Goal: Book appointment/travel/reservation

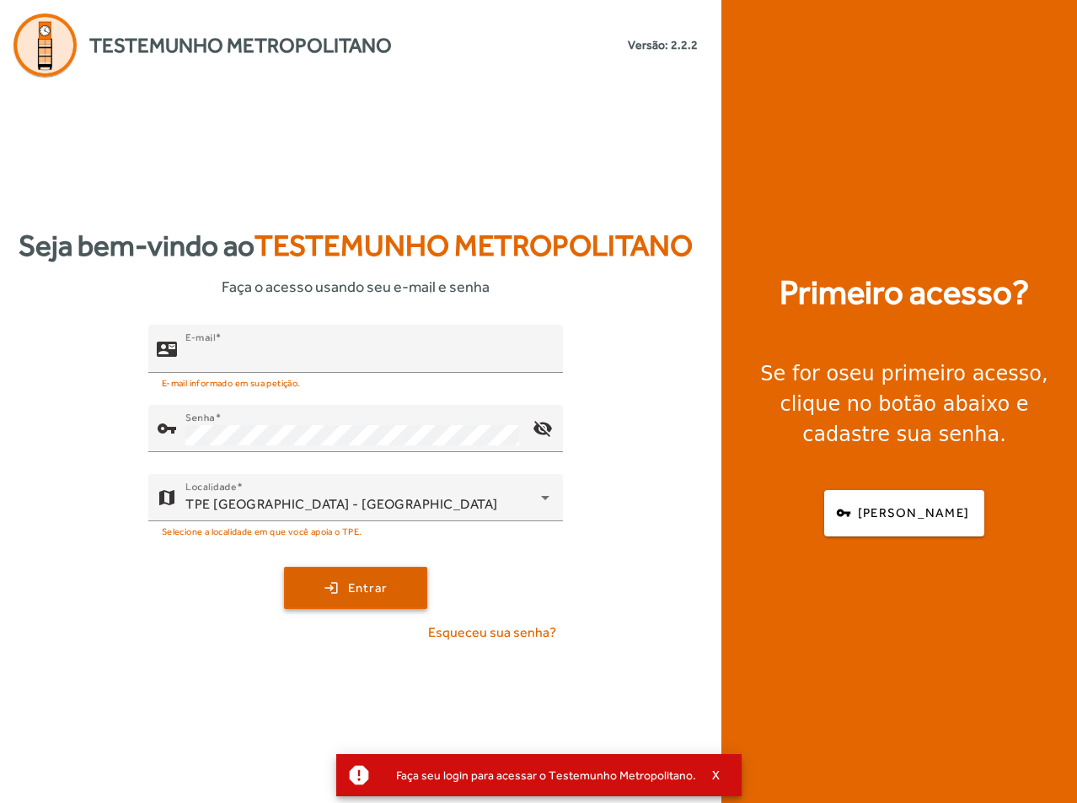
type input "**********"
click at [313, 594] on span "submit" at bounding box center [356, 587] width 140 height 40
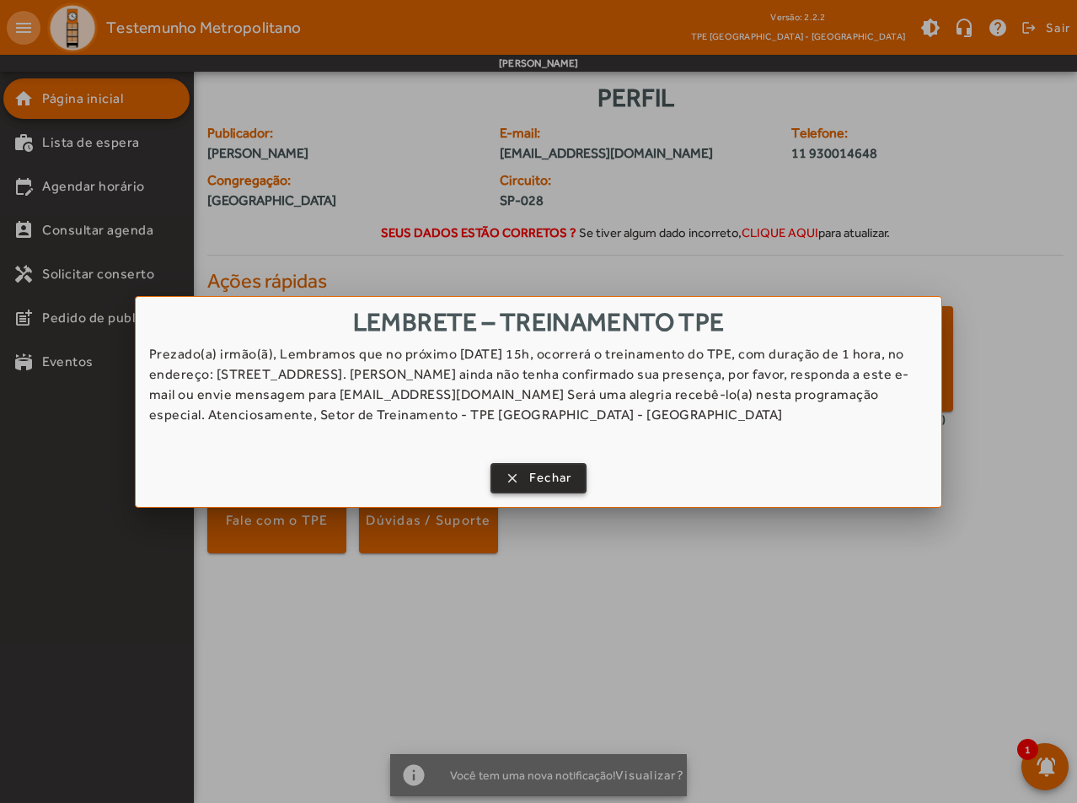
click at [535, 475] on span "Fechar" at bounding box center [550, 477] width 43 height 19
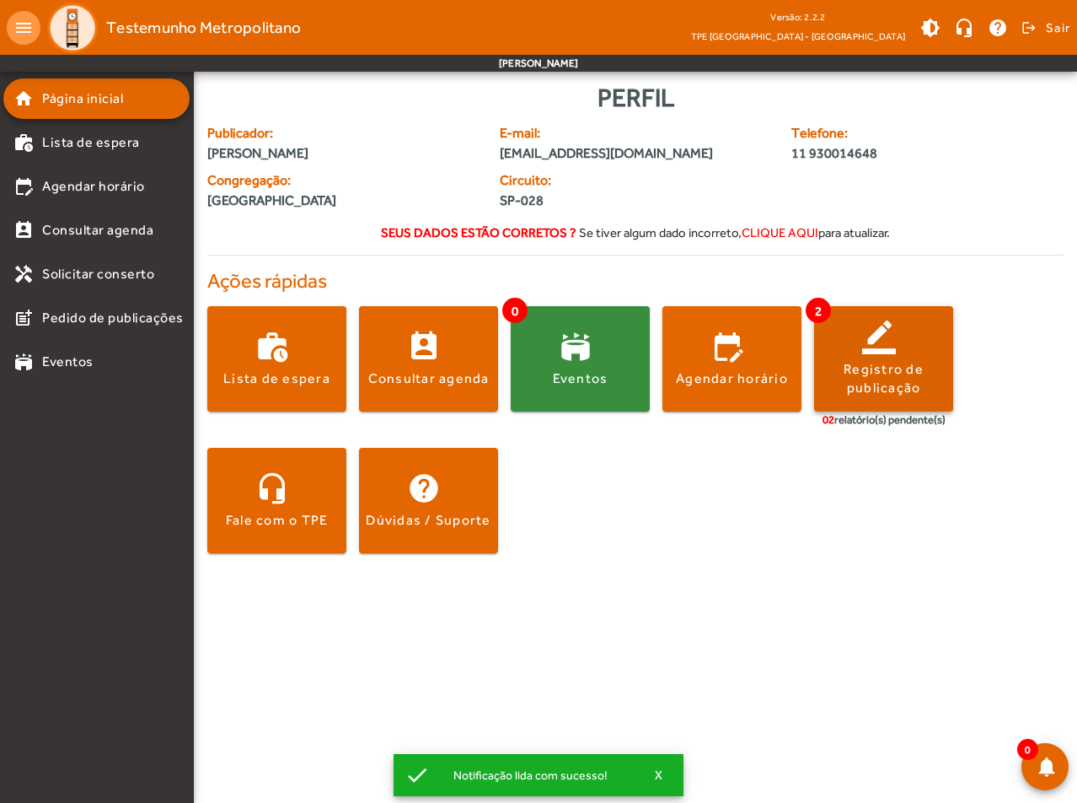
click at [914, 364] on div "Registro de publicação" at bounding box center [883, 379] width 139 height 38
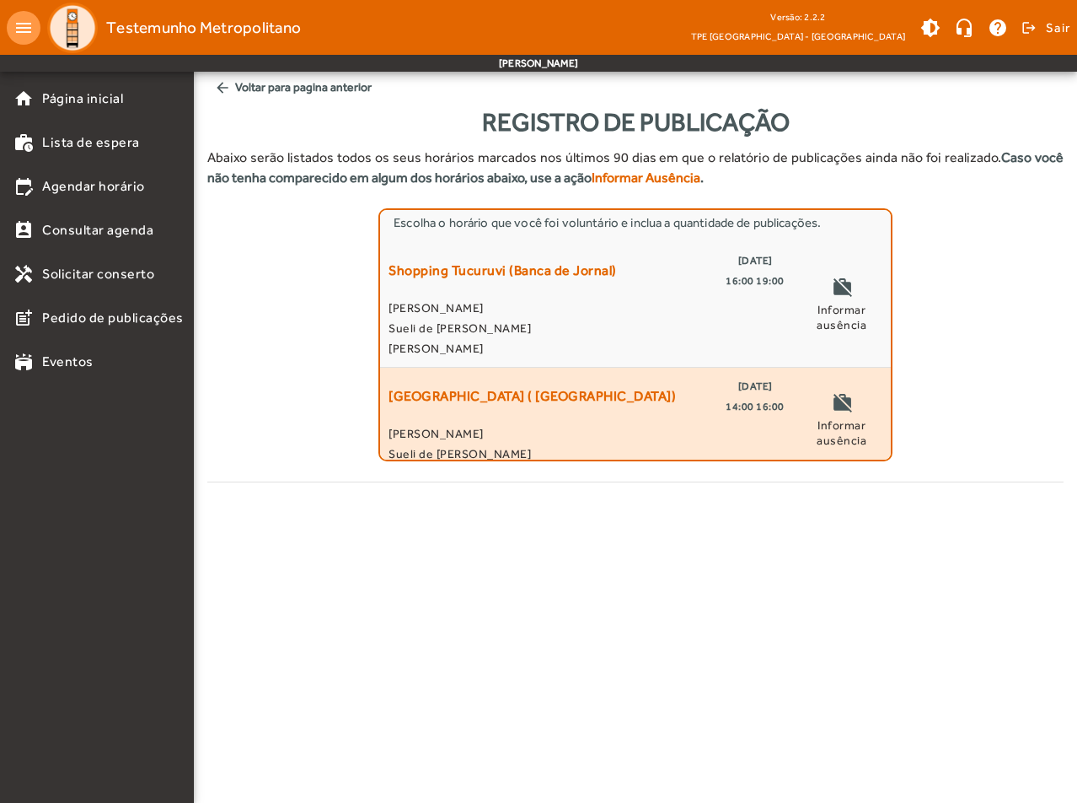
click at [432, 426] on span "[PERSON_NAME]" at bounding box center [587, 433] width 396 height 20
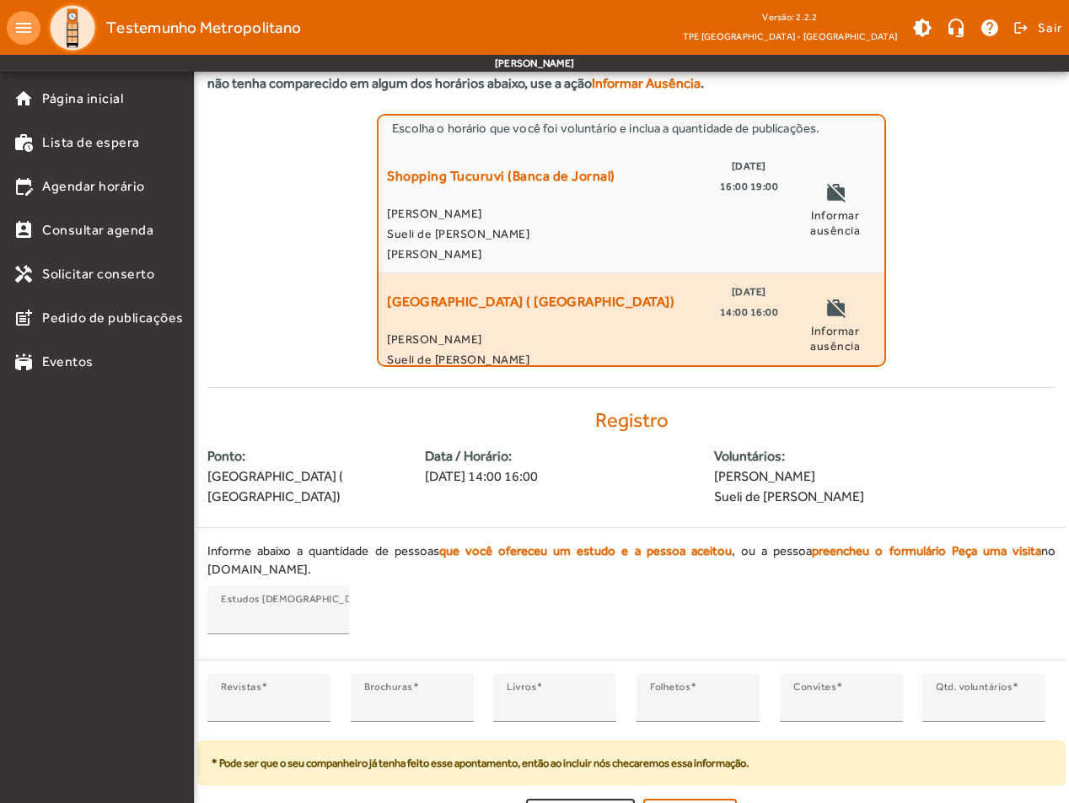
scroll to position [107, 0]
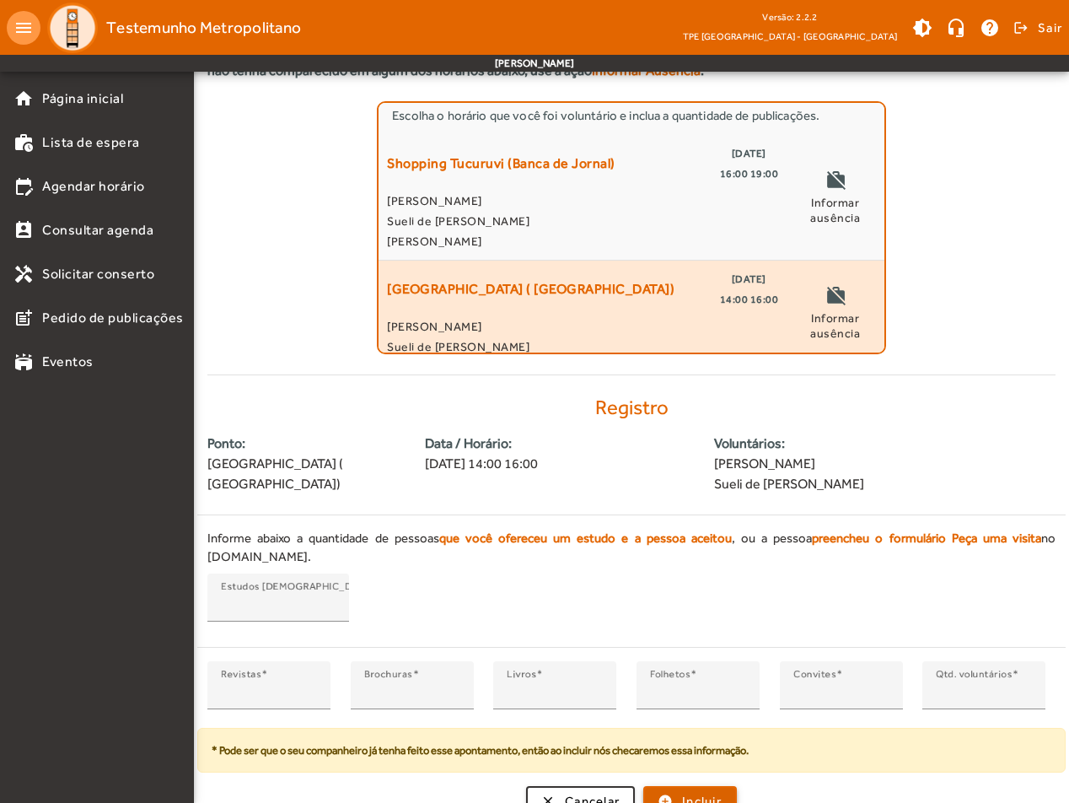
click at [714, 792] on span "Incluir" at bounding box center [702, 801] width 40 height 19
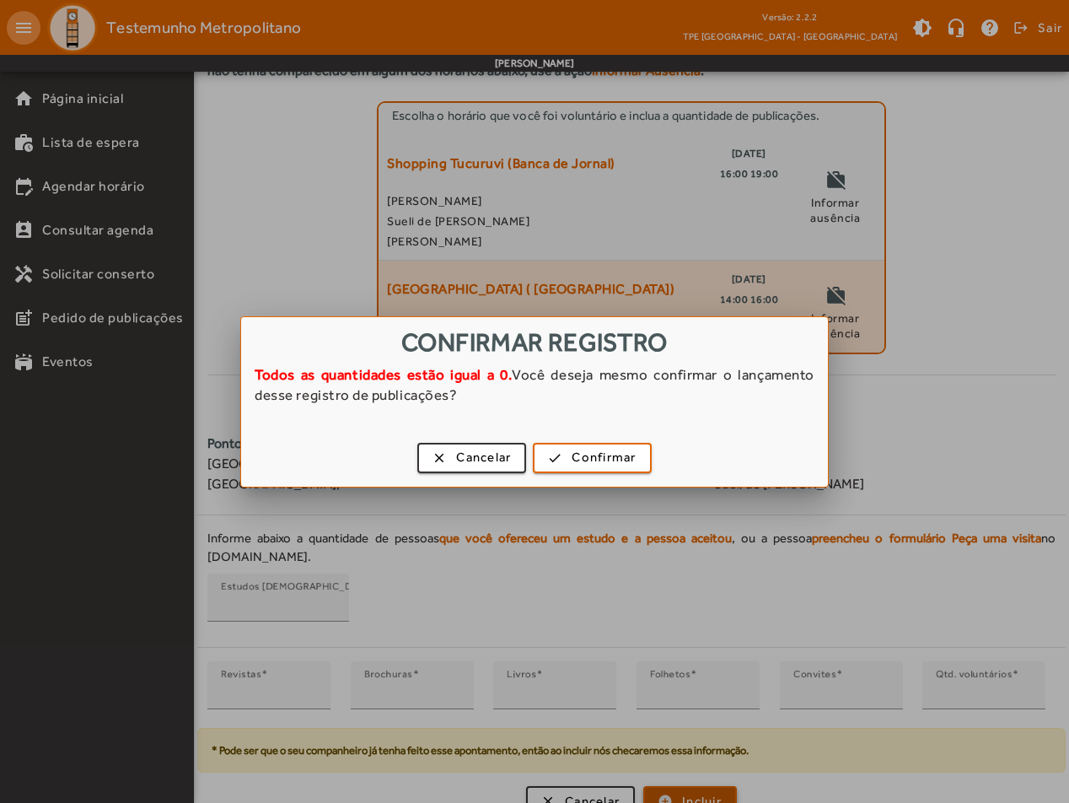
scroll to position [0, 0]
click at [594, 460] on span "Confirmar" at bounding box center [604, 457] width 64 height 19
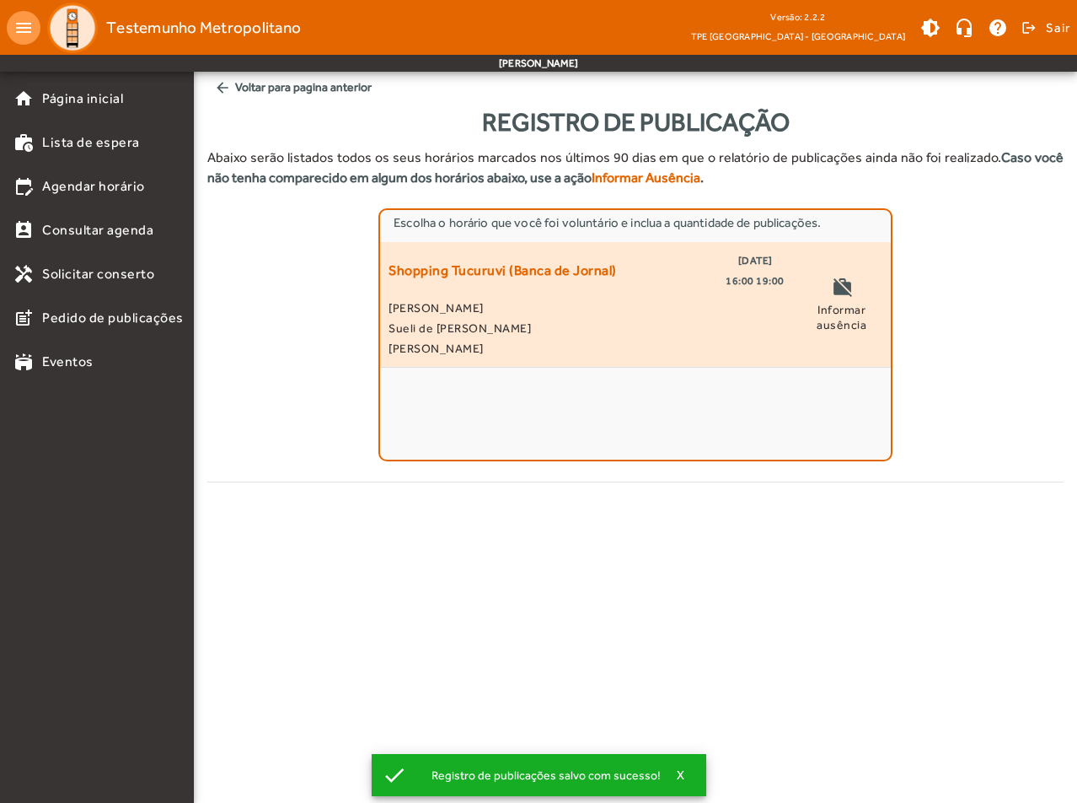
click at [559, 319] on span "Sueli de [PERSON_NAME]" at bounding box center [587, 328] width 396 height 20
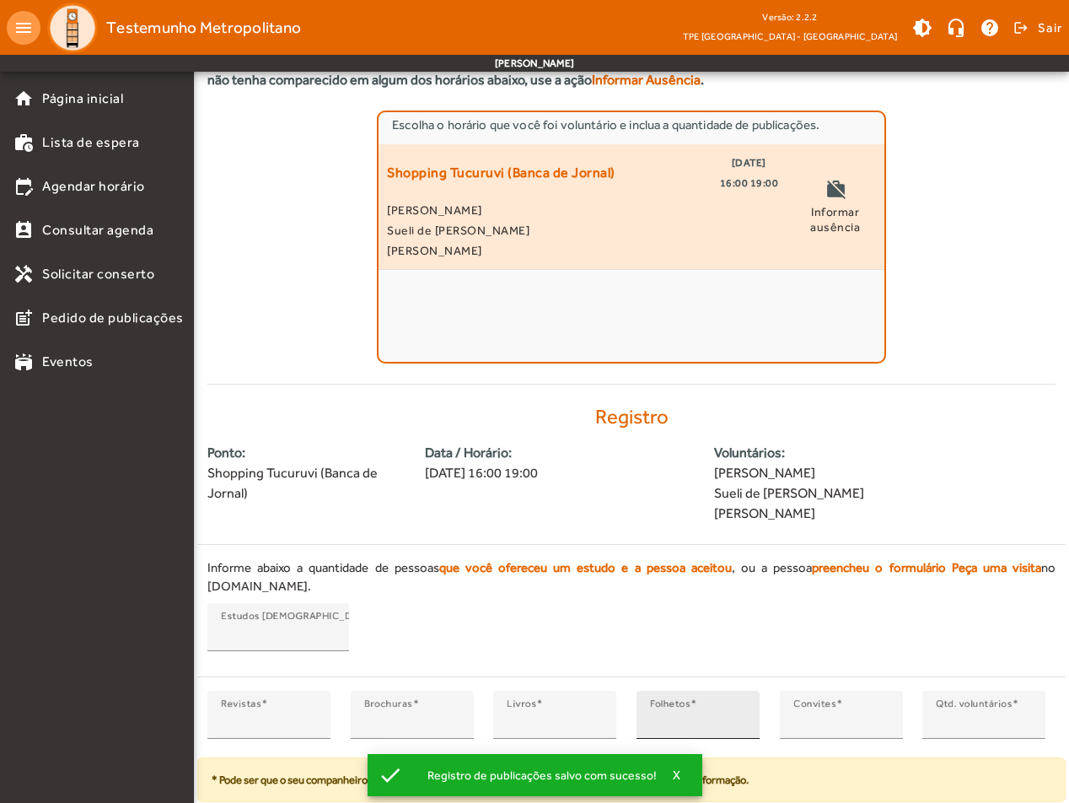
scroll to position [127, 0]
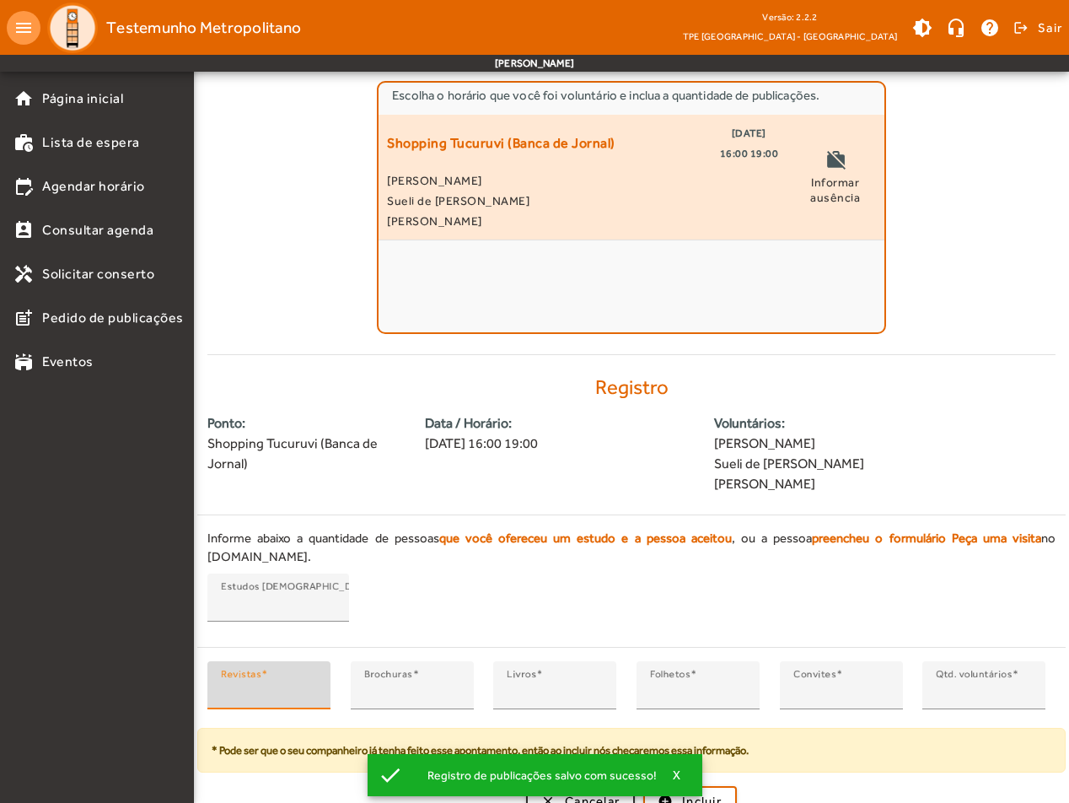
click at [298, 682] on input "*" at bounding box center [269, 692] width 96 height 20
type input "*"
click at [308, 682] on input "*" at bounding box center [269, 692] width 96 height 20
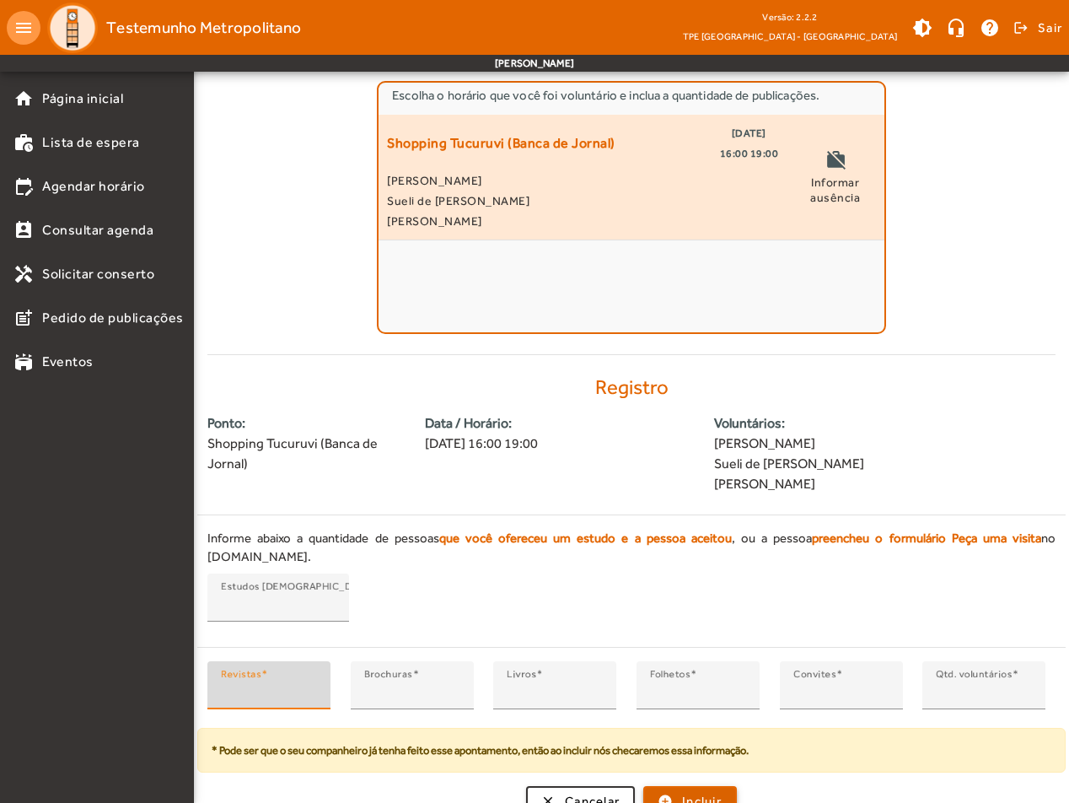
click at [713, 792] on span "Incluir" at bounding box center [702, 801] width 40 height 19
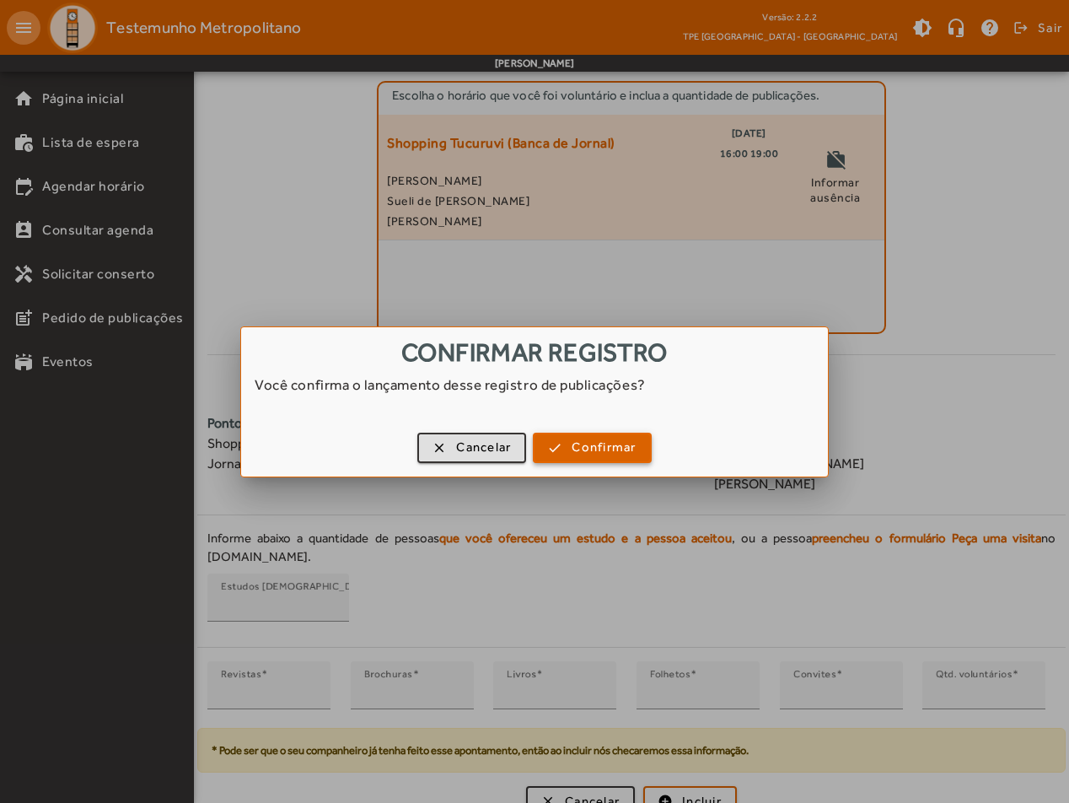
click at [595, 454] on span "Confirmar" at bounding box center [604, 447] width 64 height 19
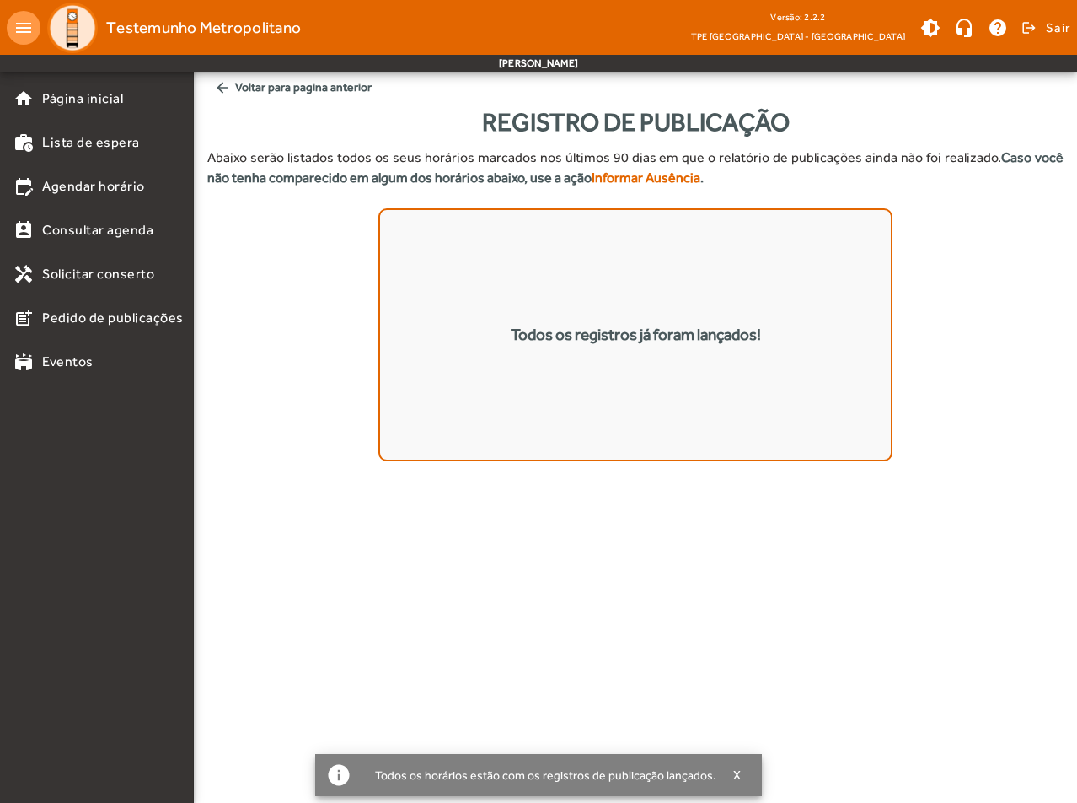
click at [225, 85] on mat-icon "arrow_back" at bounding box center [222, 87] width 17 height 17
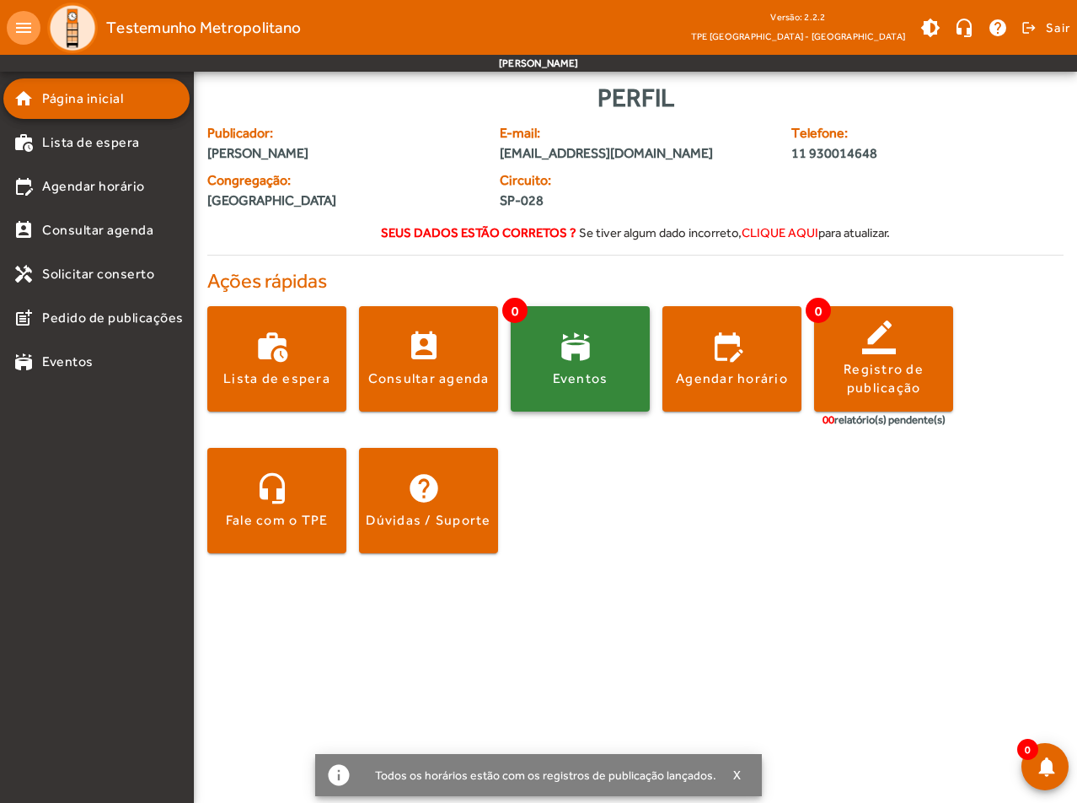
click at [584, 368] on span at bounding box center [580, 359] width 139 height 40
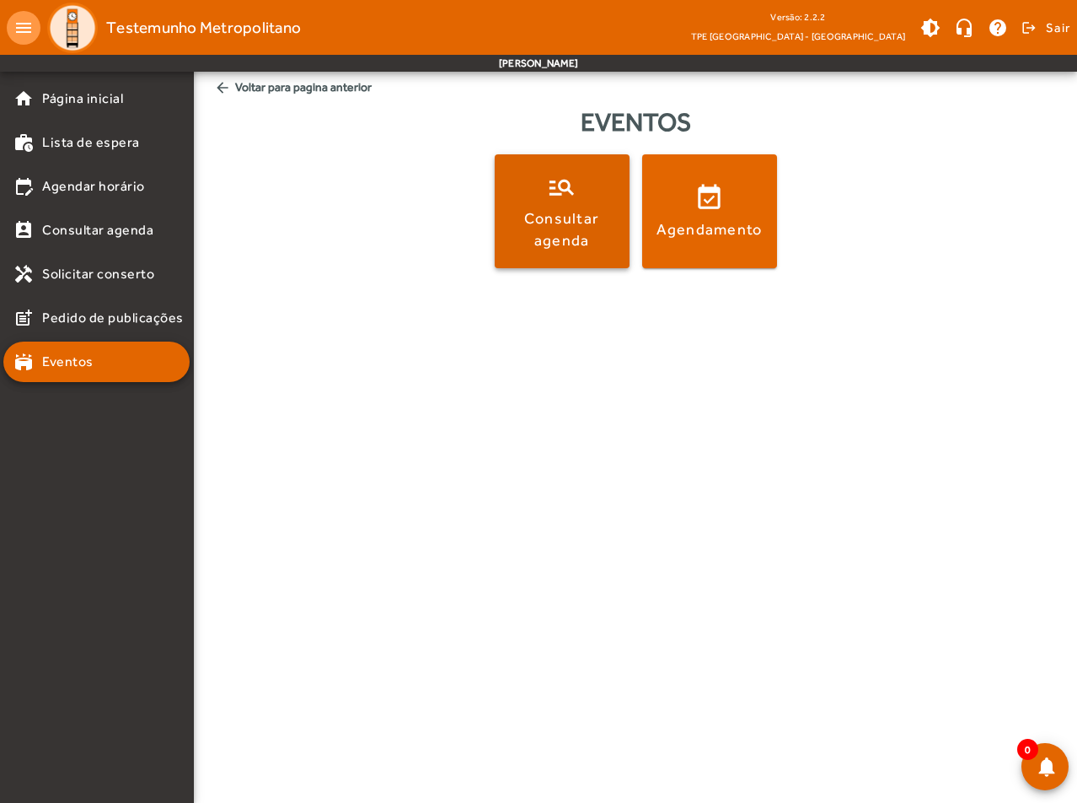
click at [566, 251] on span at bounding box center [562, 211] width 135 height 114
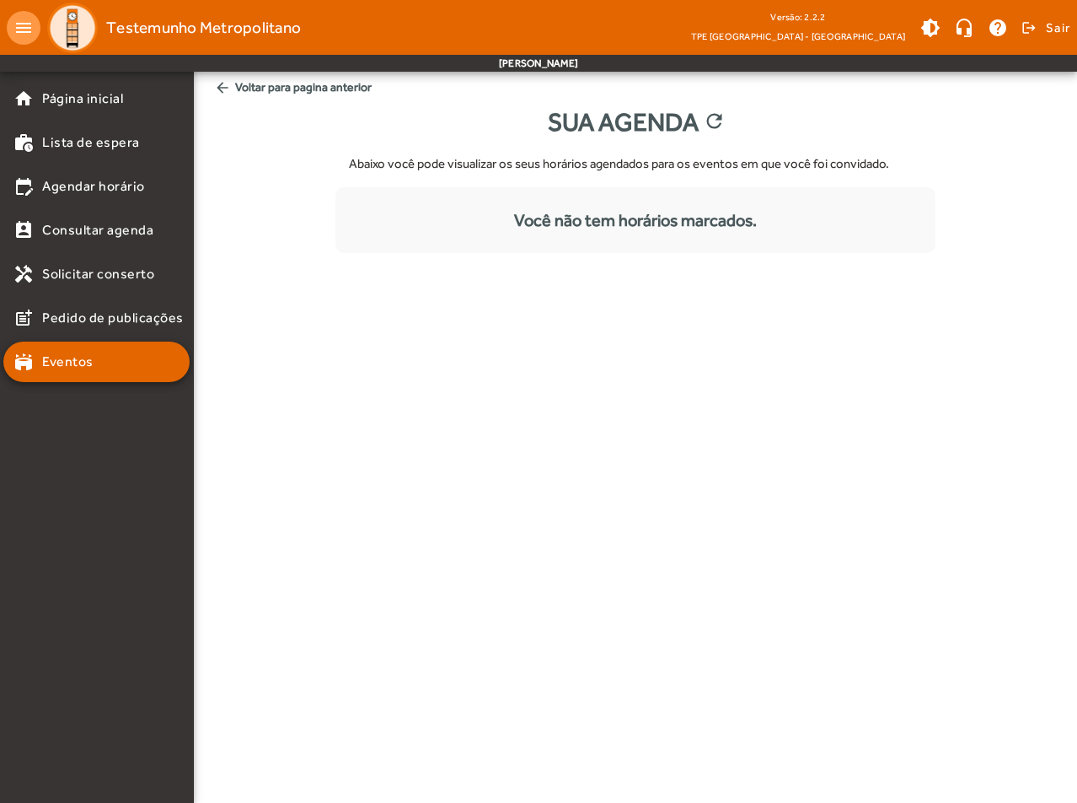
click at [218, 84] on mat-icon "arrow_back" at bounding box center [222, 87] width 17 height 17
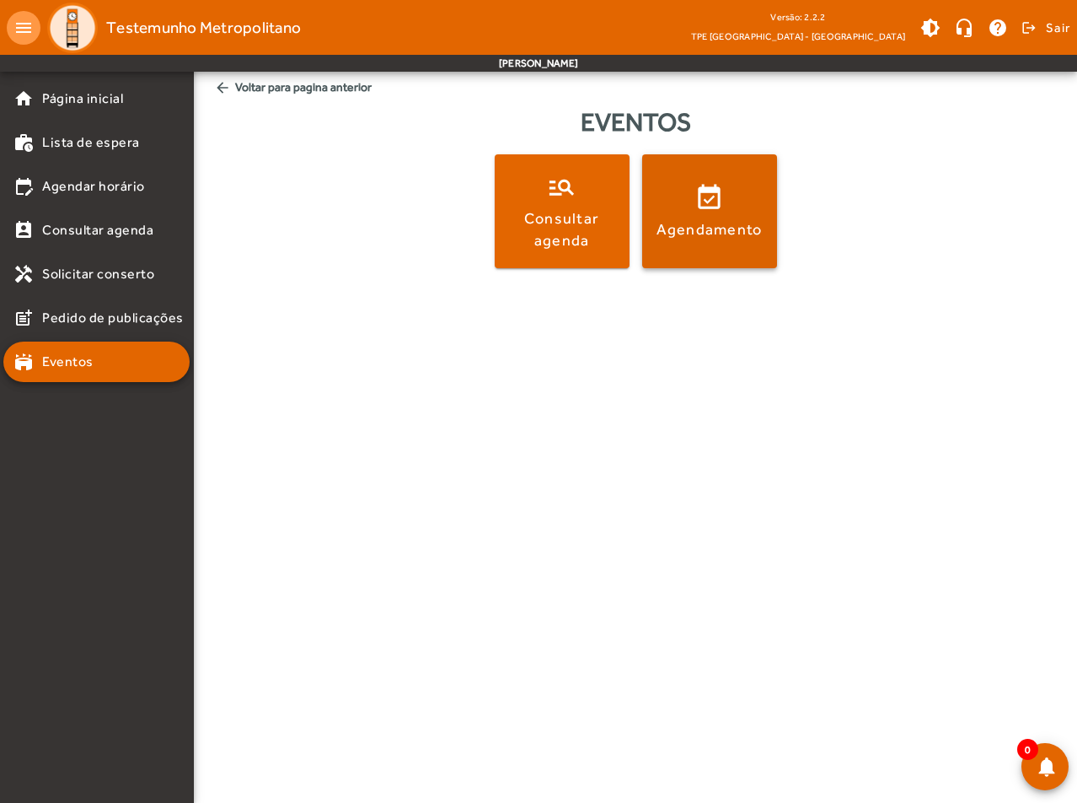
click at [699, 265] on span at bounding box center [709, 211] width 135 height 114
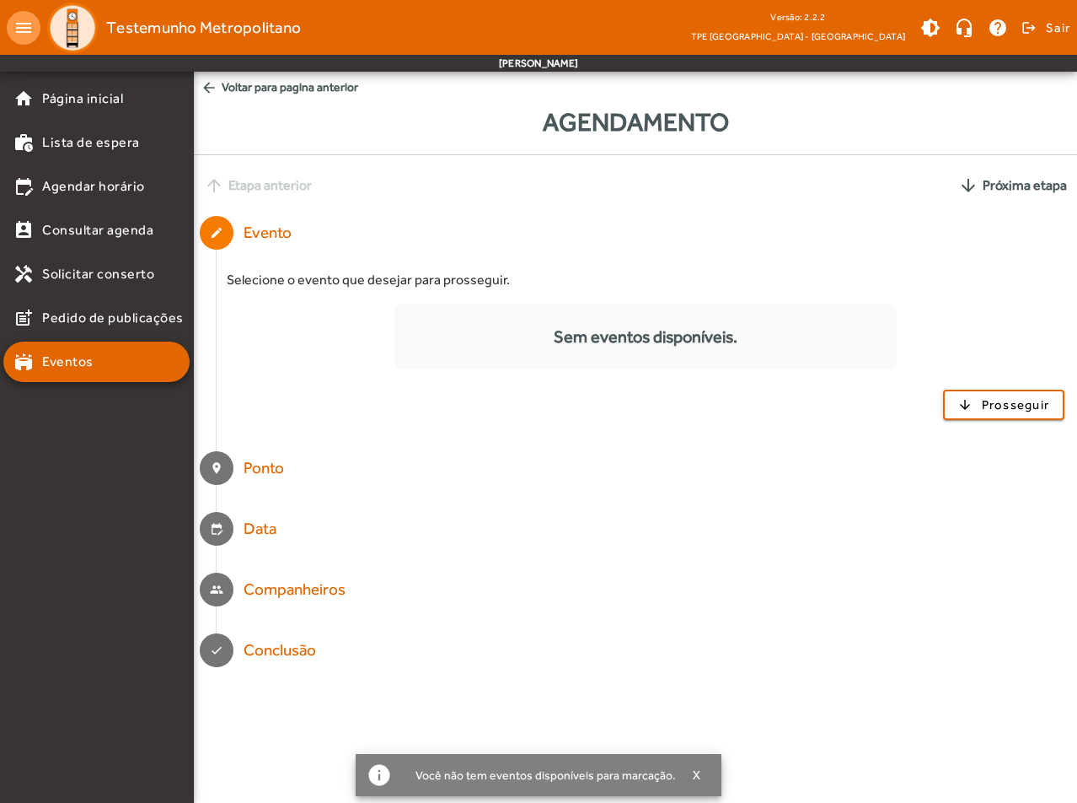
click at [213, 89] on mat-icon "arrow_back" at bounding box center [209, 87] width 17 height 17
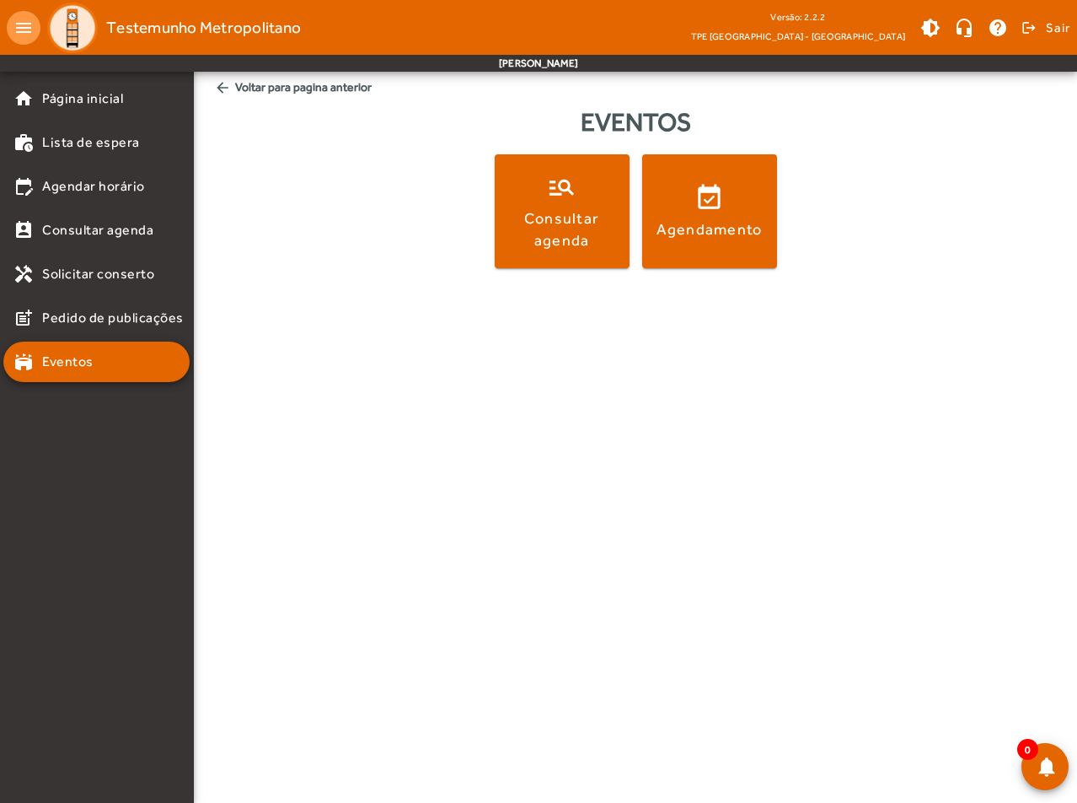
click at [212, 89] on span "arrow_back Voltar para pagina anterior" at bounding box center [635, 87] width 857 height 31
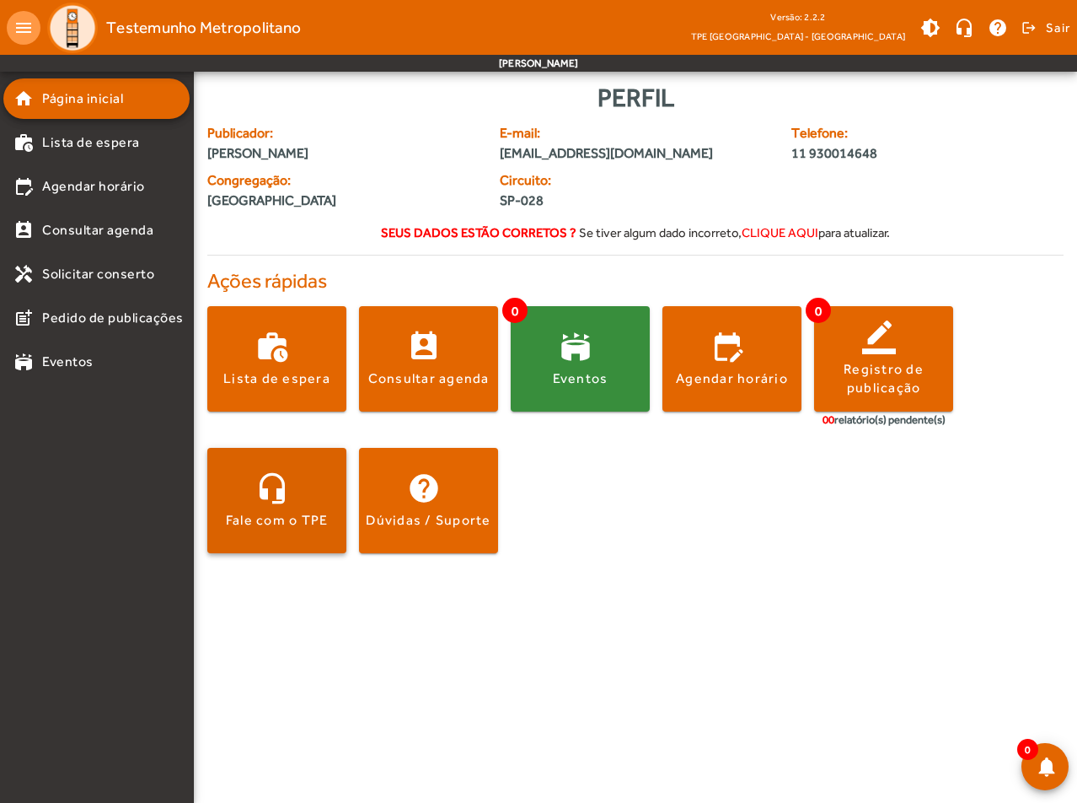
click at [305, 535] on span at bounding box center [276, 500] width 139 height 105
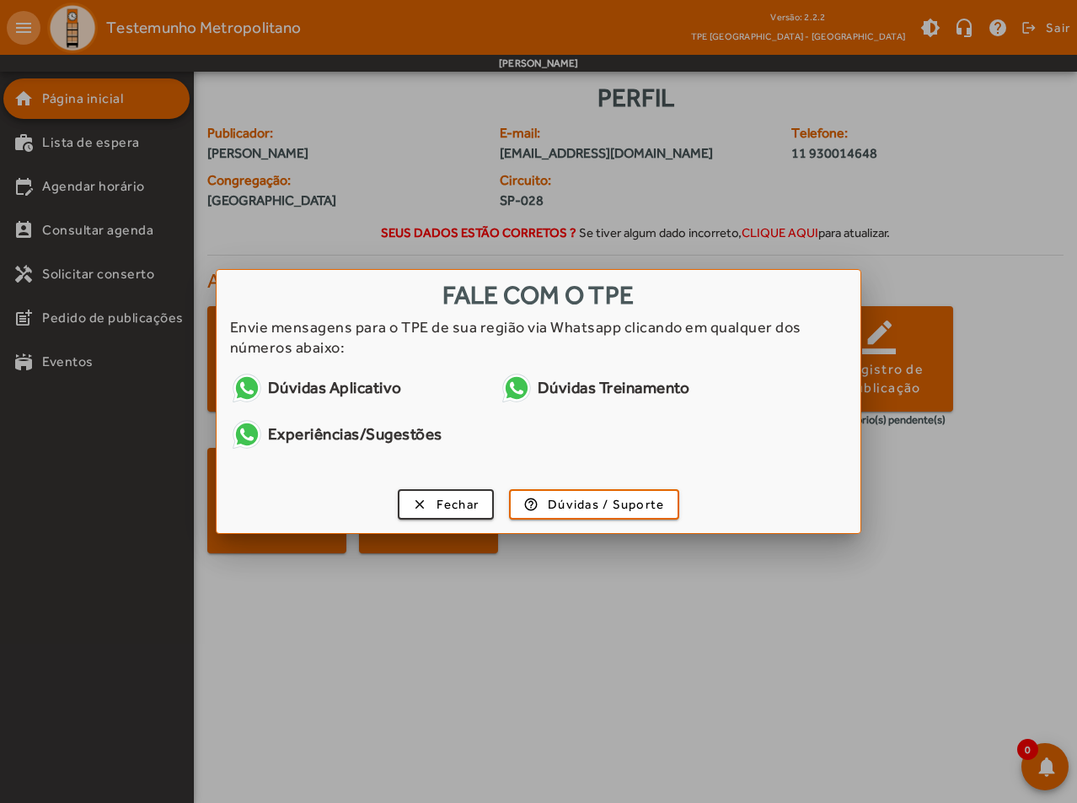
click at [320, 439] on link "Experiências/Sugestões" at bounding box center [358, 434] width 257 height 34
click at [435, 488] on div "clear Fechar help_outline Dúvidas / [PERSON_NAME]" at bounding box center [539, 506] width 645 height 51
click at [467, 502] on span "Fechar" at bounding box center [458, 504] width 43 height 19
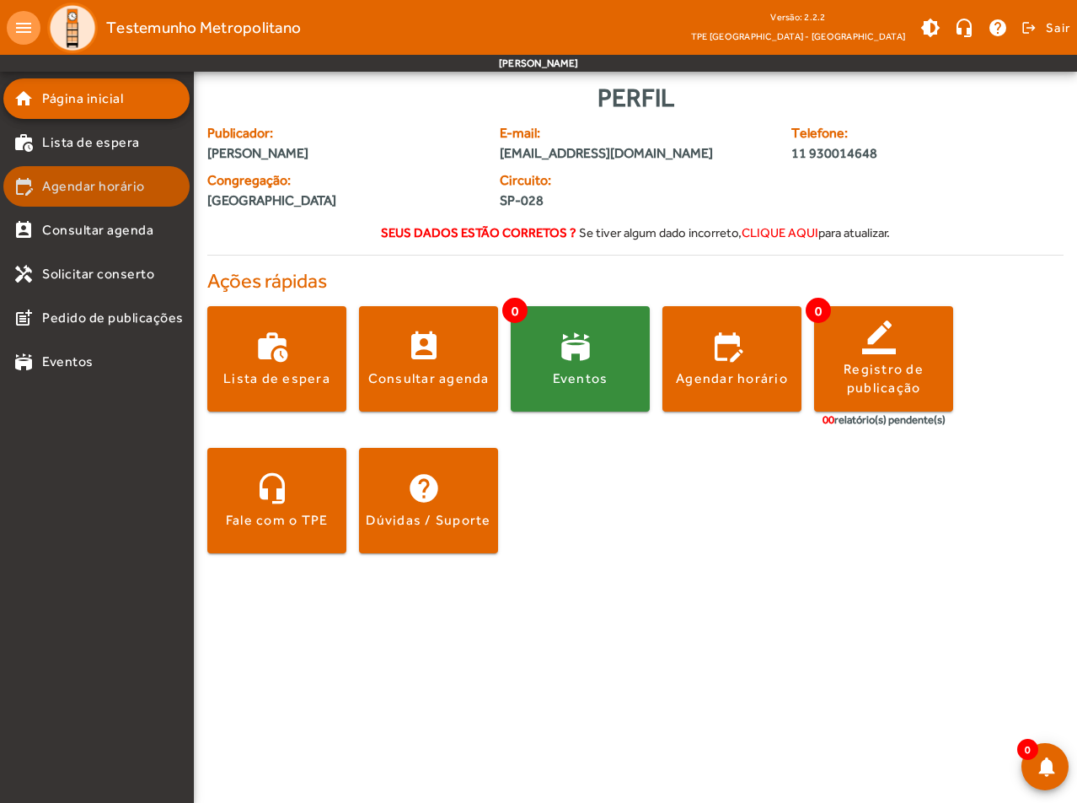
click at [86, 184] on span "Agendar horário" at bounding box center [93, 186] width 103 height 20
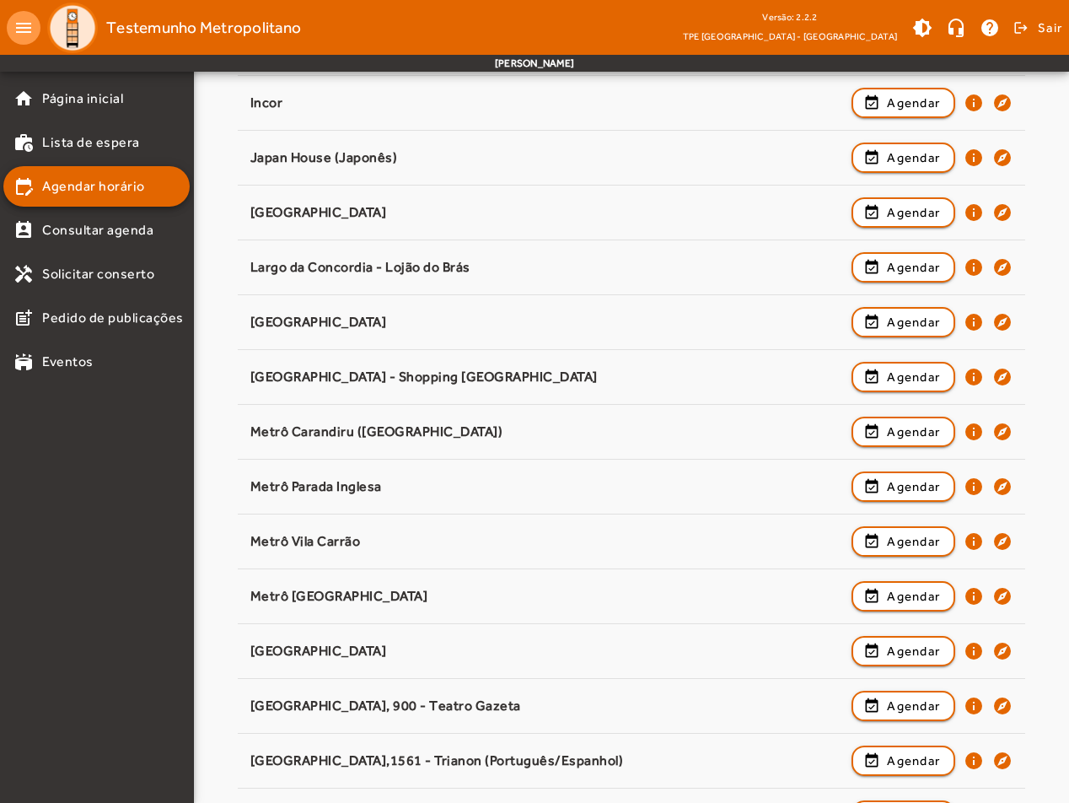
scroll to position [843, 0]
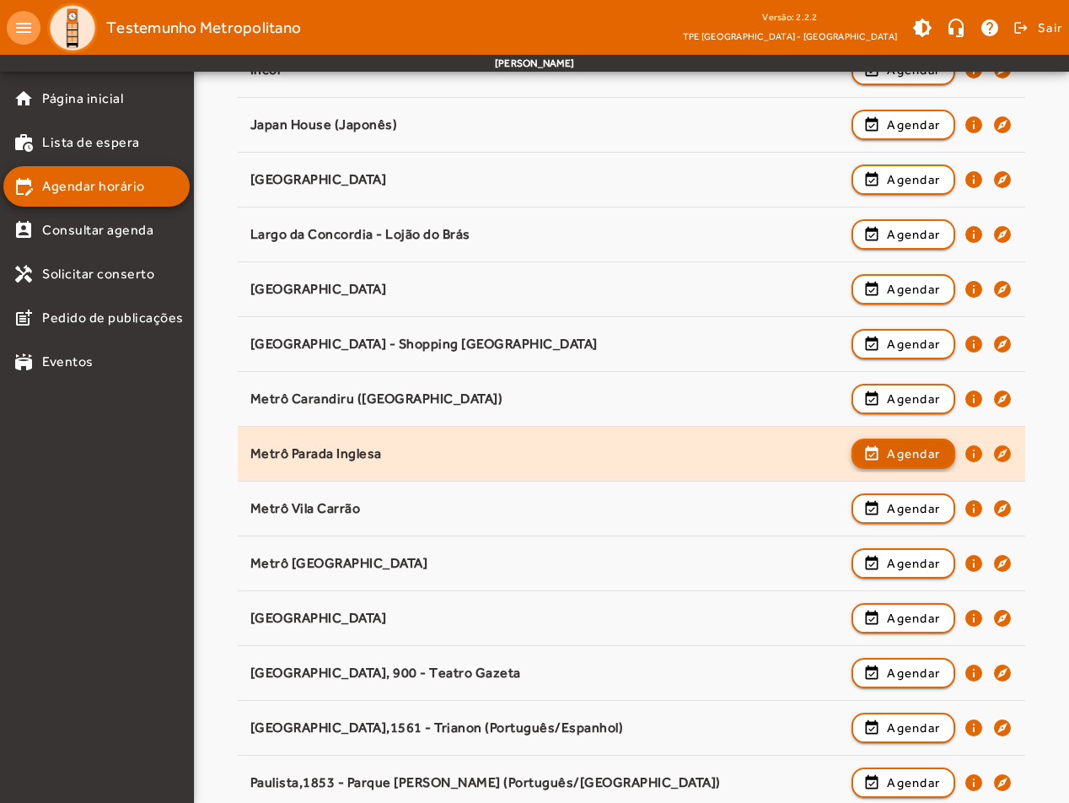
click at [919, 444] on span "Agendar" at bounding box center [913, 453] width 53 height 20
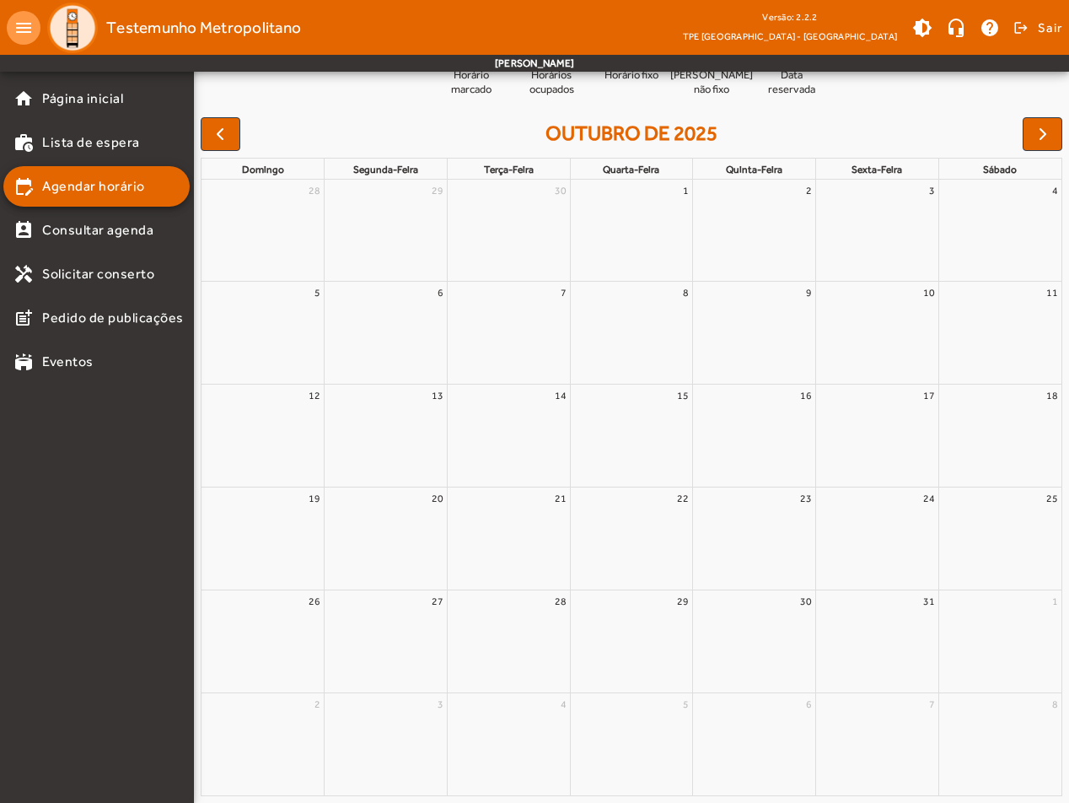
scroll to position [0, 0]
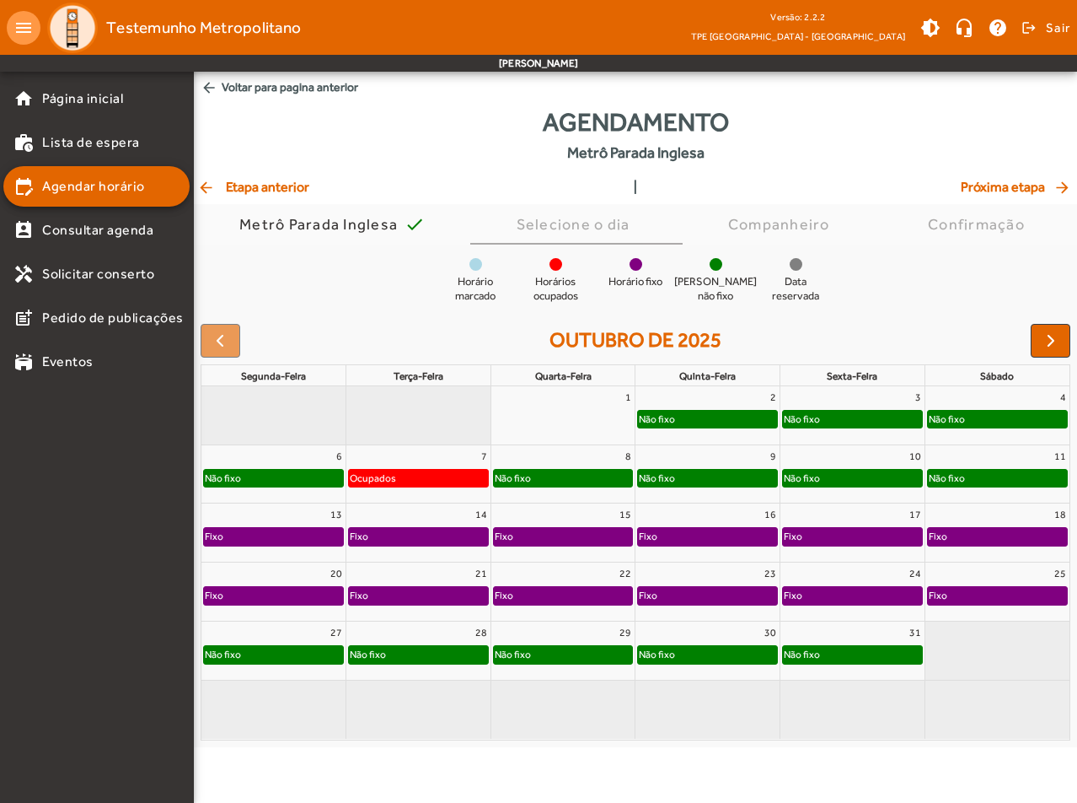
click at [522, 653] on div "Não fixo" at bounding box center [513, 654] width 38 height 17
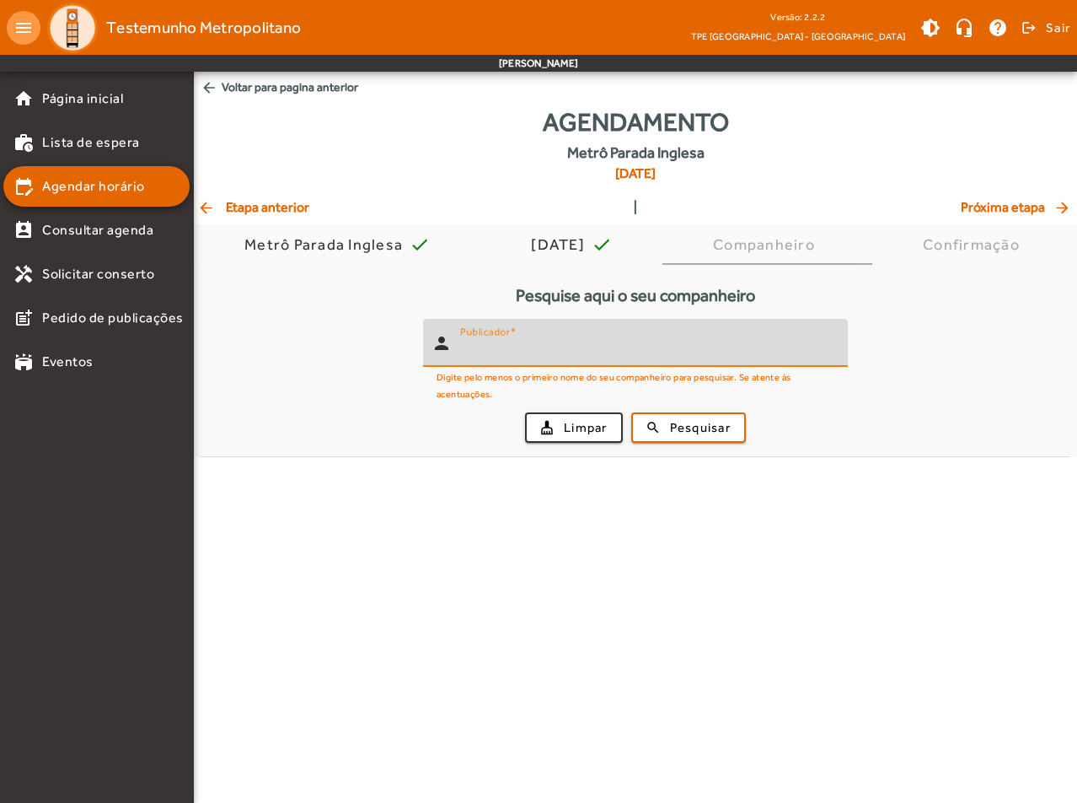
click at [533, 357] on input "Publicador" at bounding box center [647, 350] width 374 height 20
type input "**********"
click at [687, 427] on span "Pesquisar" at bounding box center [700, 427] width 61 height 19
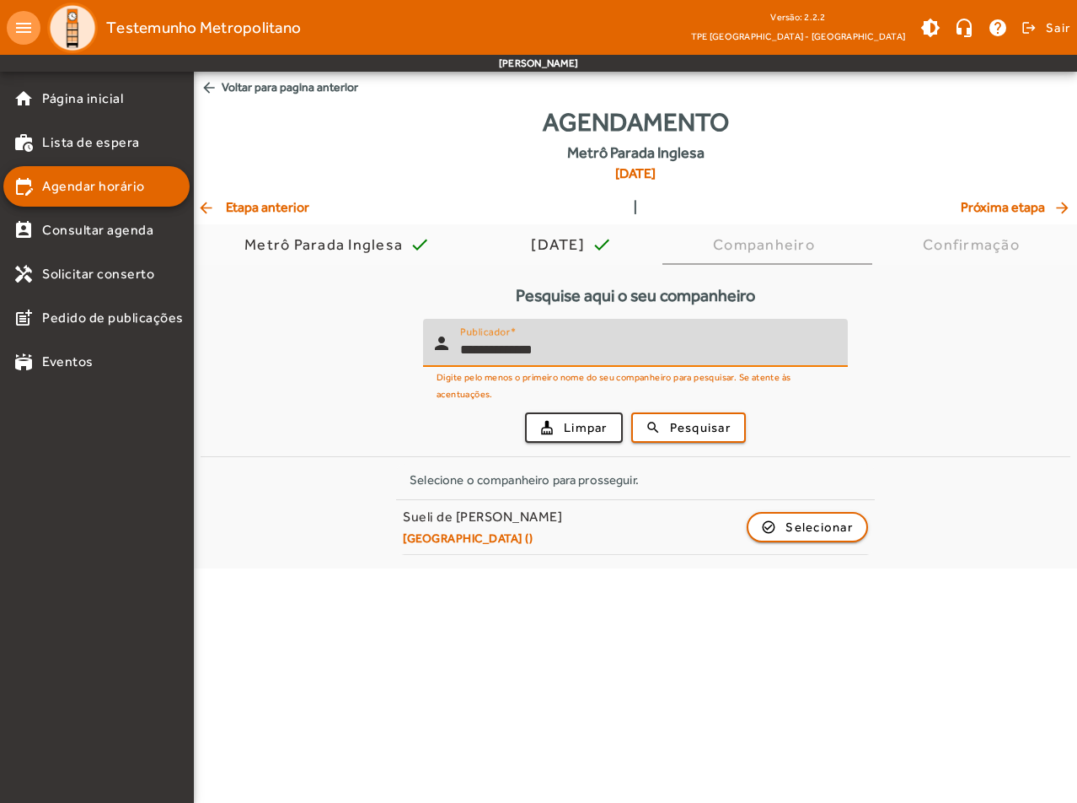
drag, startPoint x: 562, startPoint y: 352, endPoint x: 450, endPoint y: 349, distance: 112.2
click at [450, 349] on div "**********" at bounding box center [628, 343] width 411 height 48
click at [225, 204] on span "arrow_back Etapa anterior" at bounding box center [253, 207] width 112 height 20
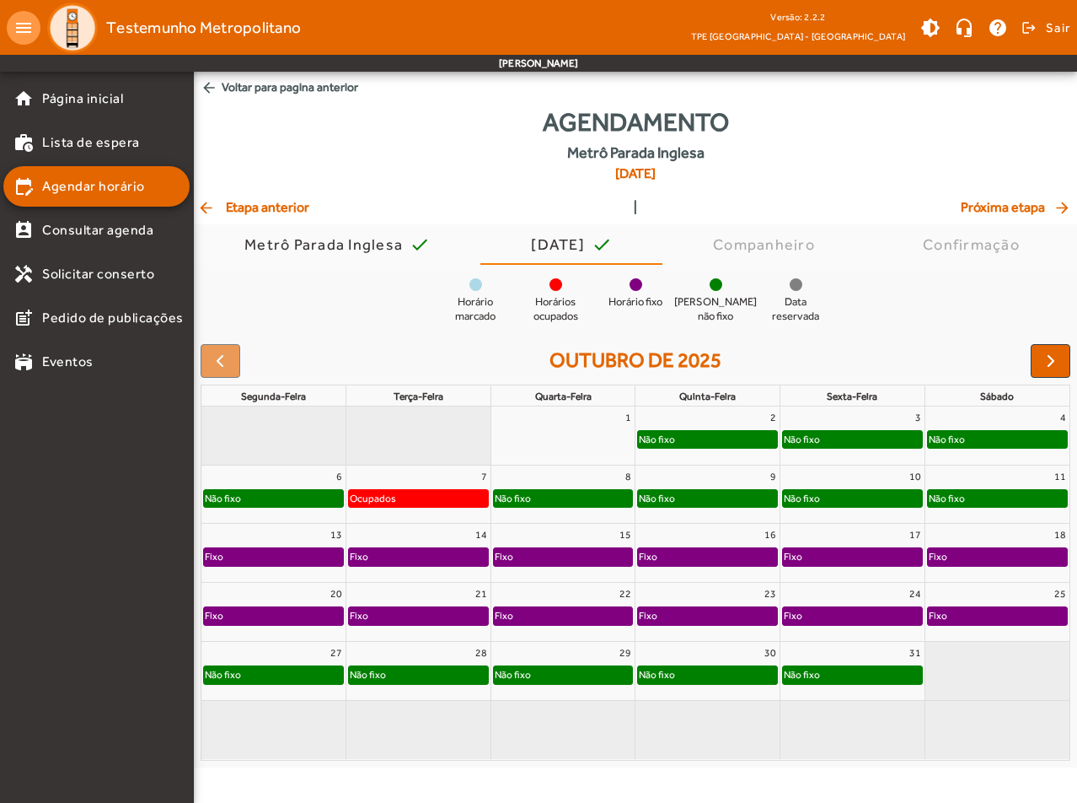
click at [529, 674] on div "Não fixo" at bounding box center [513, 674] width 38 height 17
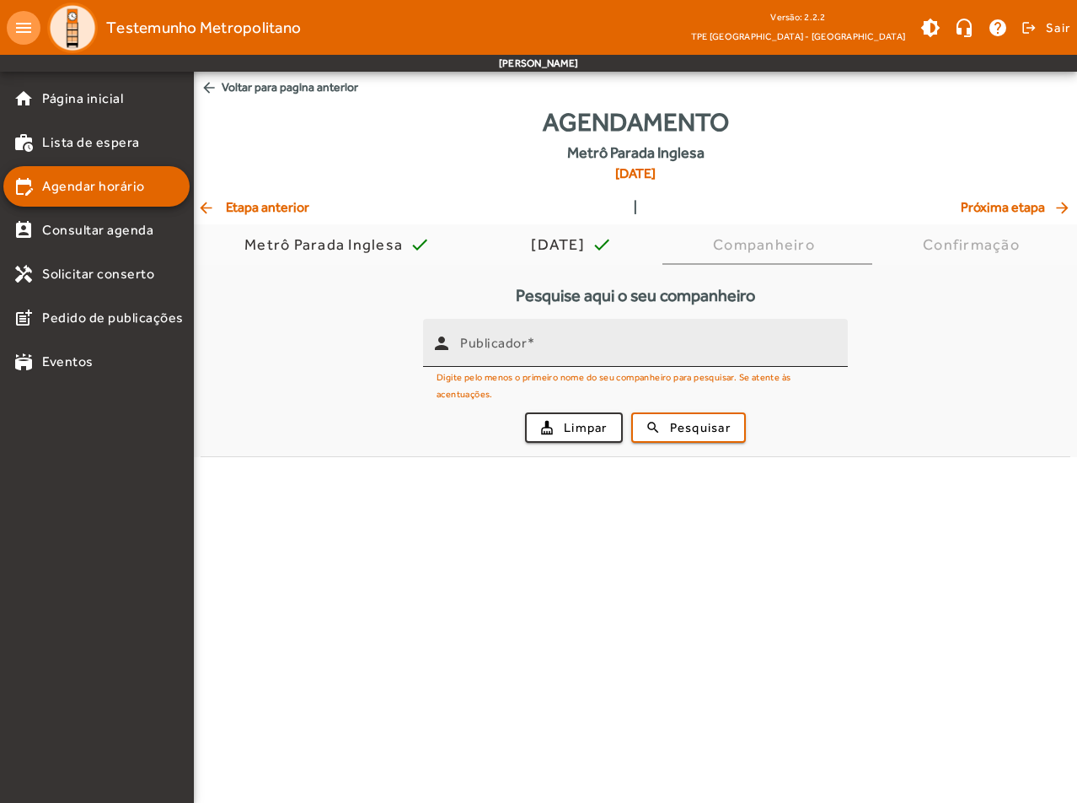
click at [563, 362] on div "Publicador" at bounding box center [647, 343] width 374 height 48
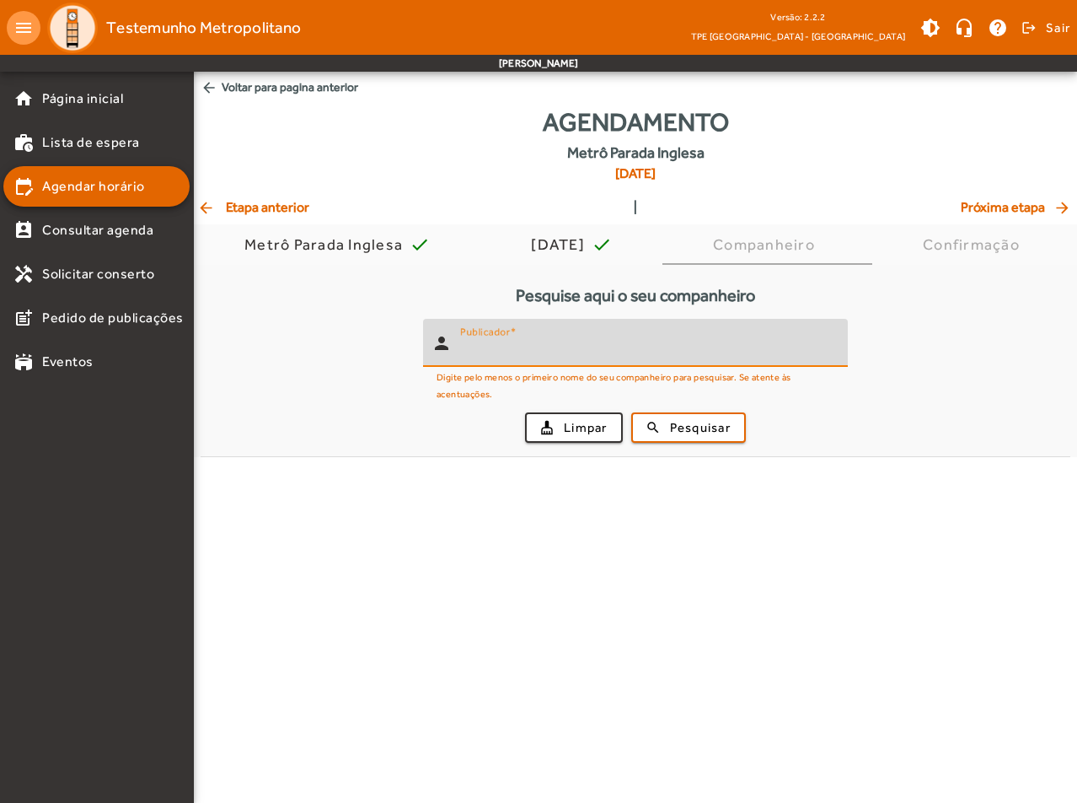
paste input "**********"
type input "**********"
click at [681, 422] on span "Pesquisar" at bounding box center [700, 427] width 61 height 19
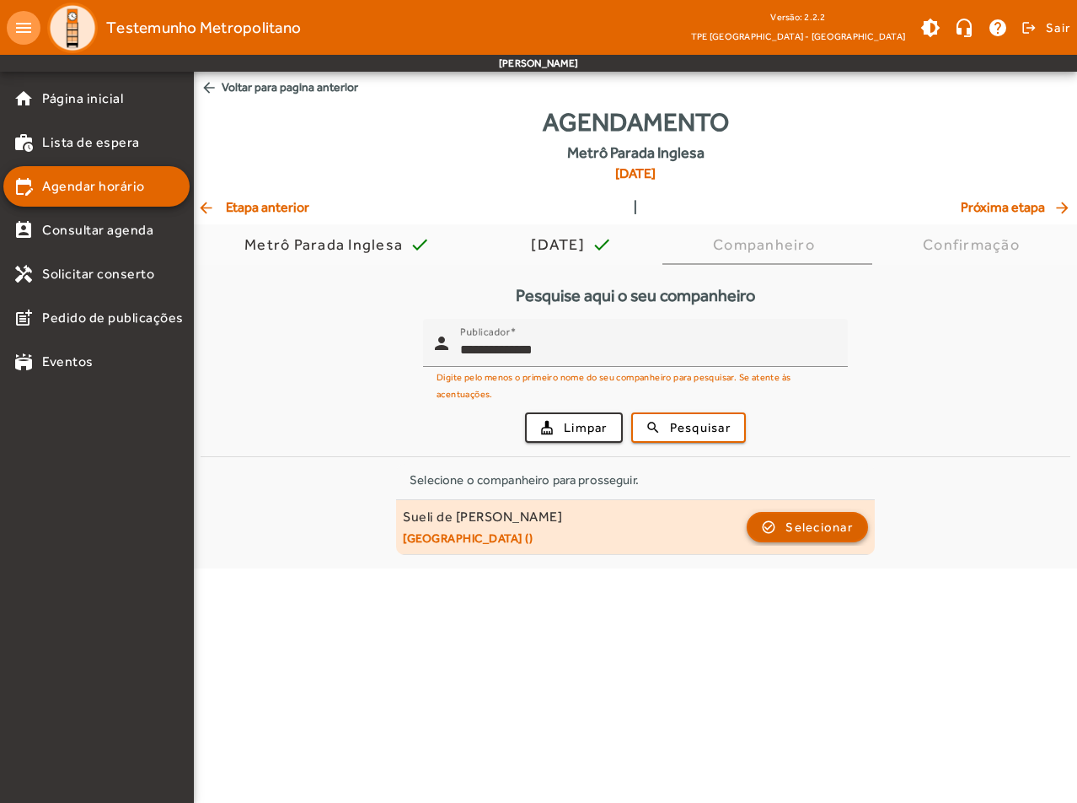
click at [829, 526] on span "Selecionar" at bounding box center [819, 527] width 67 height 20
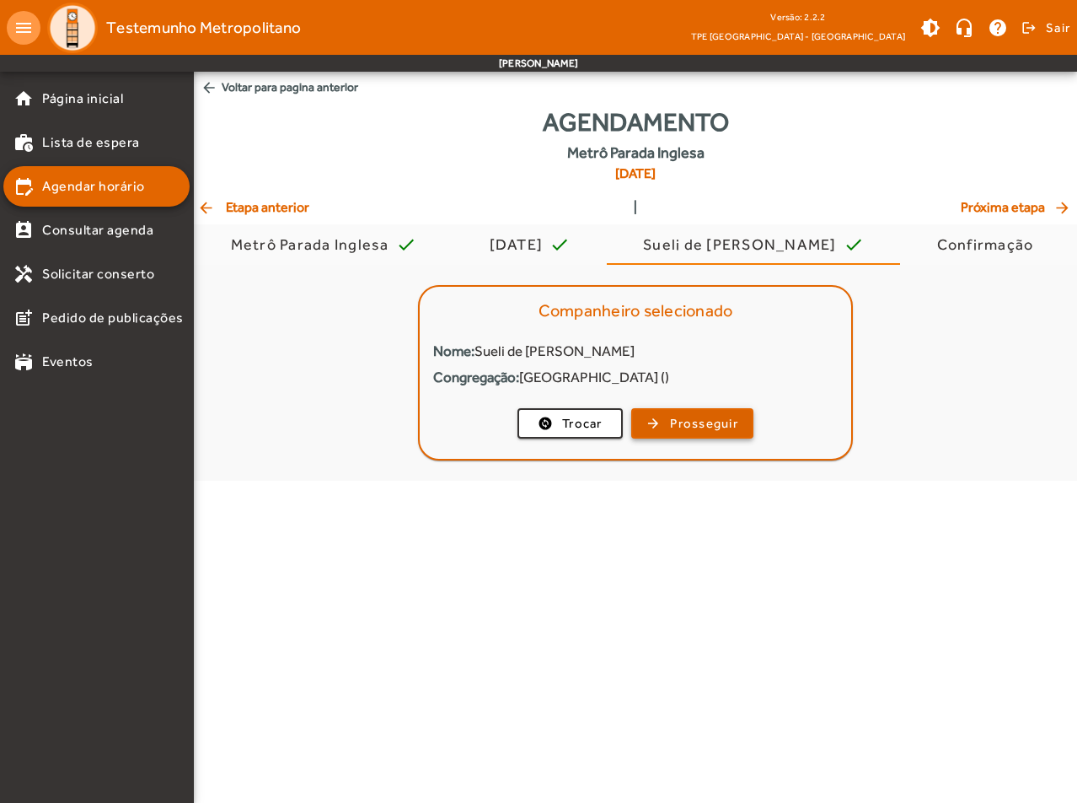
click at [695, 417] on span "Prosseguir" at bounding box center [704, 423] width 68 height 19
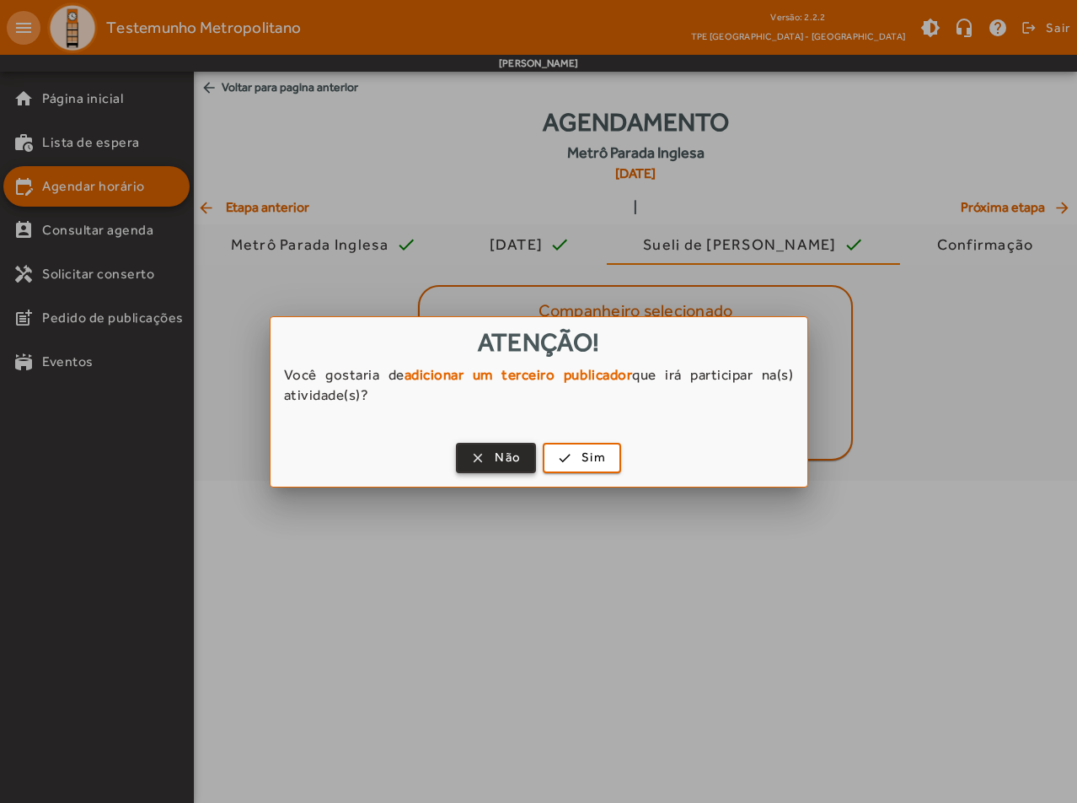
click at [508, 454] on span "Não" at bounding box center [508, 457] width 26 height 19
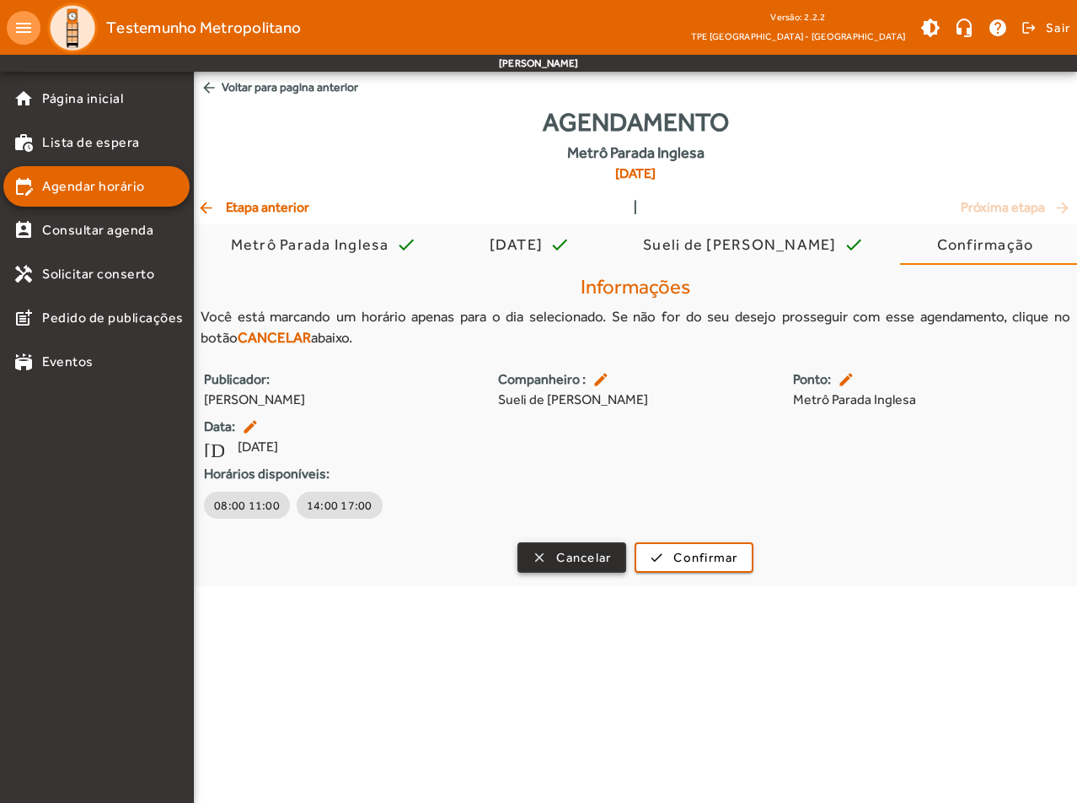
click at [570, 561] on span "Cancelar" at bounding box center [583, 557] width 55 height 19
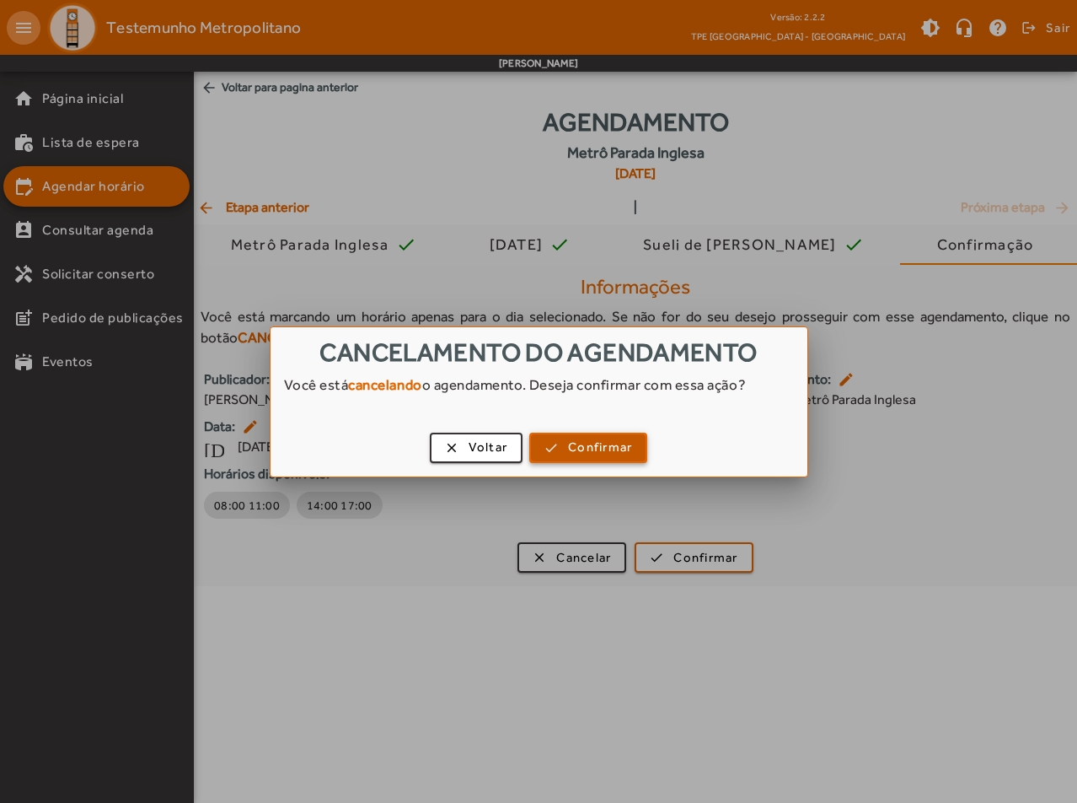
click at [568, 449] on span "Confirmar" at bounding box center [600, 447] width 64 height 19
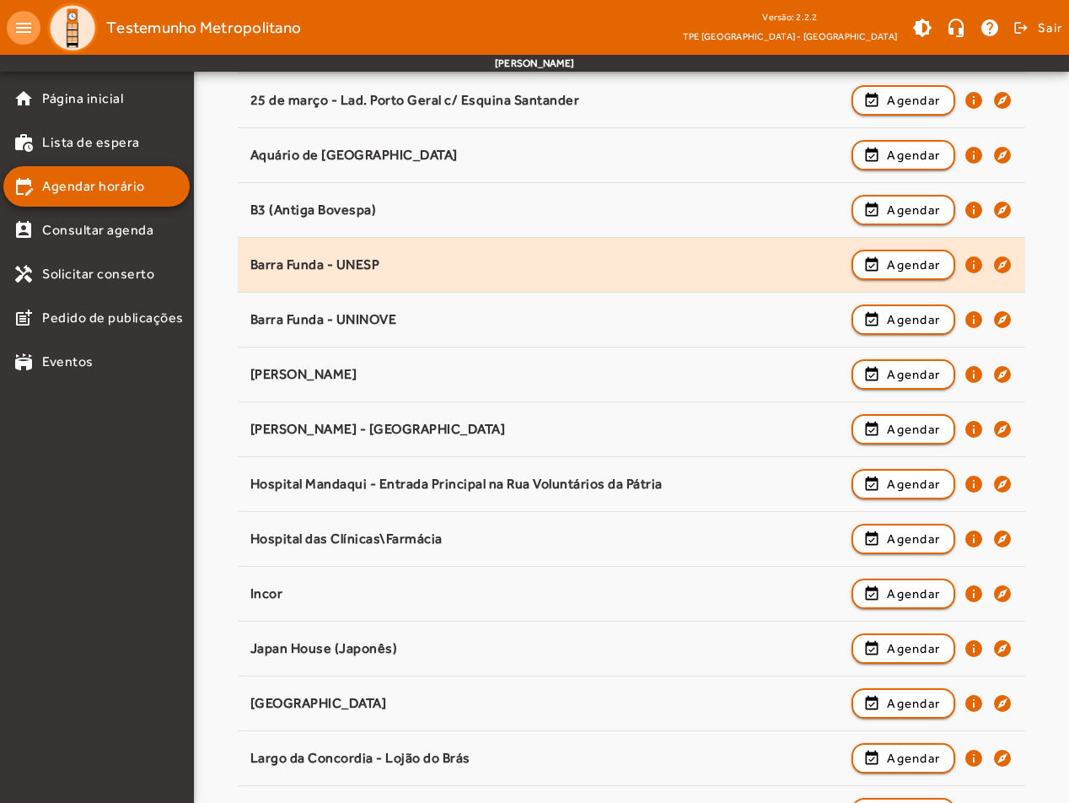
scroll to position [337, 0]
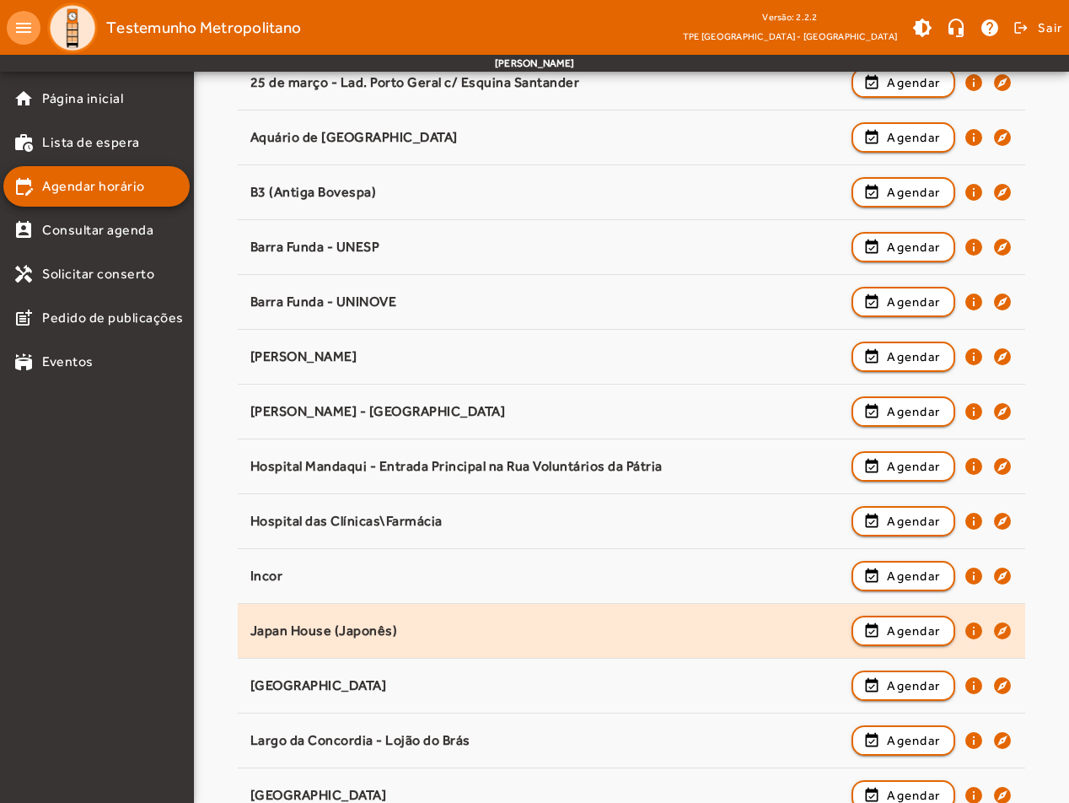
click at [517, 622] on div "Japan House (Japonês)" at bounding box center [546, 631] width 593 height 18
click at [920, 627] on span "Agendar" at bounding box center [913, 630] width 53 height 20
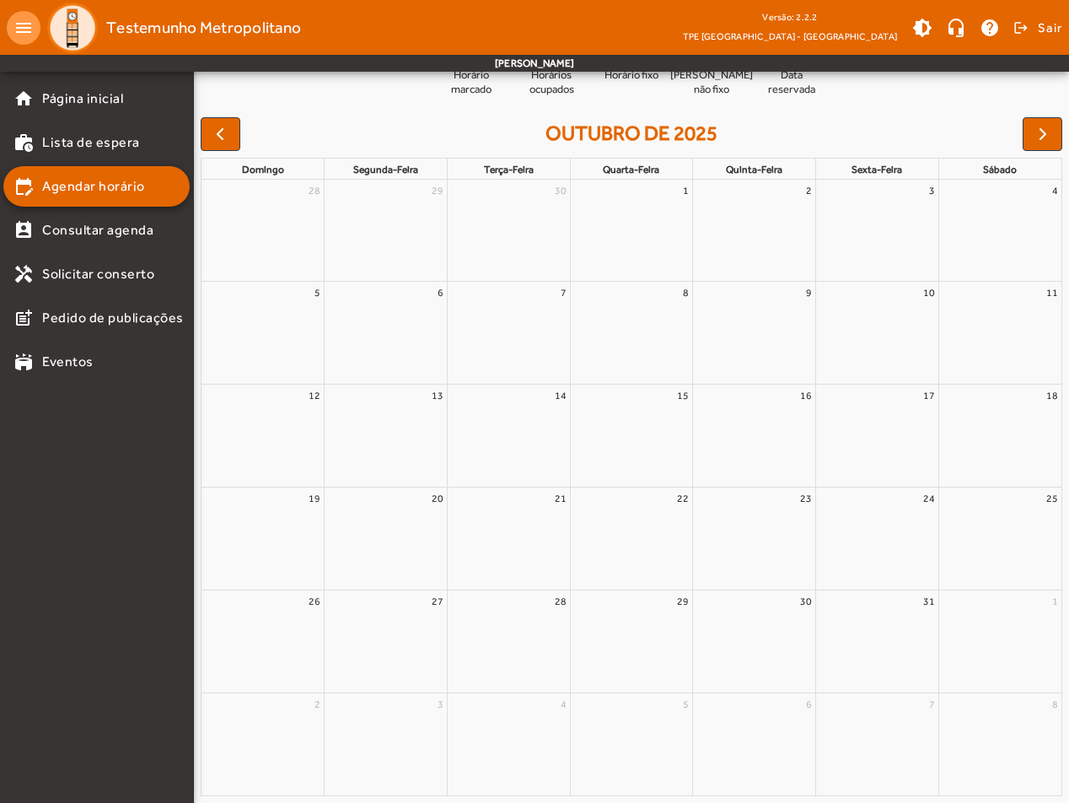
scroll to position [0, 0]
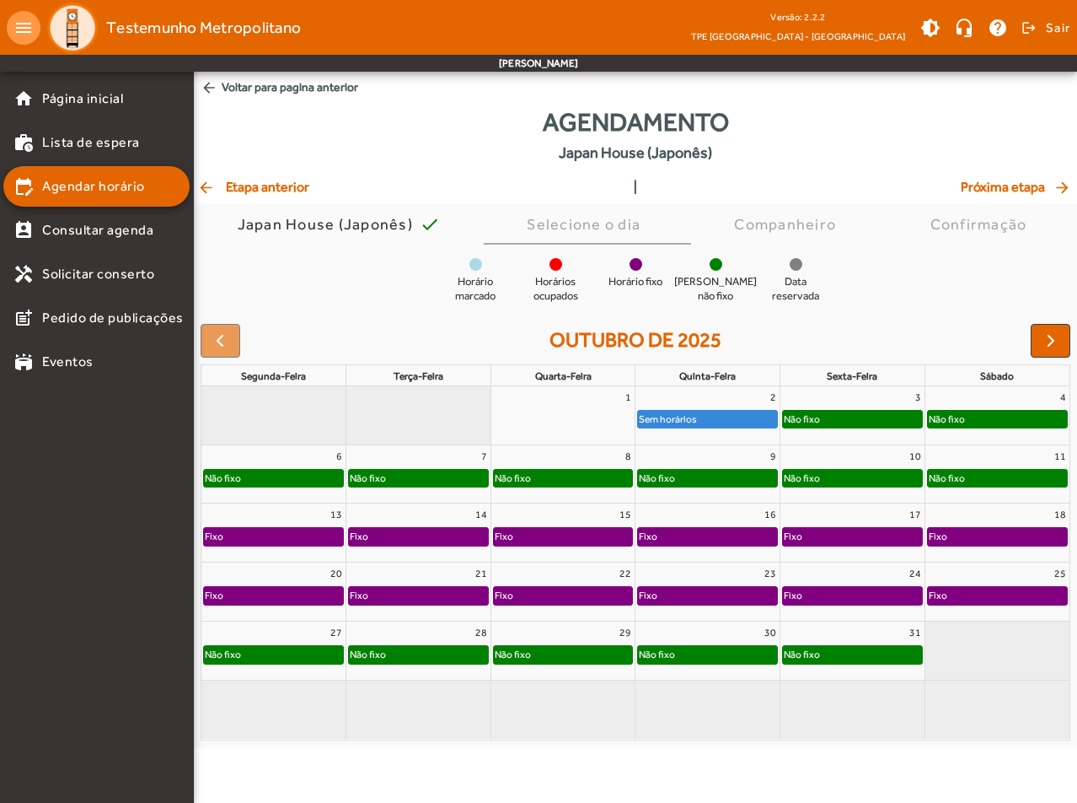
click at [560, 657] on div "Não fixo" at bounding box center [563, 654] width 139 height 17
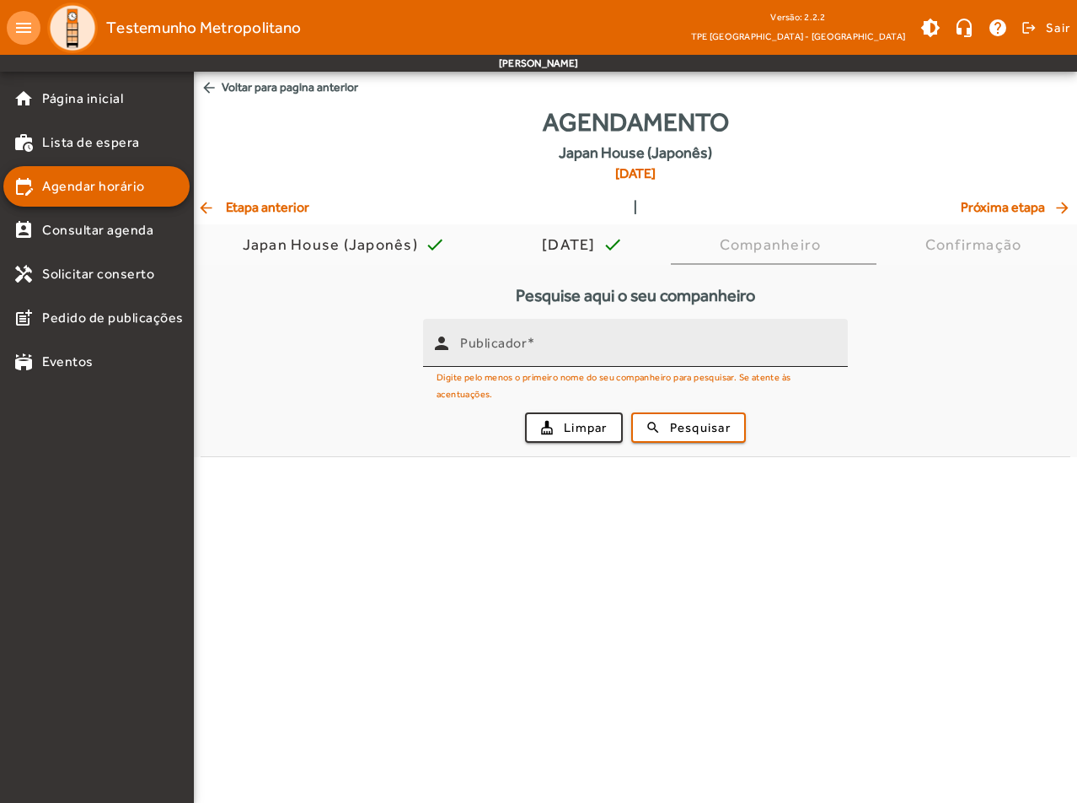
click at [492, 338] on mat-label "Publicador" at bounding box center [493, 343] width 67 height 16
click at [492, 340] on input "Publicador" at bounding box center [647, 350] width 374 height 20
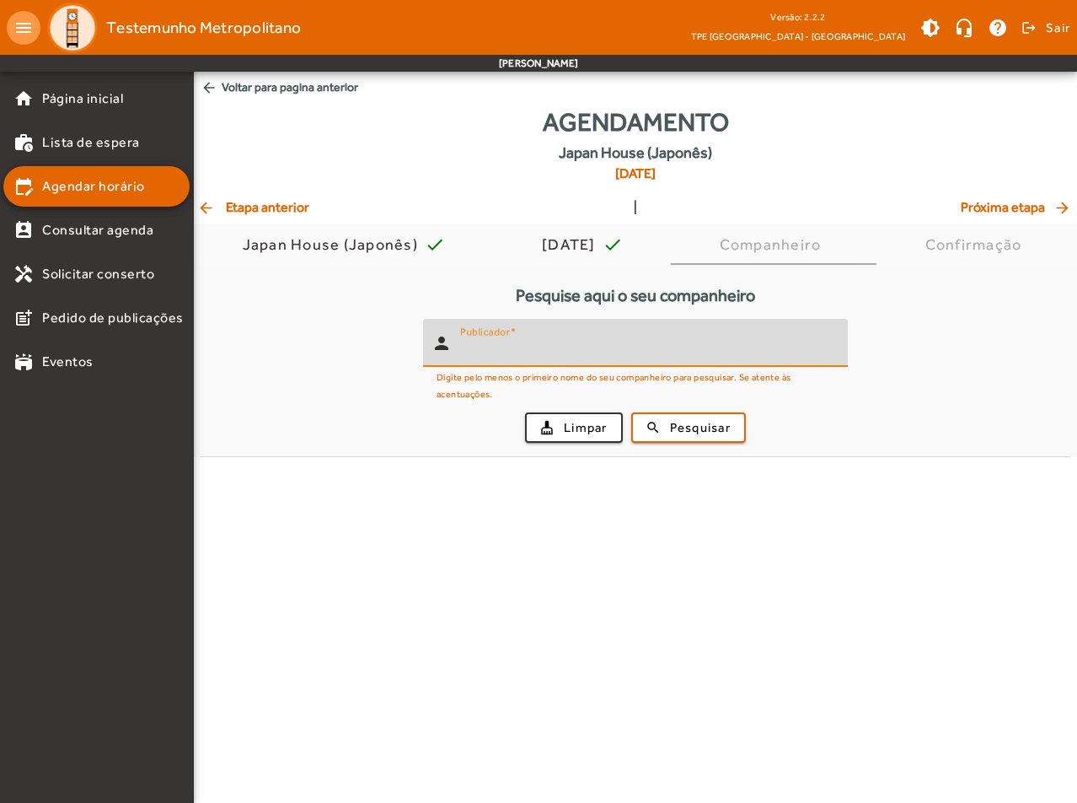
paste input "**********"
type input "**********"
click at [700, 429] on span "Pesquisar" at bounding box center [700, 427] width 61 height 19
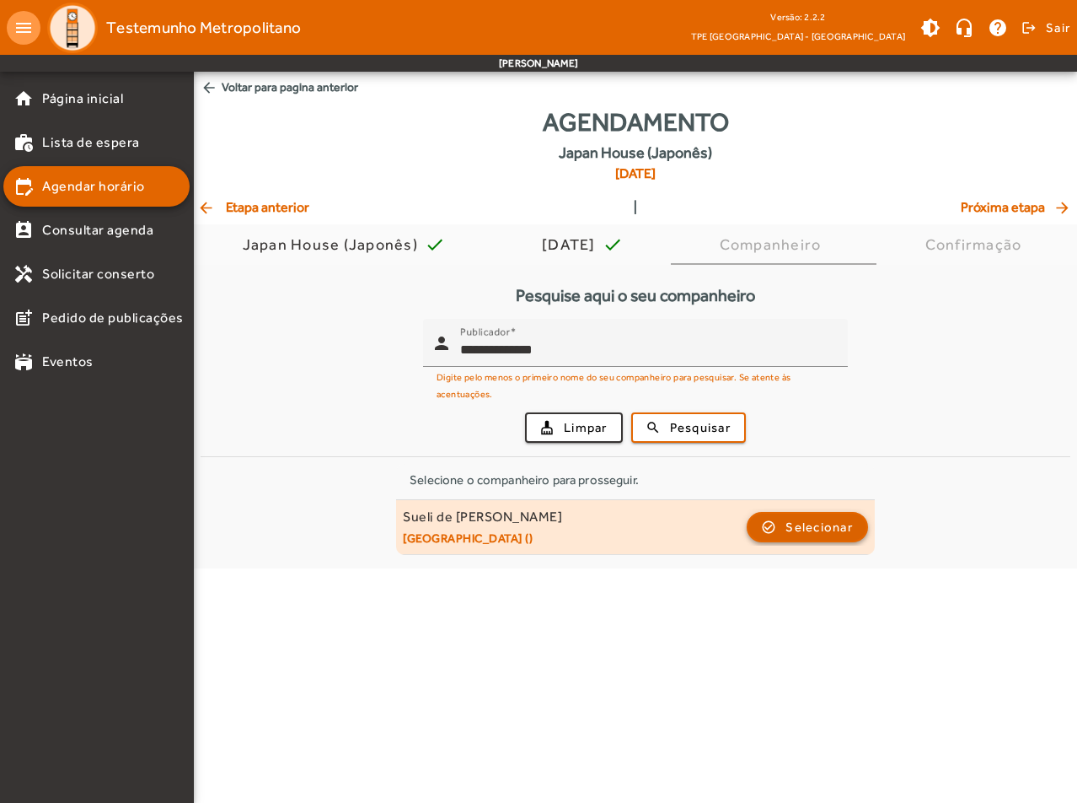
click at [798, 523] on span "Selecionar" at bounding box center [819, 527] width 67 height 20
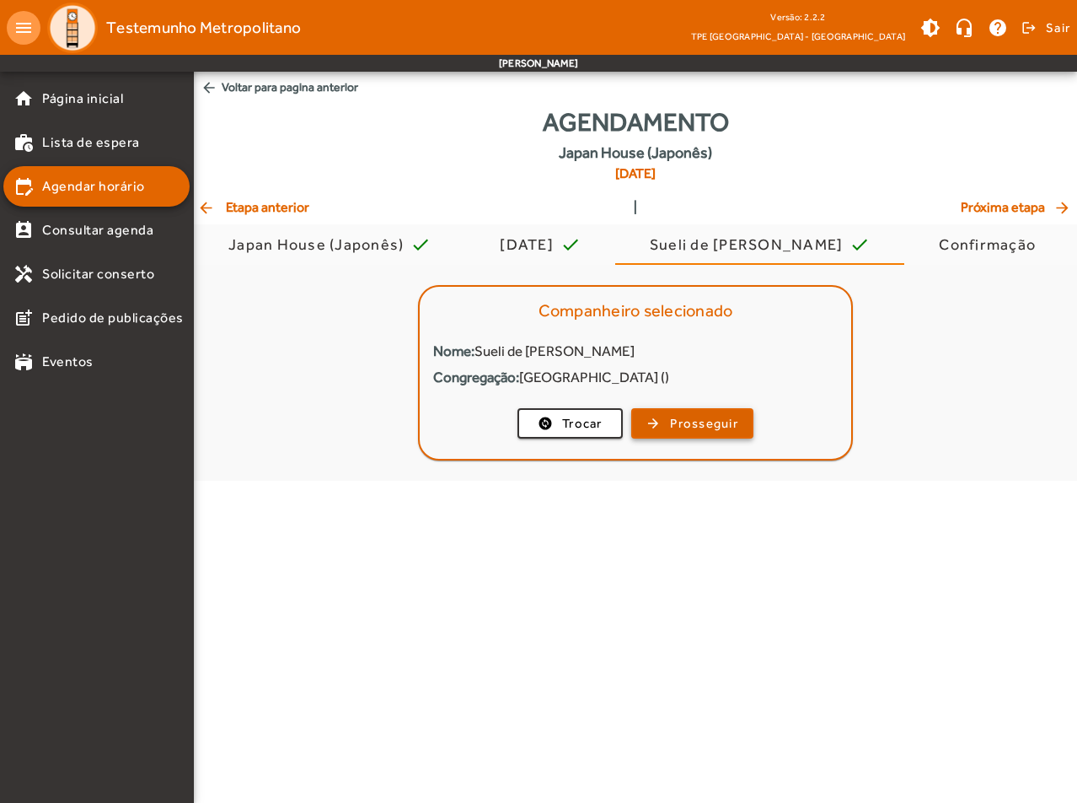
click at [692, 422] on span "Prosseguir" at bounding box center [704, 423] width 68 height 19
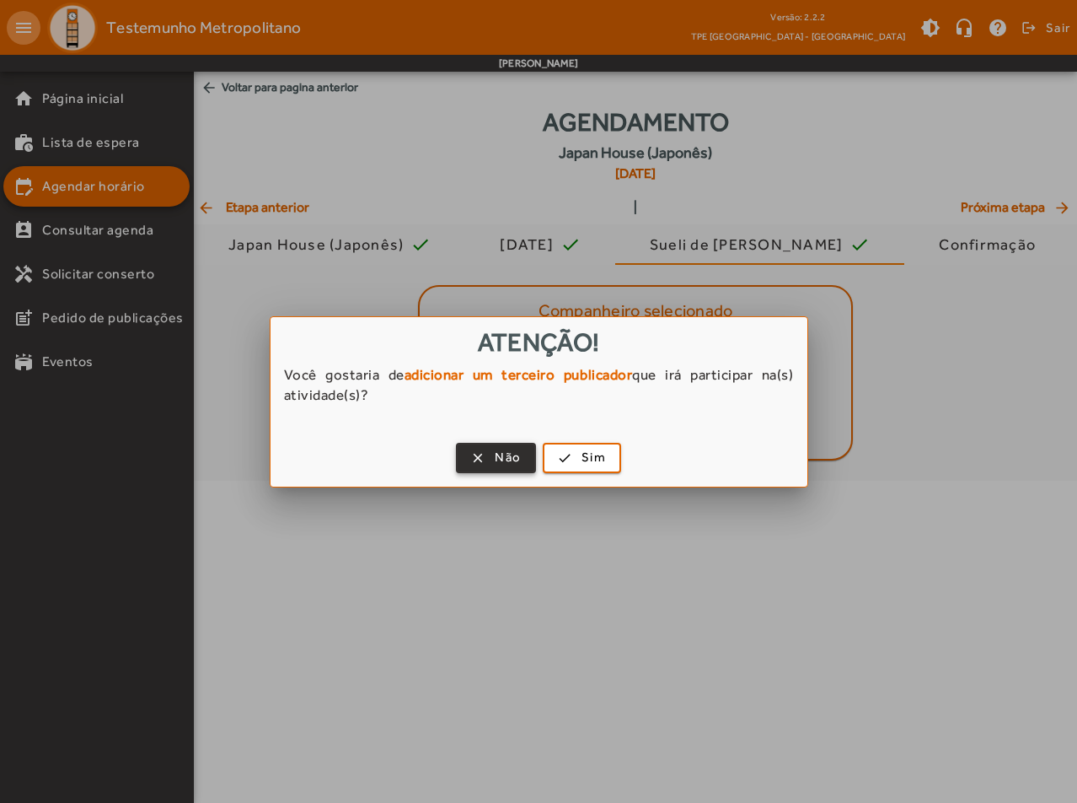
click at [504, 459] on span "Não" at bounding box center [508, 457] width 26 height 19
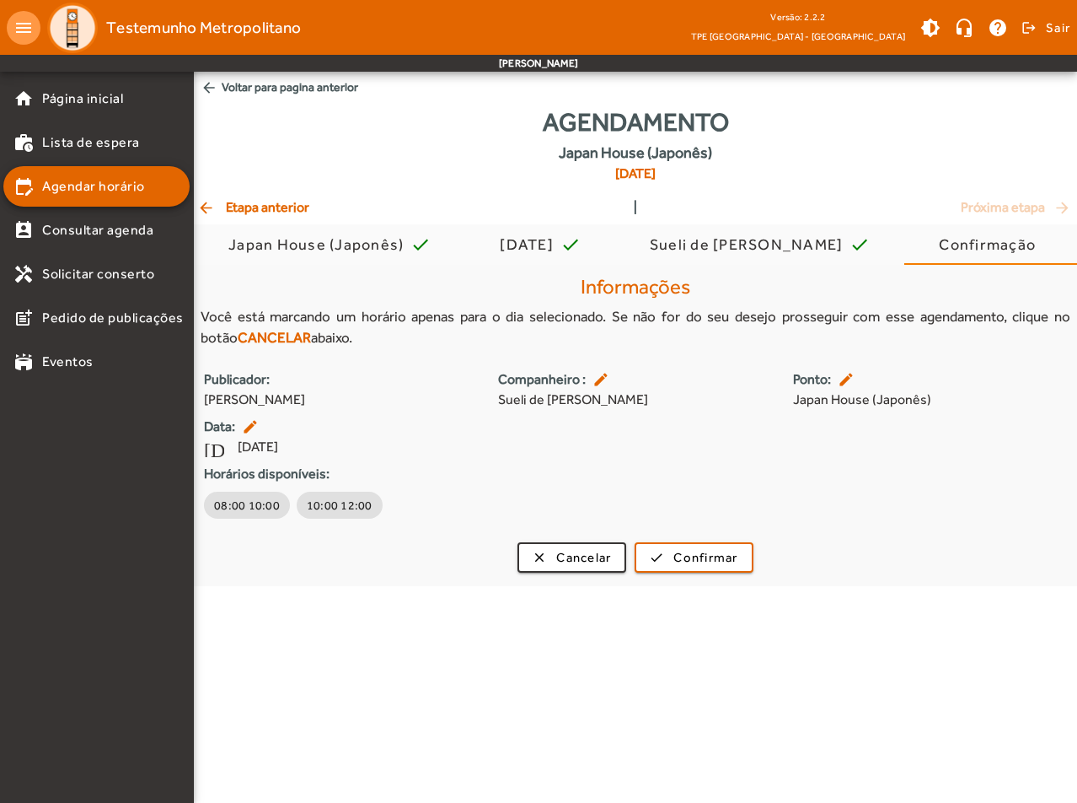
click at [213, 79] on mat-icon "arrow_back" at bounding box center [209, 87] width 17 height 17
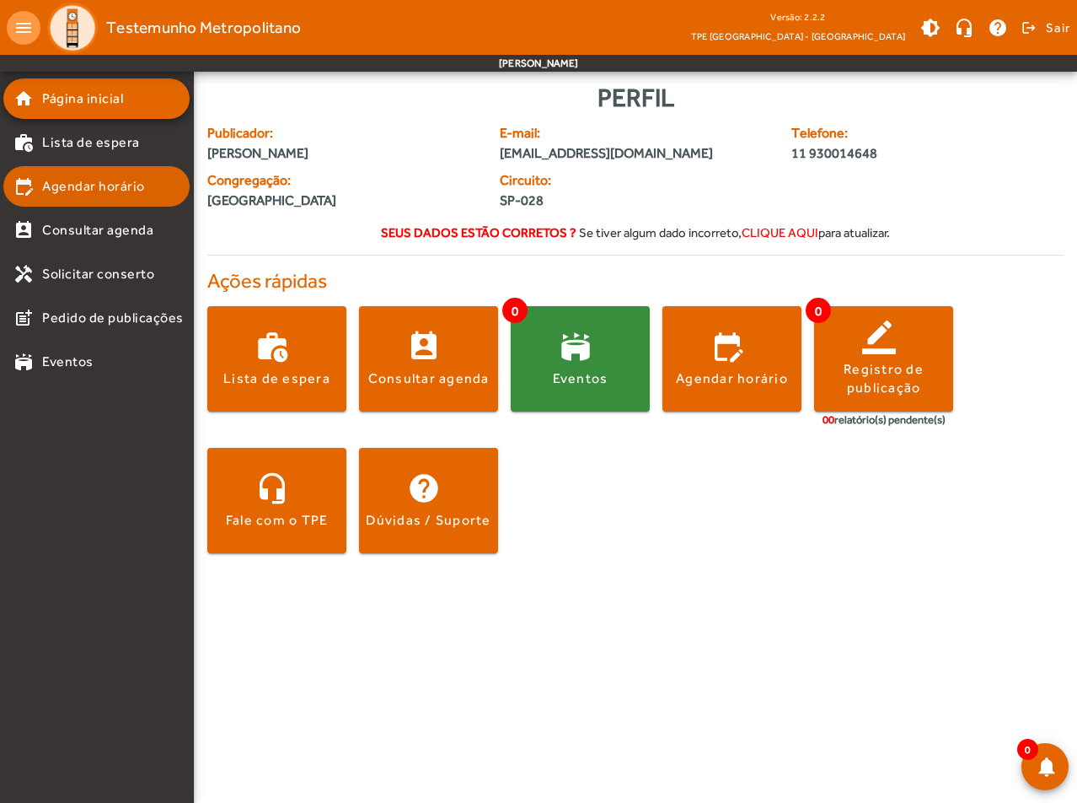
click at [125, 190] on span "Agendar horário" at bounding box center [93, 186] width 103 height 20
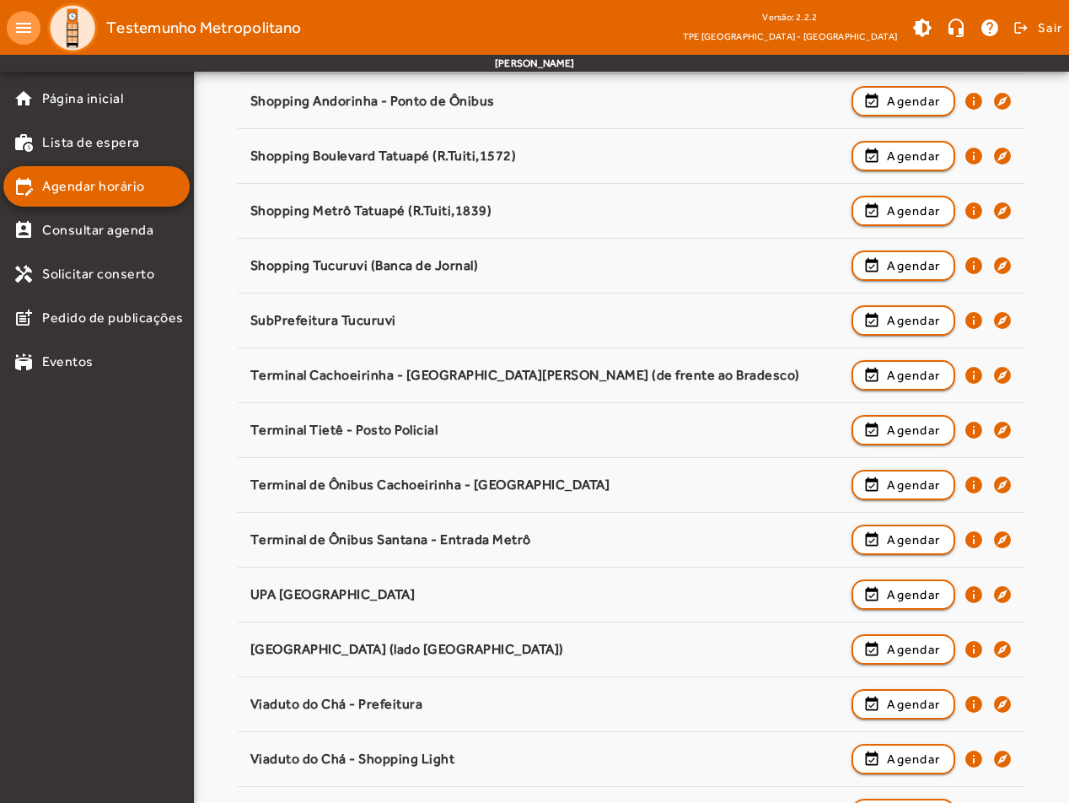
scroll to position [2001, 0]
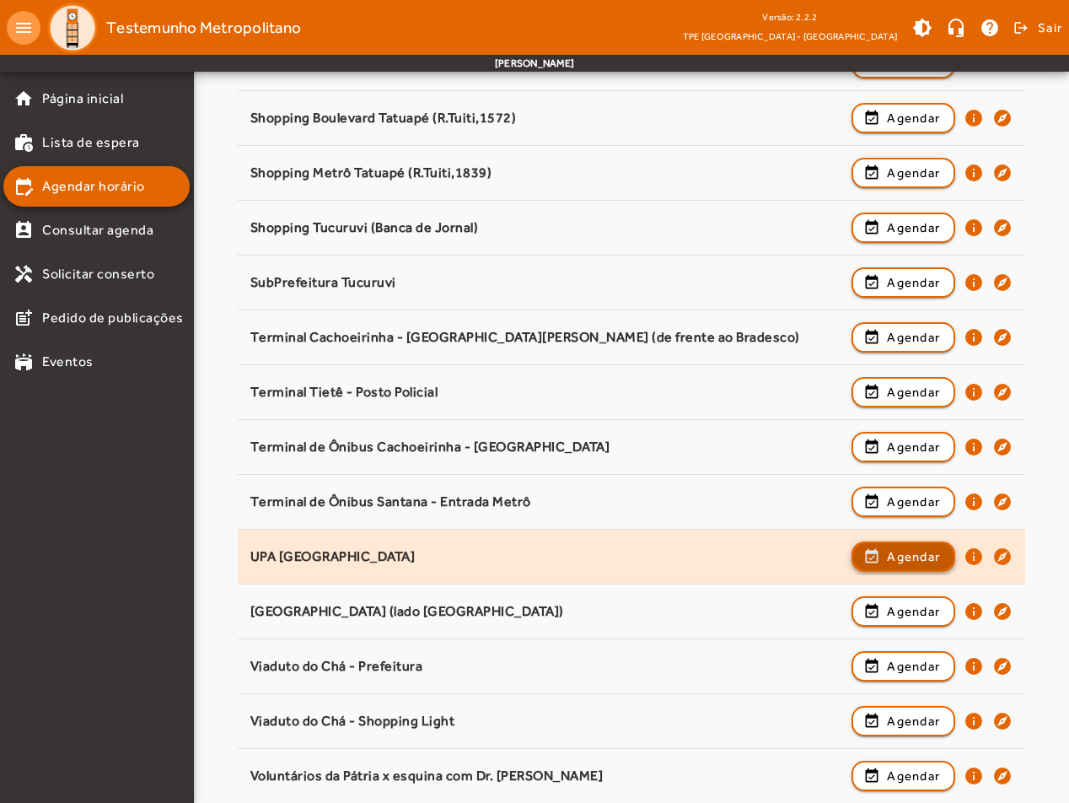
click at [916, 561] on span "Agendar" at bounding box center [913, 556] width 53 height 20
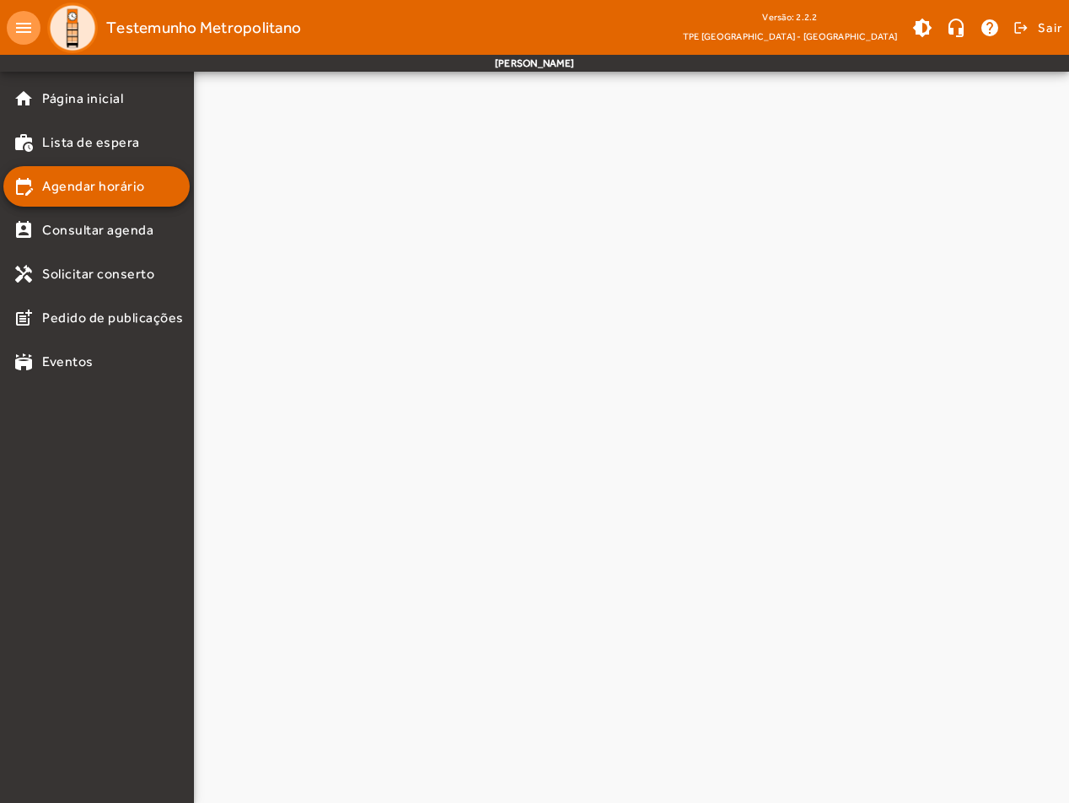
scroll to position [0, 0]
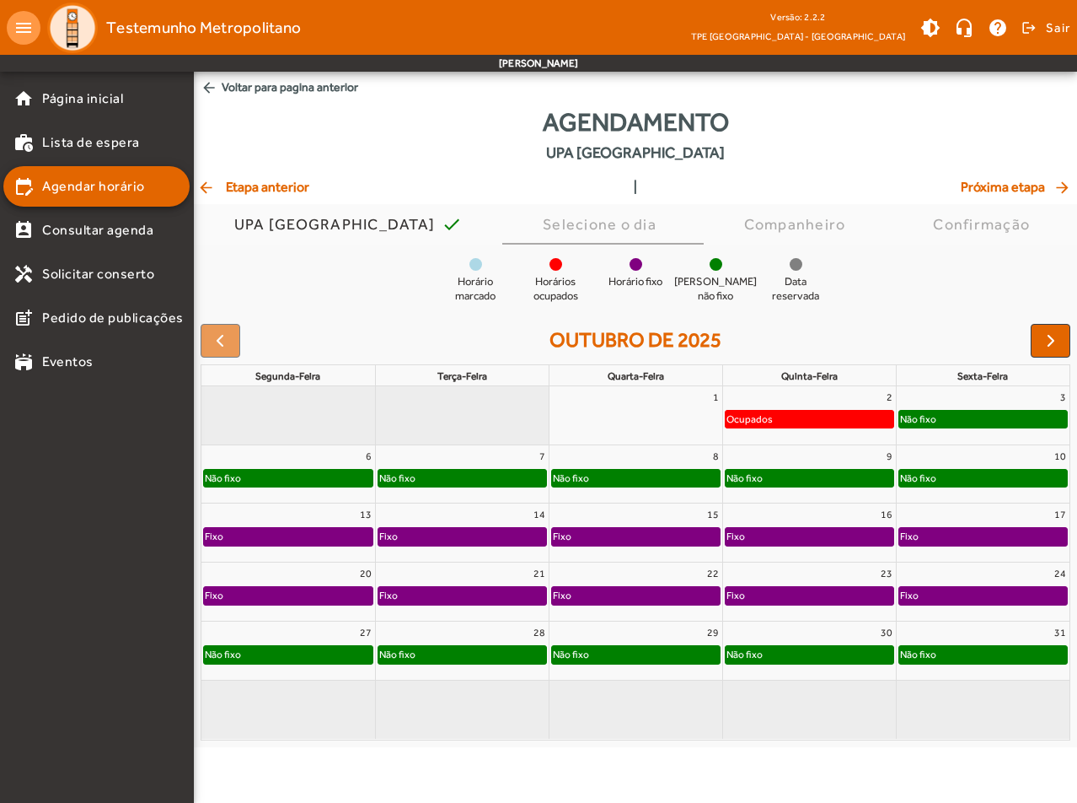
click at [595, 655] on div "Não fixo" at bounding box center [636, 654] width 168 height 17
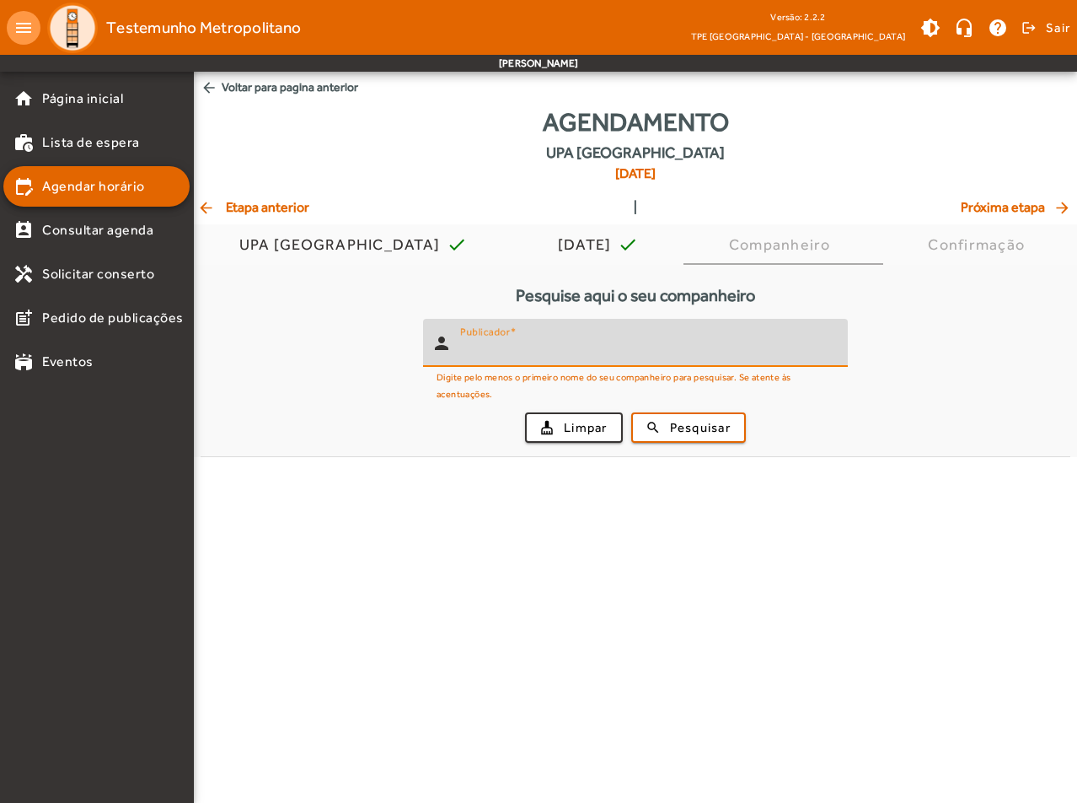
click at [540, 357] on input "Publicador" at bounding box center [647, 350] width 374 height 20
paste input "**********"
type input "**********"
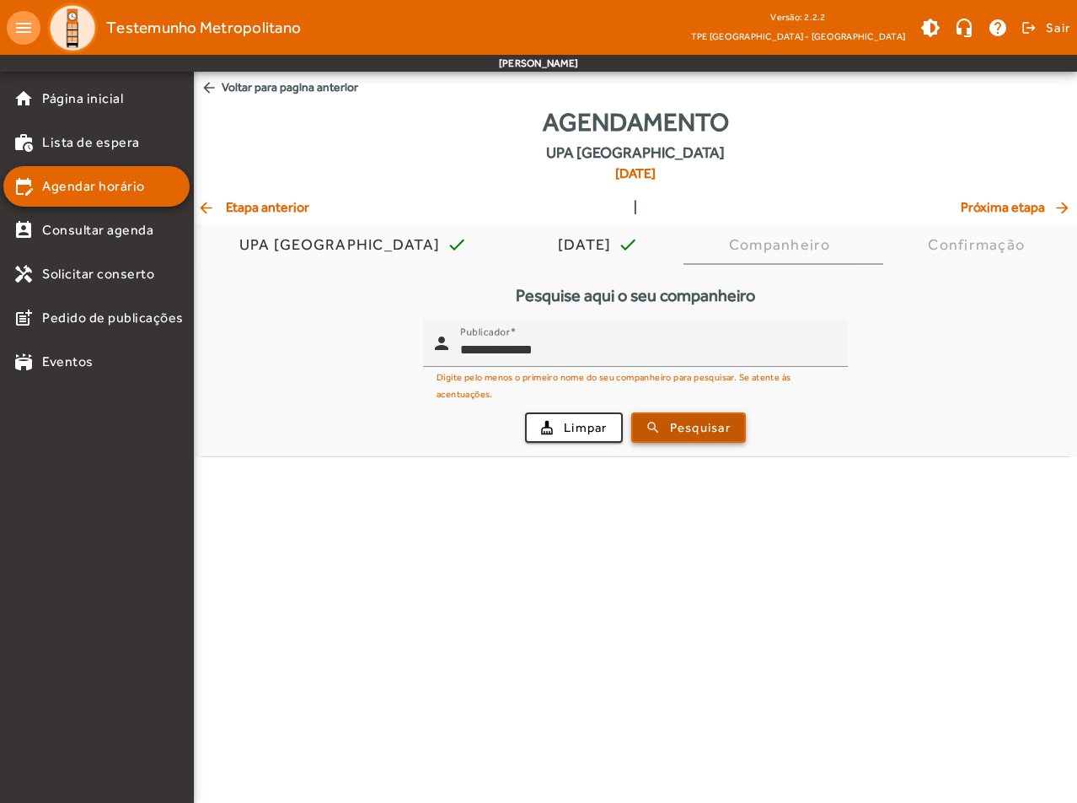
click at [711, 416] on span "submit" at bounding box center [688, 427] width 111 height 40
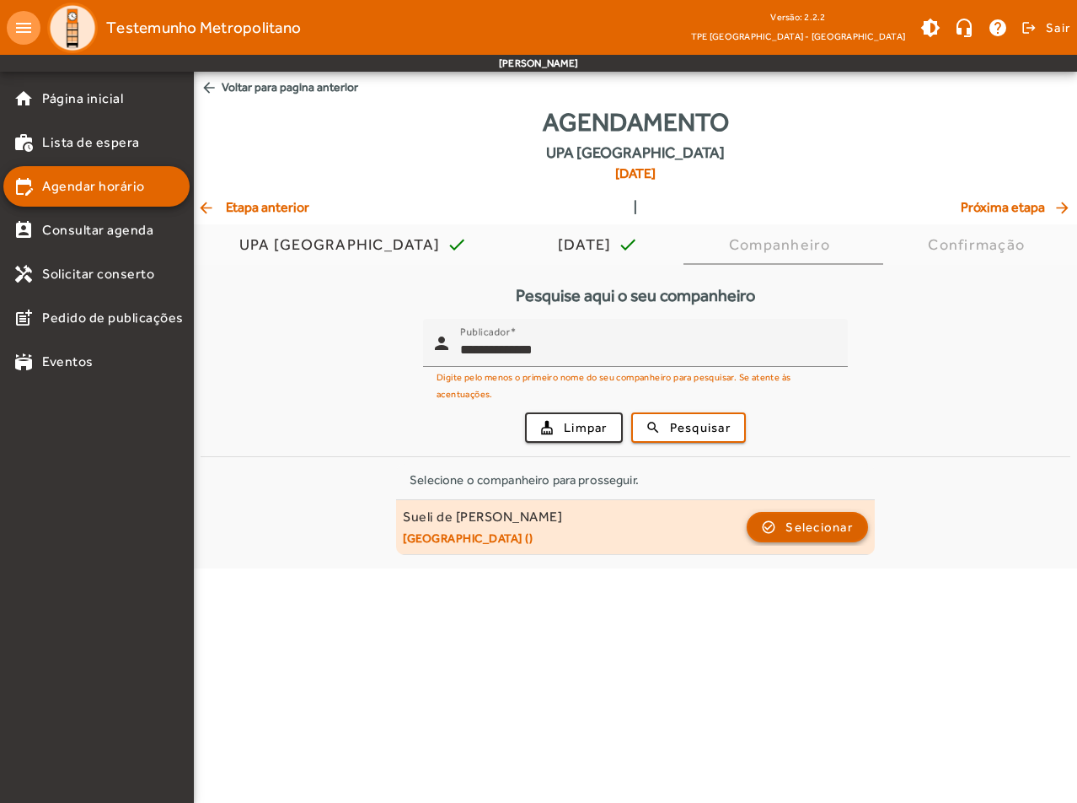
click at [782, 524] on span "button" at bounding box center [808, 527] width 118 height 40
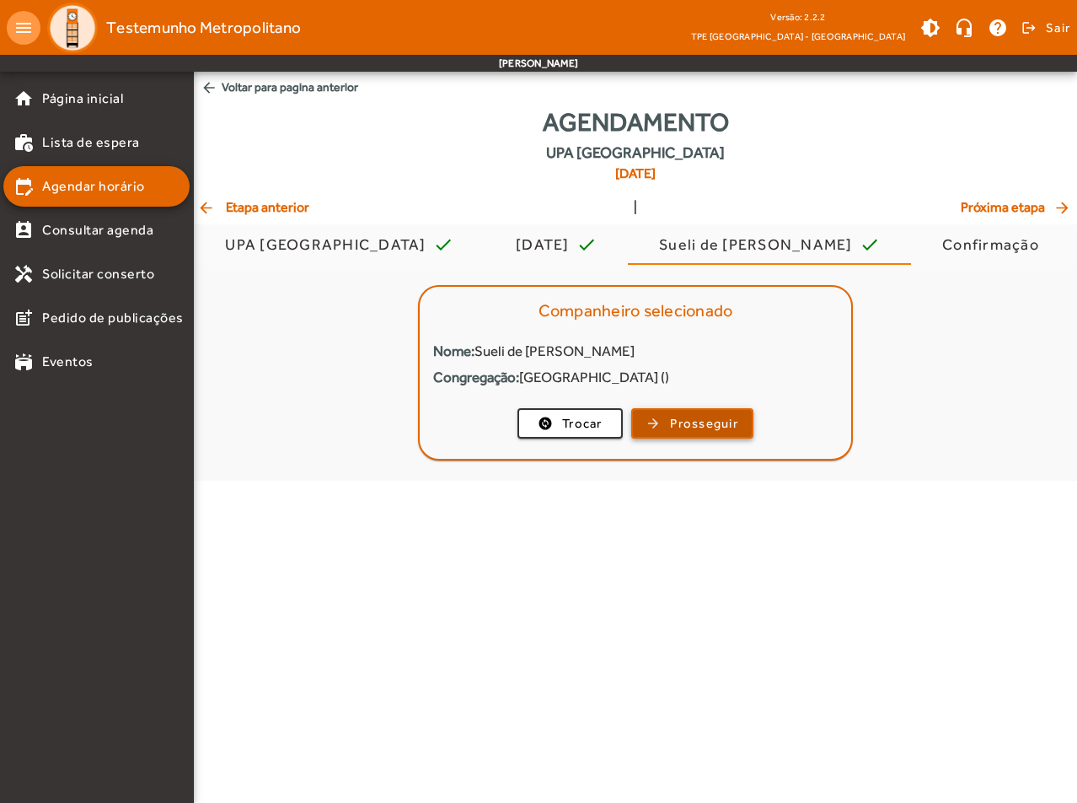
click at [722, 423] on span "Prosseguir" at bounding box center [704, 423] width 68 height 19
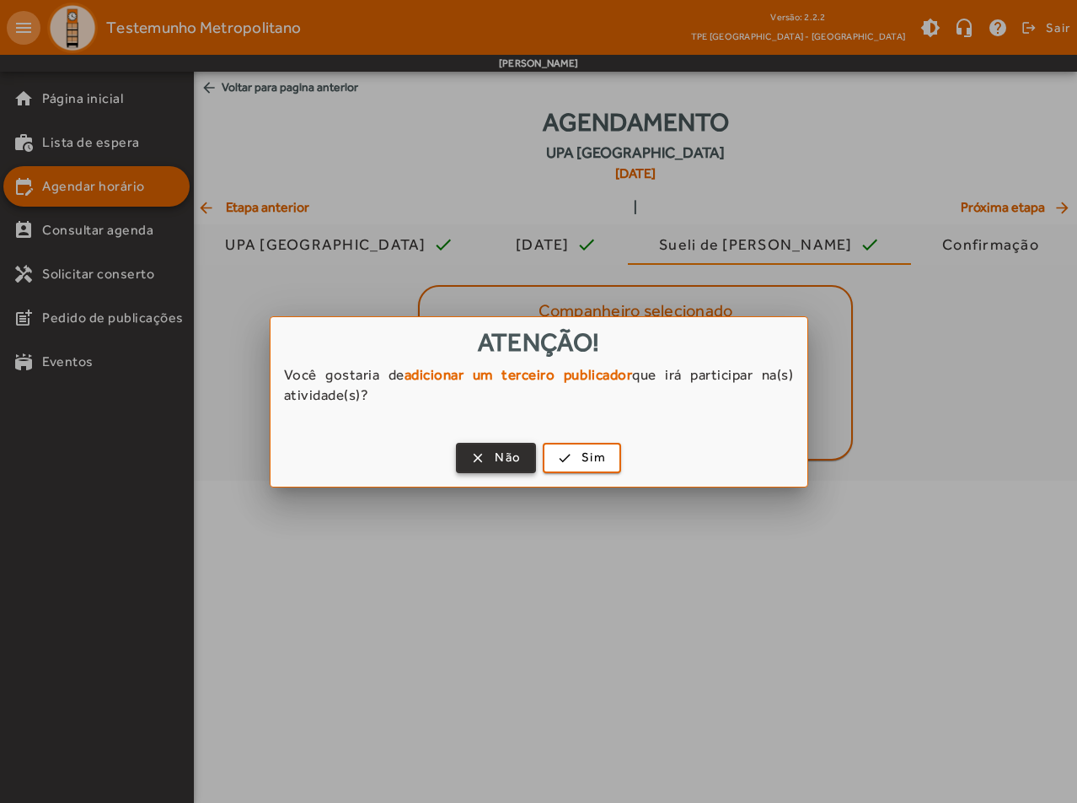
click at [494, 455] on span "button" at bounding box center [496, 458] width 77 height 40
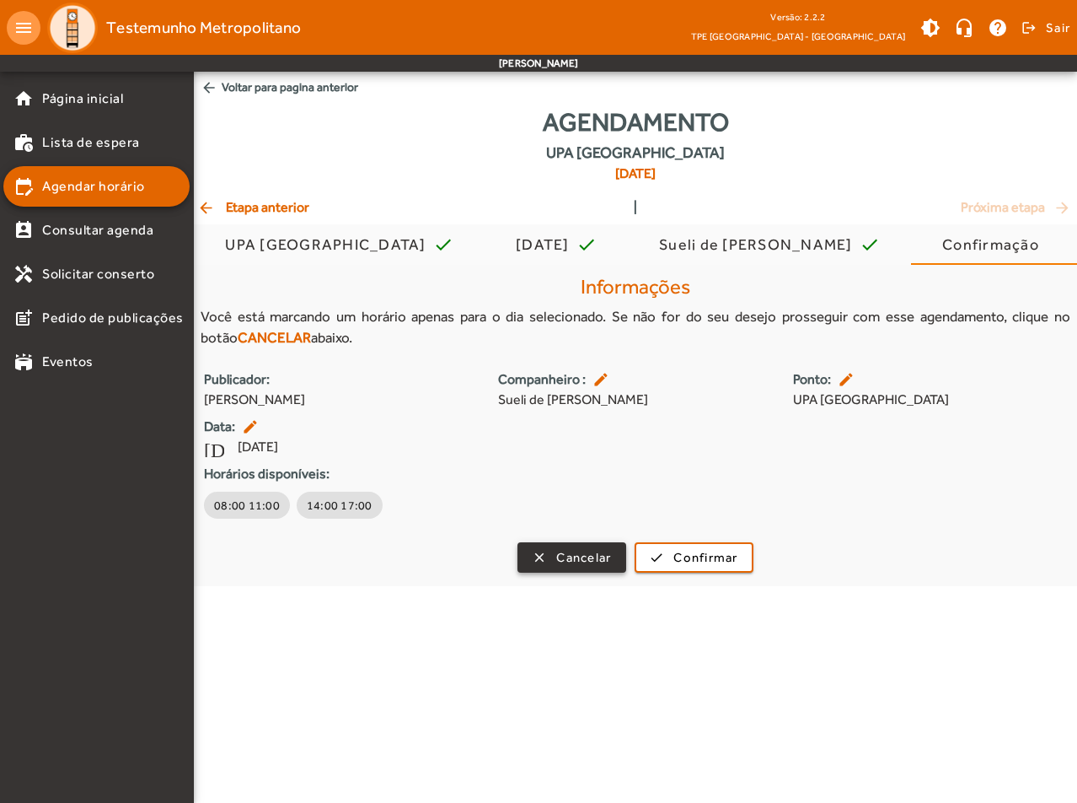
click at [541, 565] on span "button" at bounding box center [571, 557] width 105 height 40
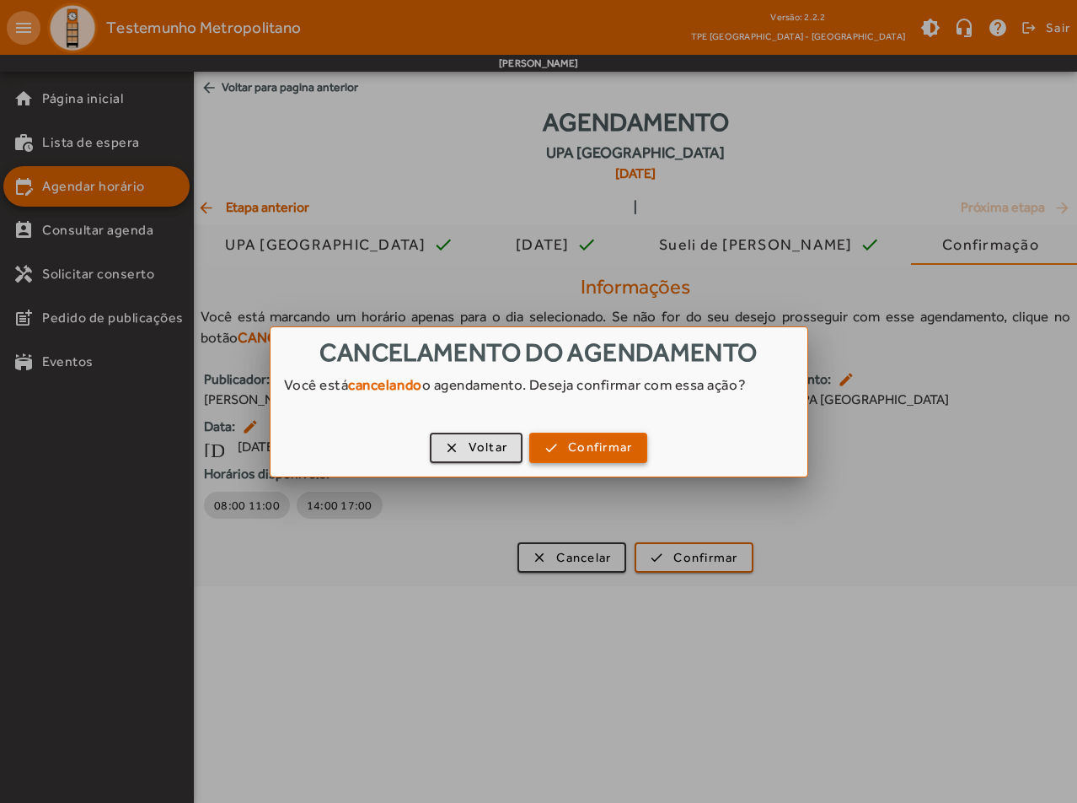
click at [600, 454] on span "Confirmar" at bounding box center [600, 447] width 64 height 19
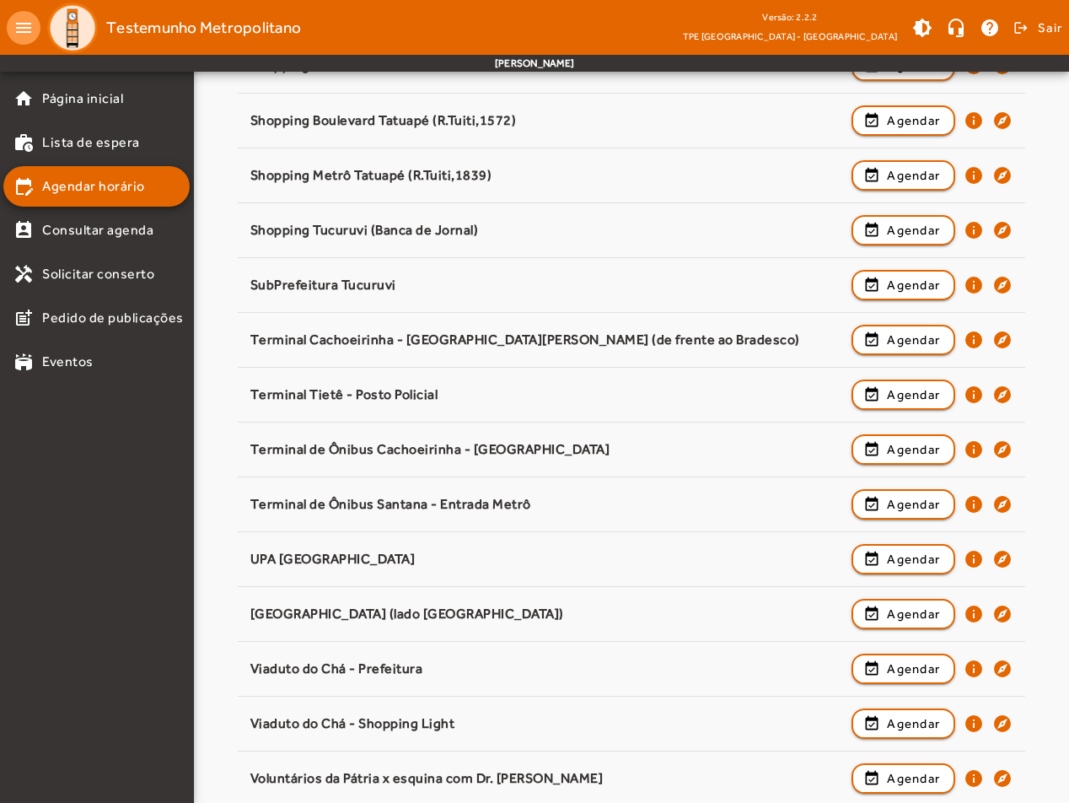
scroll to position [2001, 0]
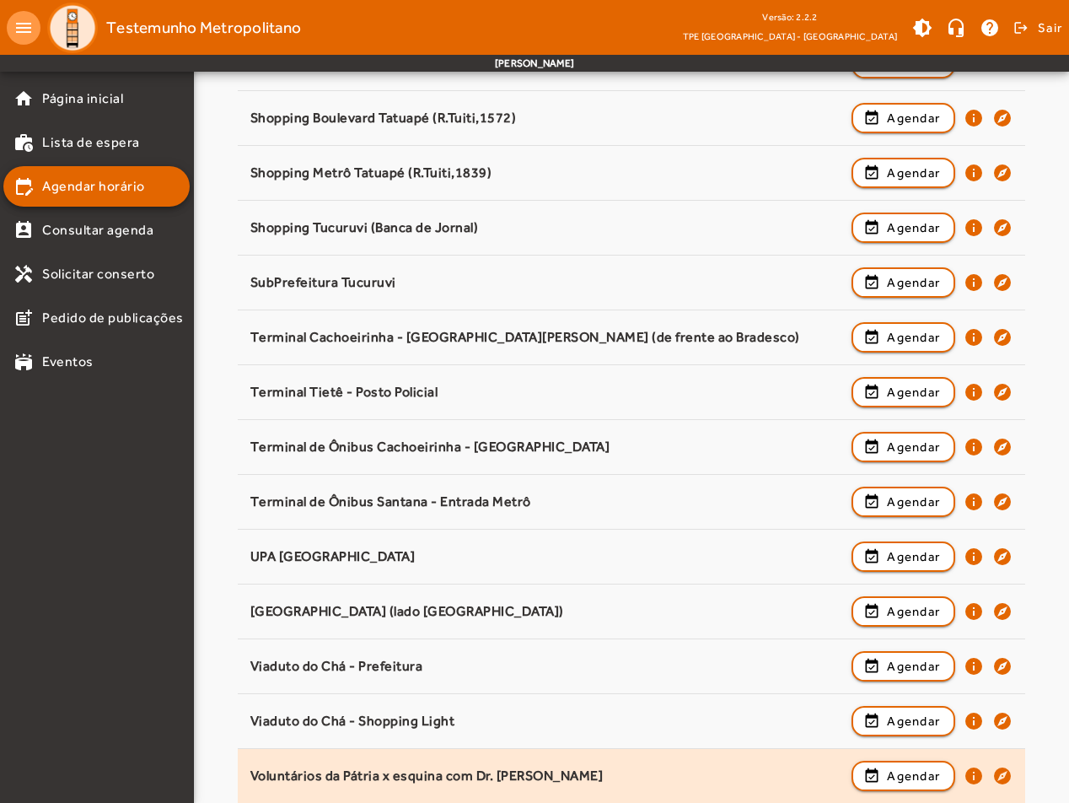
click at [631, 776] on div "Voluntários da Pátria x esquina com Dr. [PERSON_NAME]" at bounding box center [546, 776] width 593 height 18
click at [980, 776] on mat-icon "info" at bounding box center [974, 775] width 20 height 20
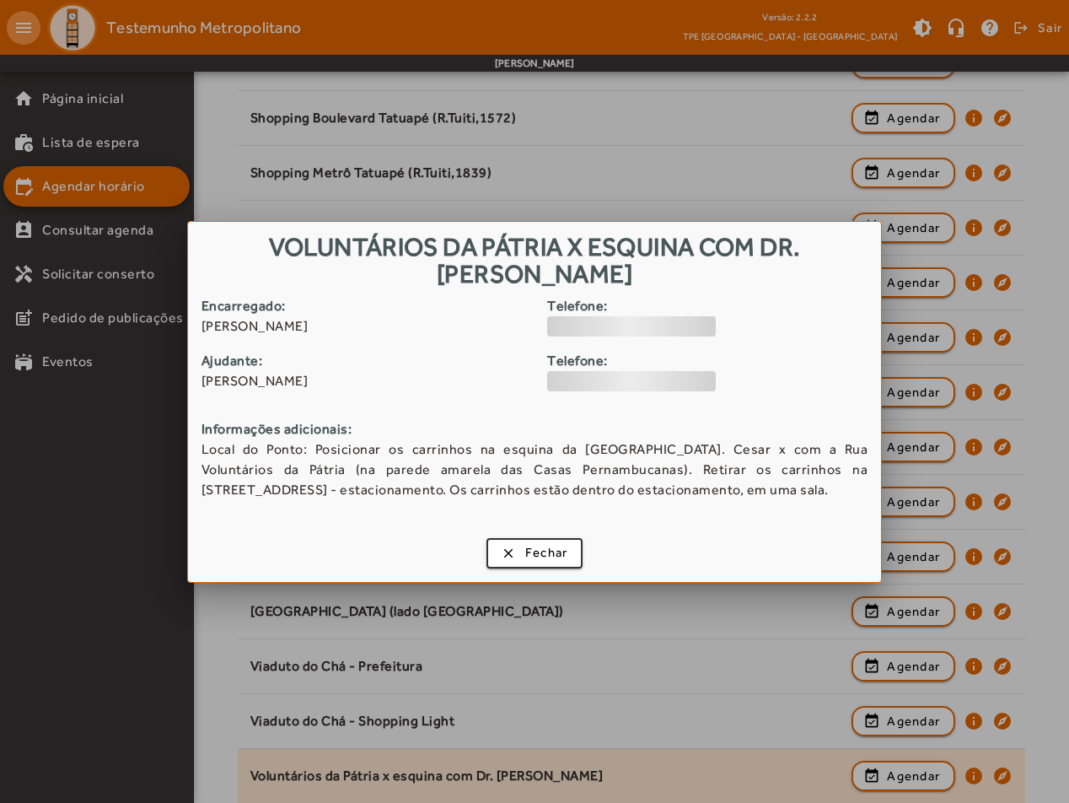
scroll to position [0, 0]
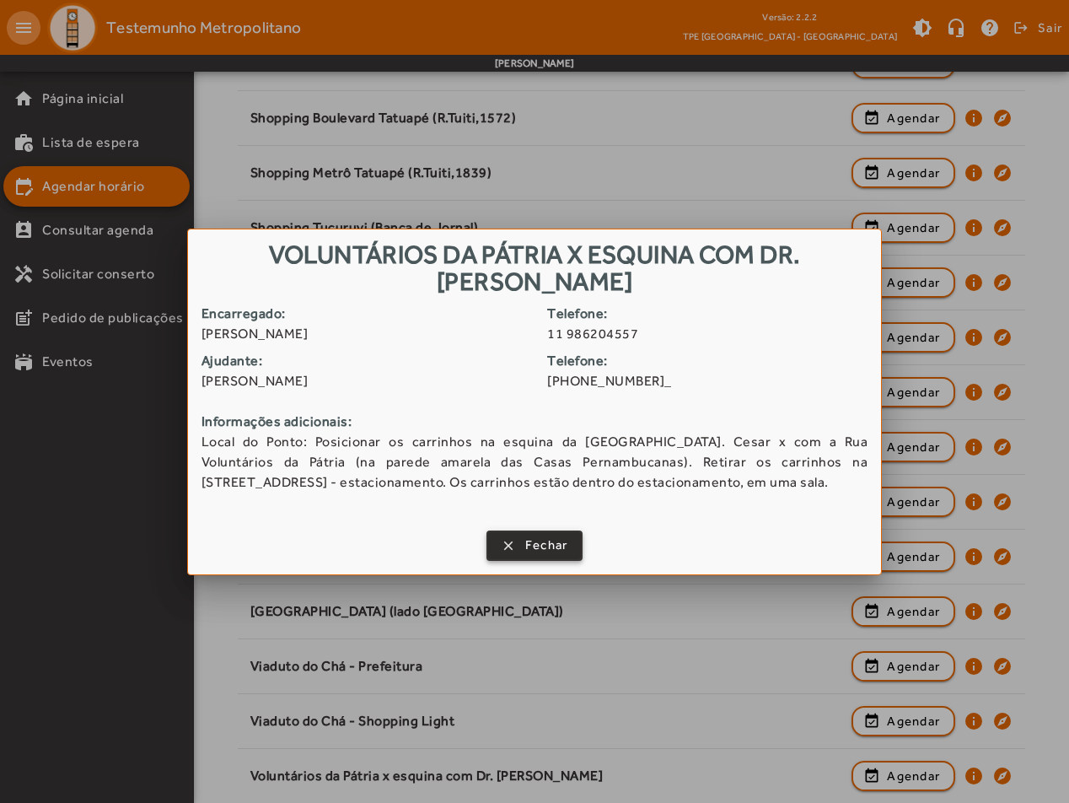
click at [579, 537] on span "button" at bounding box center [535, 545] width 94 height 40
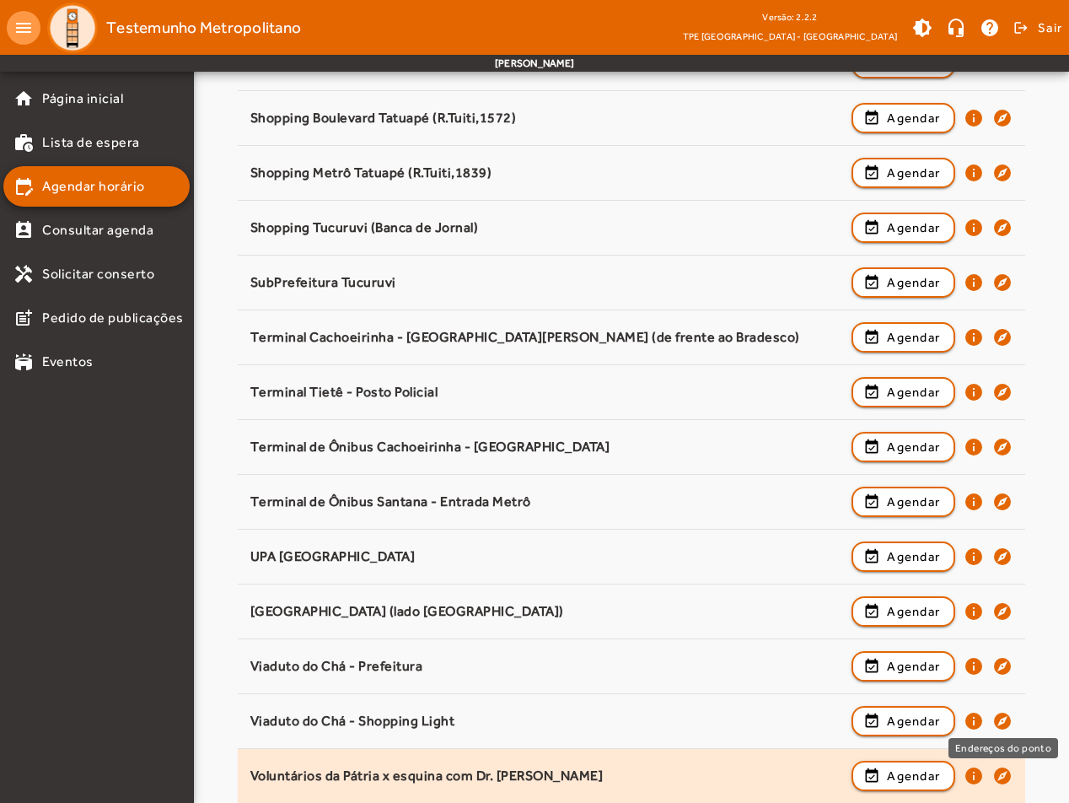
click at [1000, 771] on mat-icon "explore" at bounding box center [1002, 775] width 20 height 20
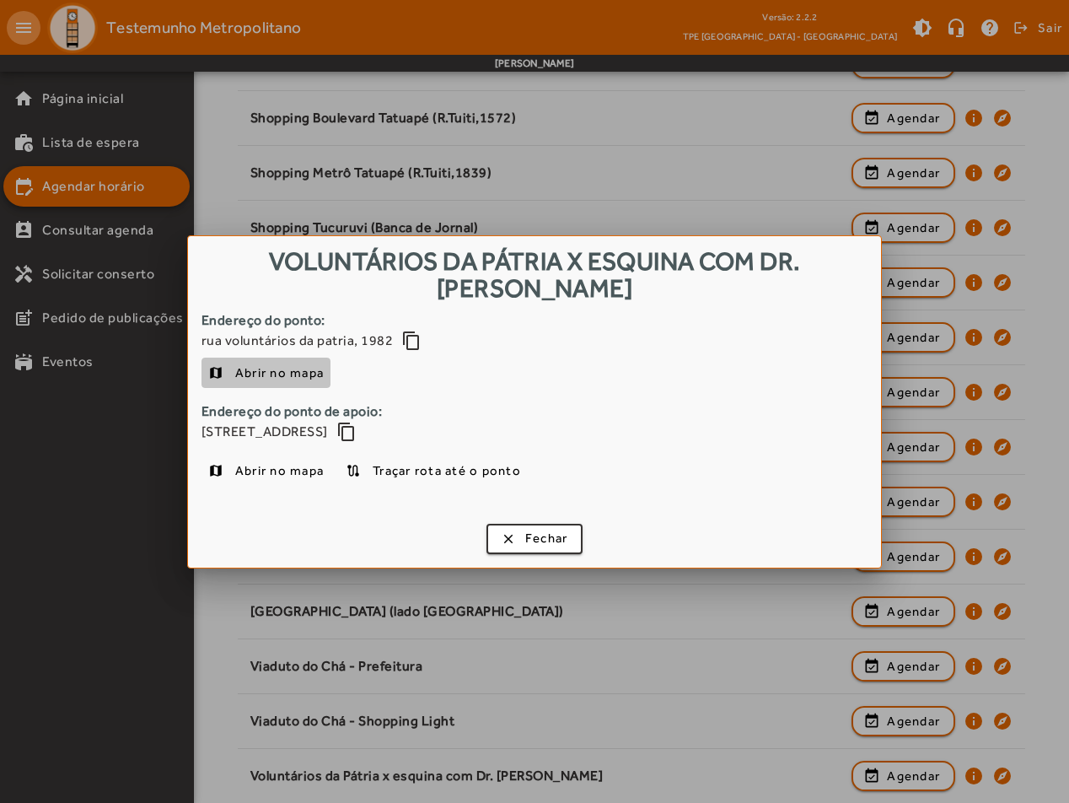
click at [299, 363] on span "Abrir no mapa" at bounding box center [279, 373] width 89 height 20
click at [518, 524] on span "button" at bounding box center [535, 538] width 94 height 40
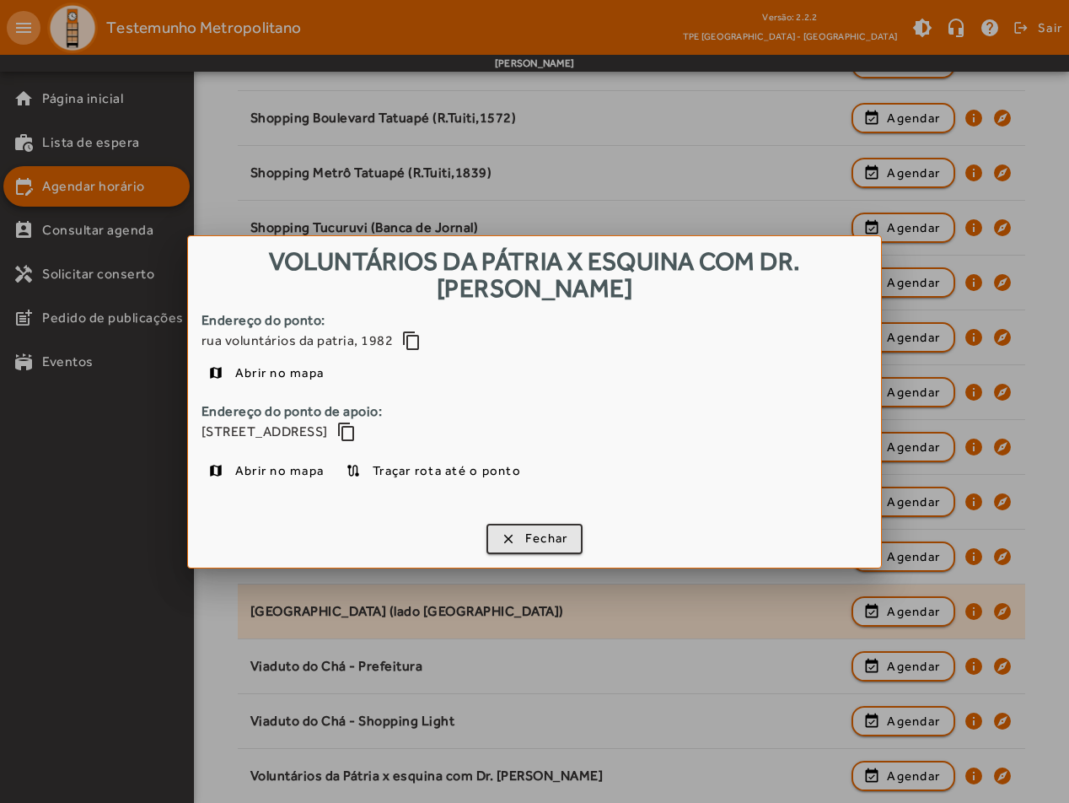
scroll to position [2001, 0]
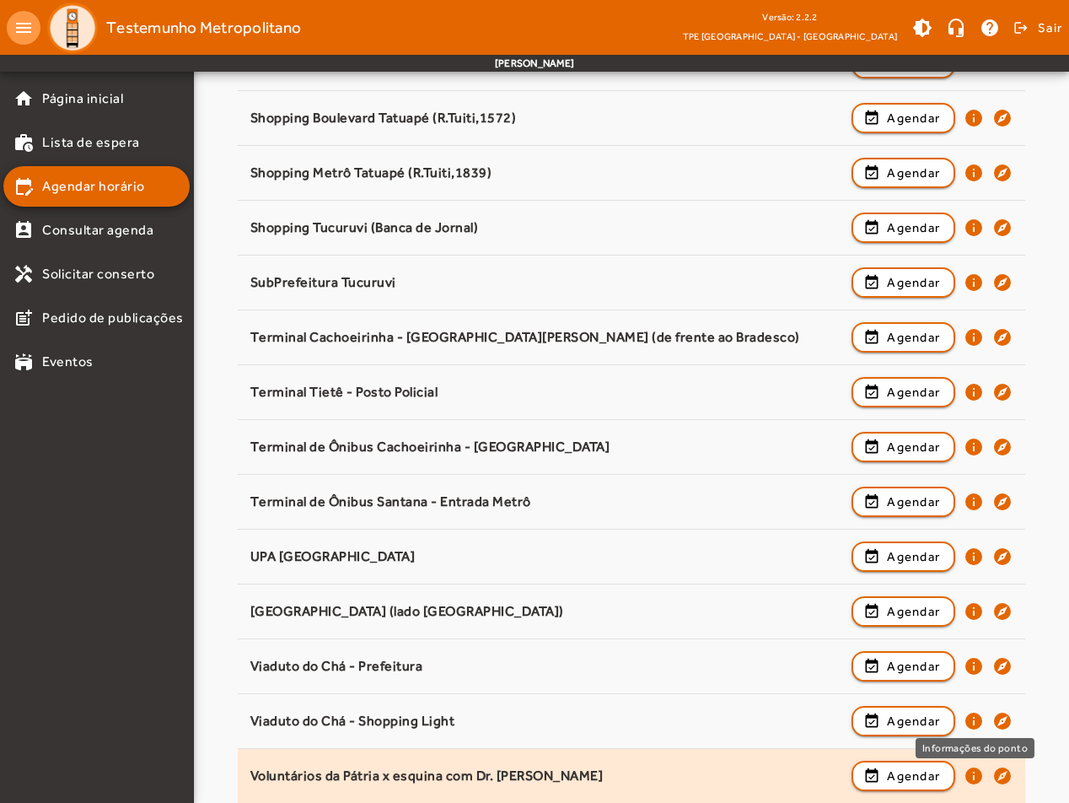
click at [971, 777] on mat-icon "info" at bounding box center [974, 775] width 20 height 20
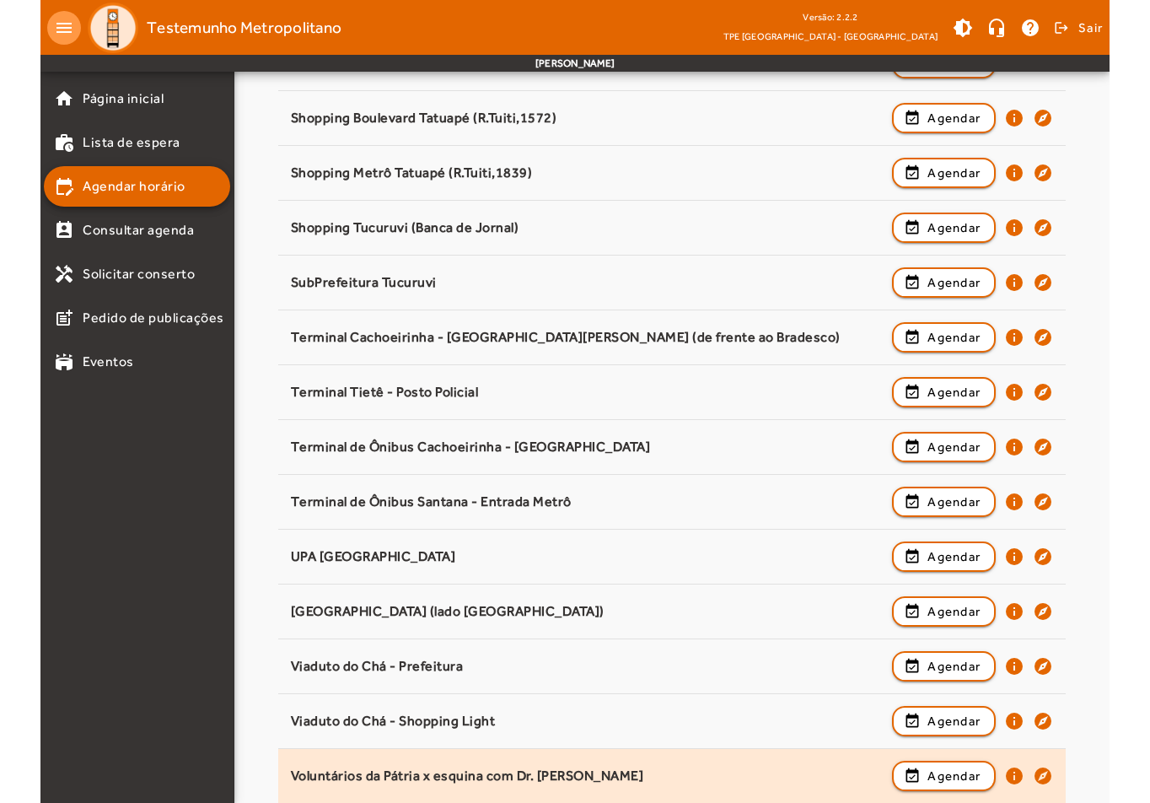
scroll to position [0, 0]
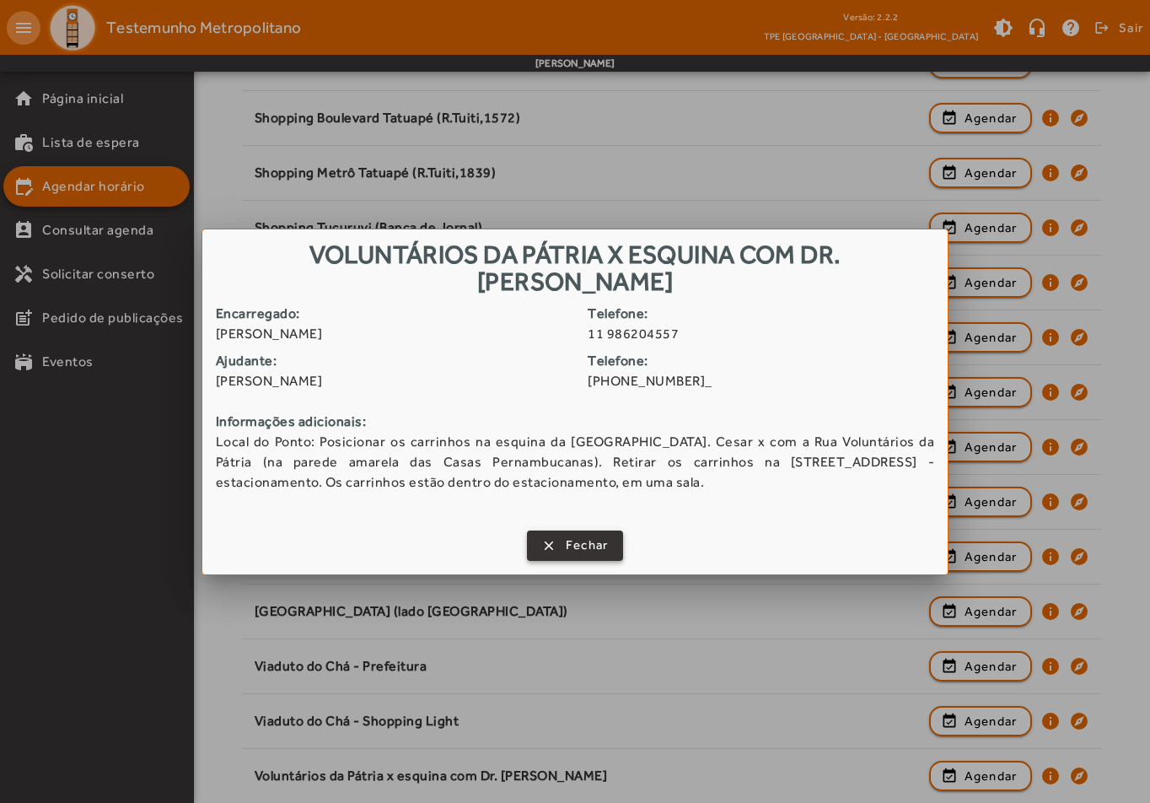
click at [596, 540] on span "Fechar" at bounding box center [587, 544] width 43 height 19
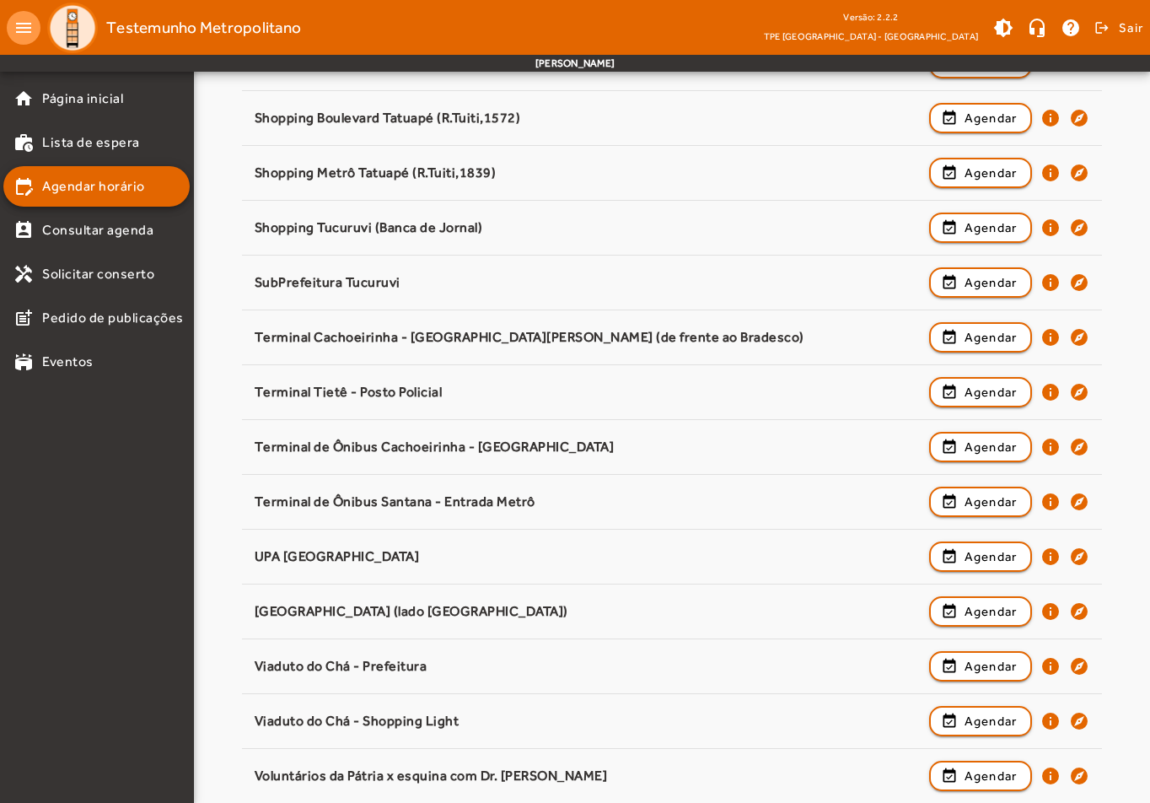
scroll to position [2001, 0]
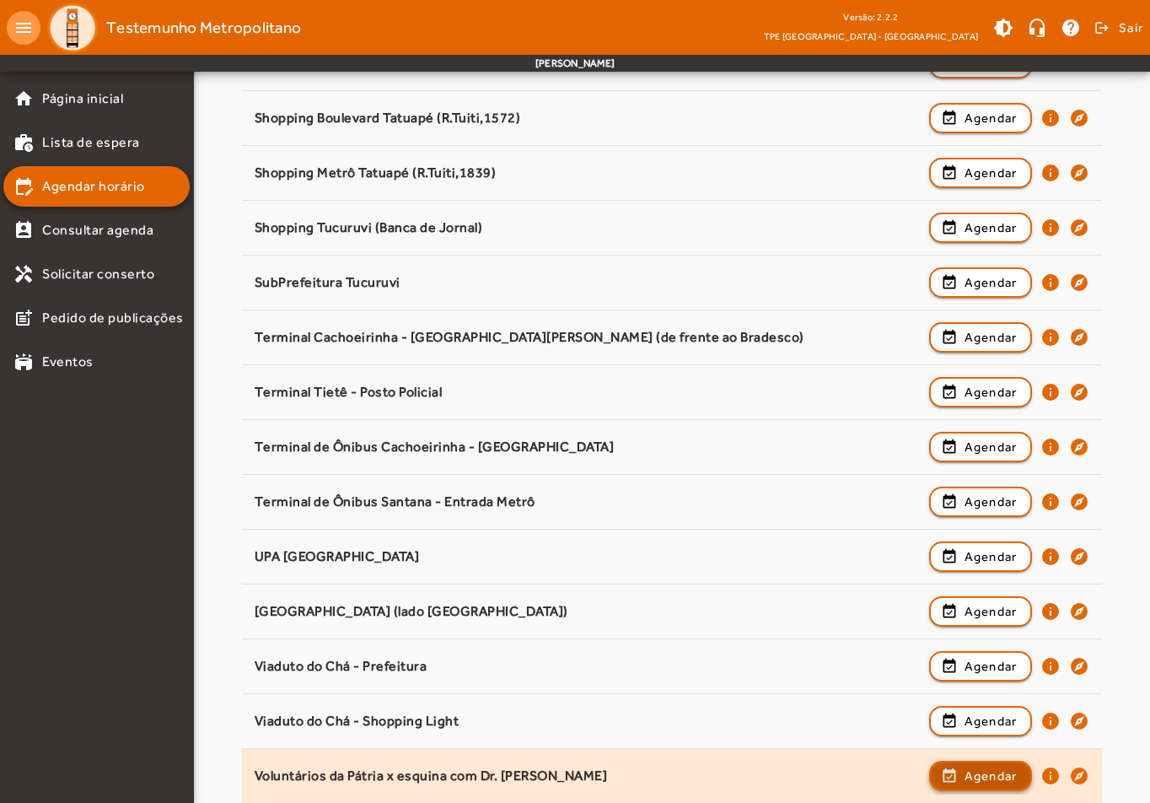
click at [1003, 777] on span "Agendar" at bounding box center [990, 775] width 53 height 20
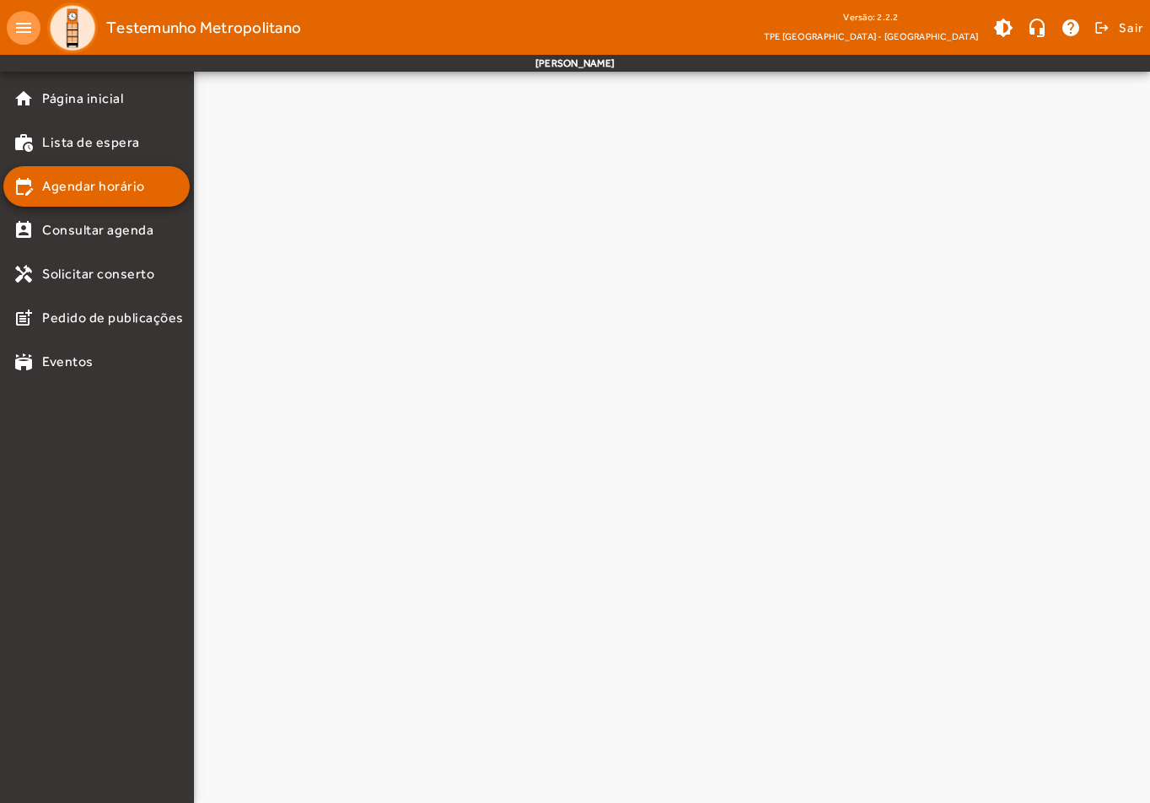
scroll to position [0, 0]
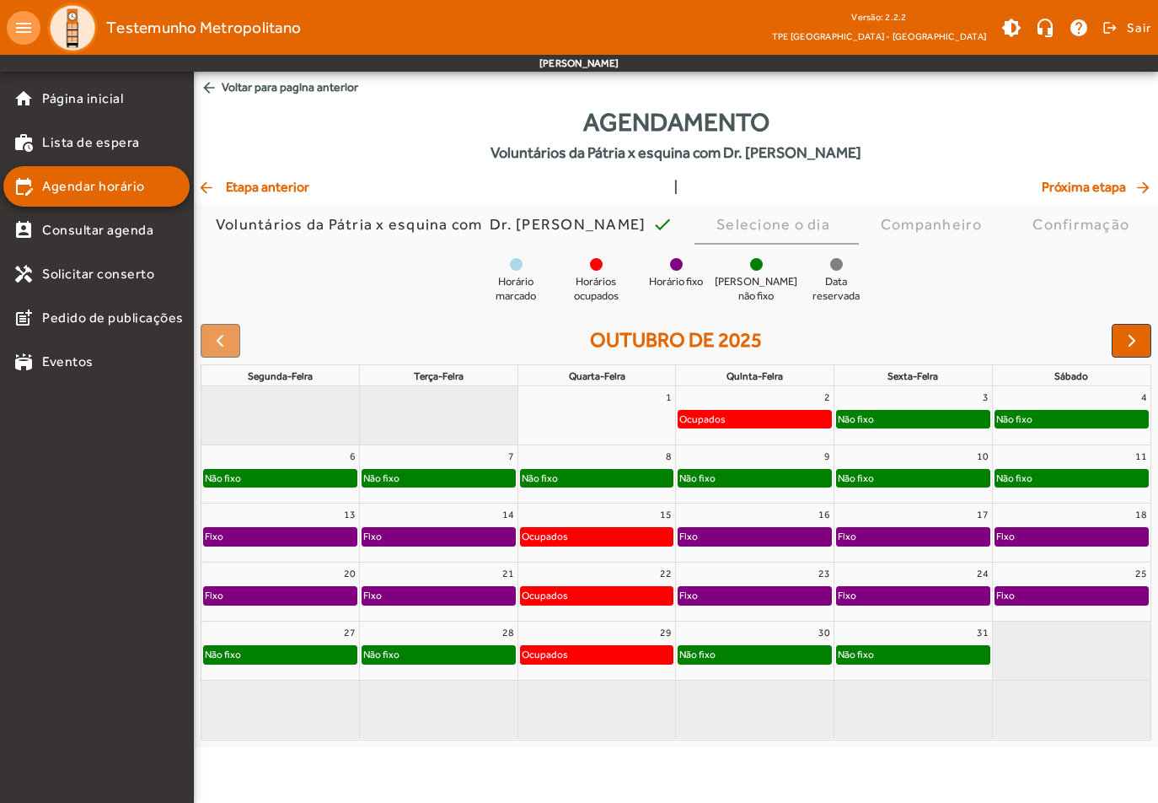
click at [702, 656] on div "Não fixo" at bounding box center [698, 654] width 38 height 17
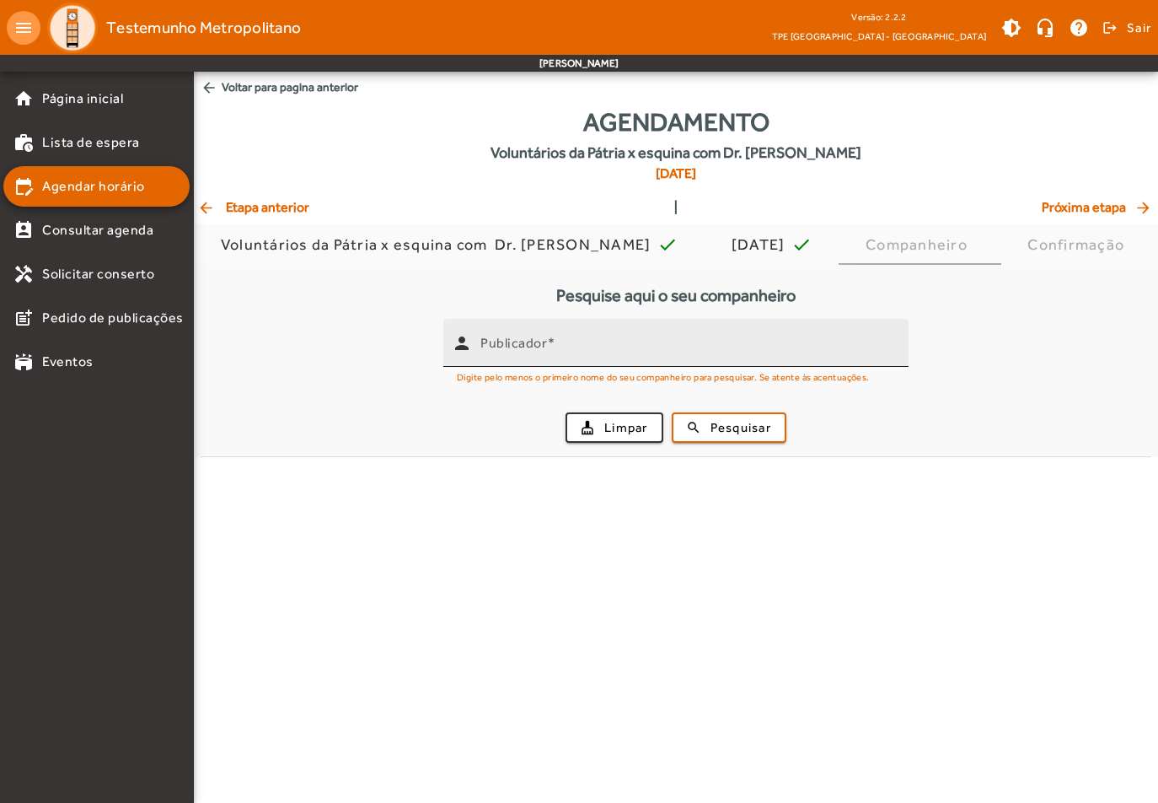
click at [641, 346] on input "Publicador" at bounding box center [688, 350] width 415 height 20
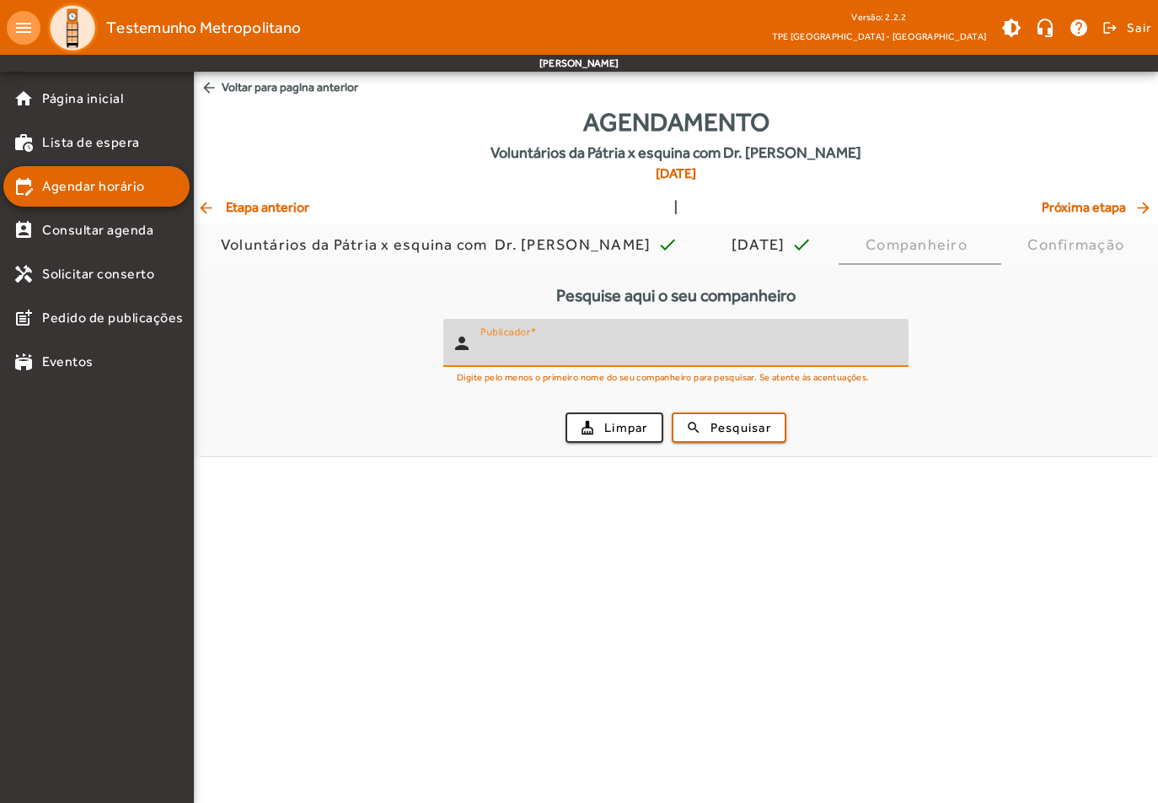
paste input "**********"
type input "**********"
click at [707, 427] on span "submit" at bounding box center [729, 427] width 111 height 40
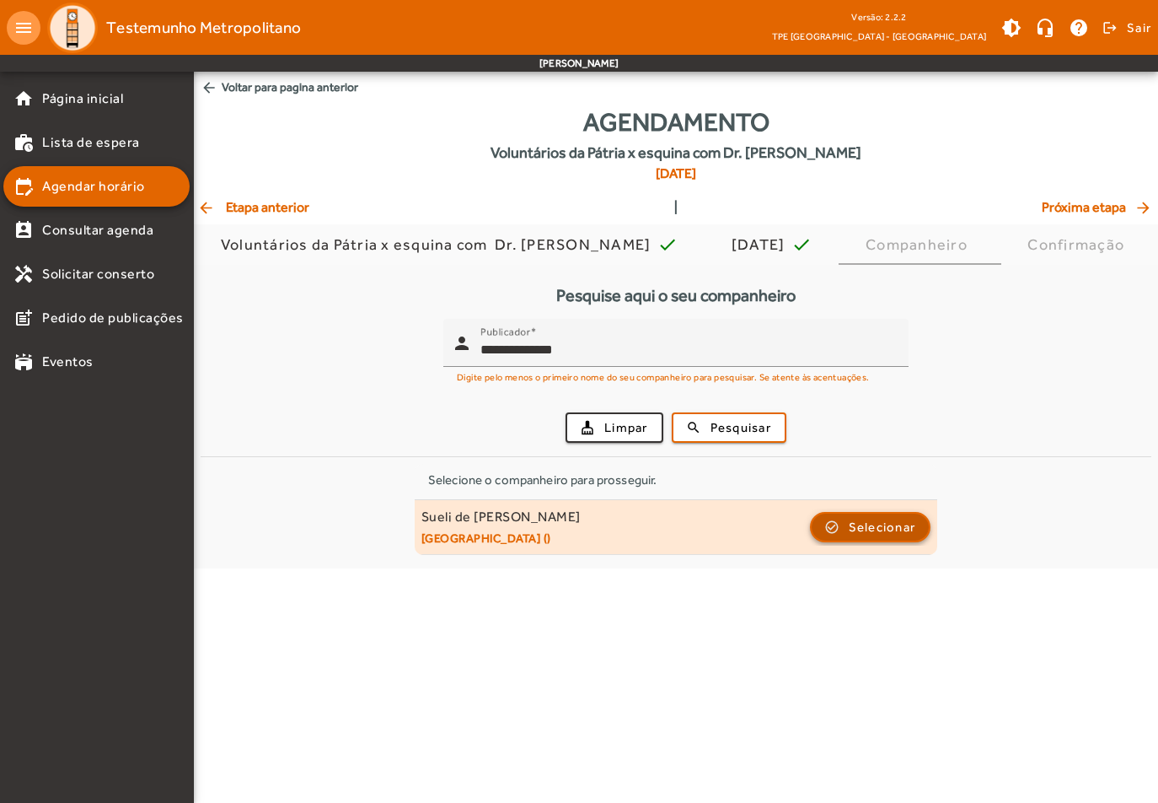
click at [851, 517] on span "Selecionar" at bounding box center [882, 527] width 67 height 20
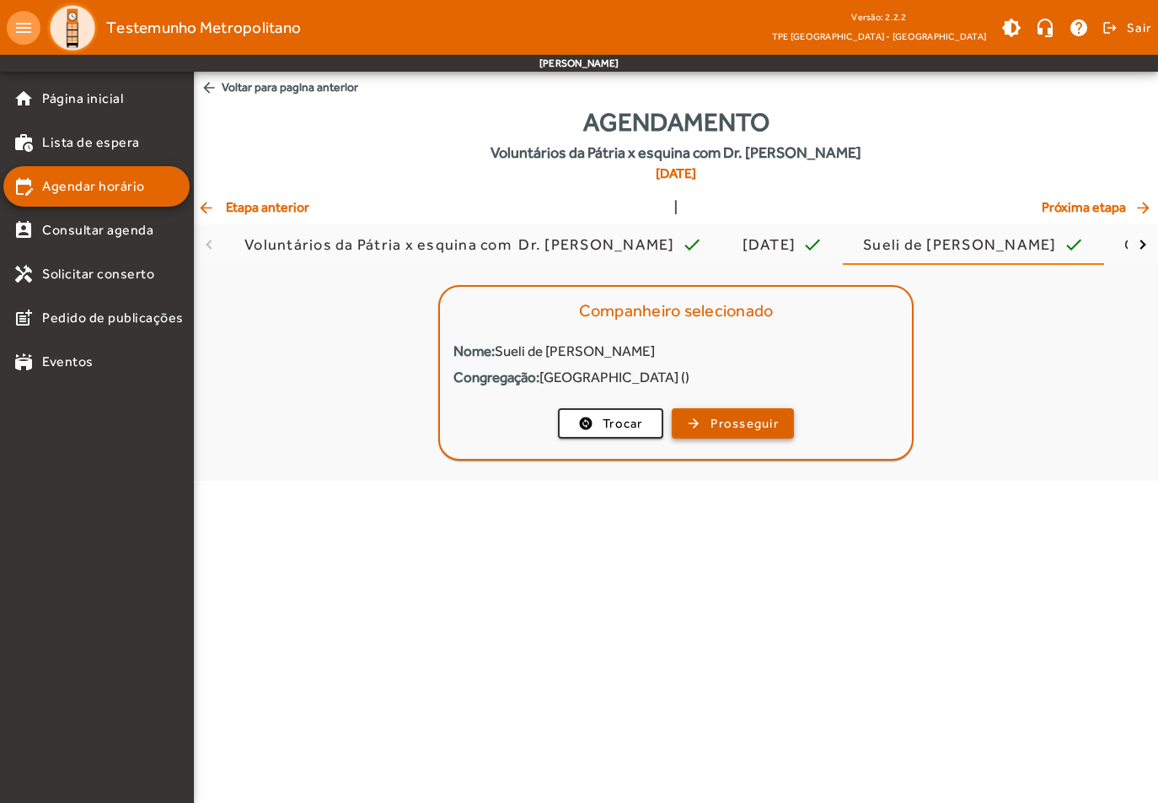
click at [722, 432] on span "Prosseguir" at bounding box center [745, 423] width 68 height 19
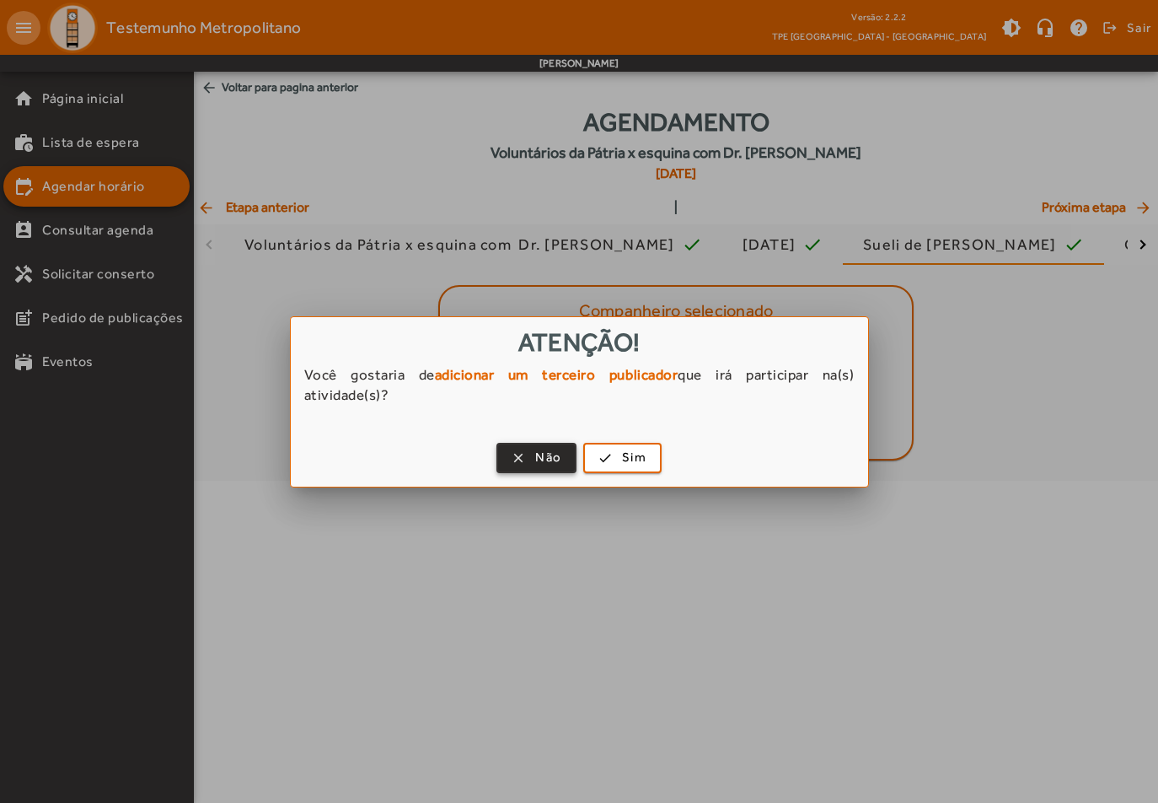
click at [535, 459] on span "button" at bounding box center [536, 458] width 77 height 40
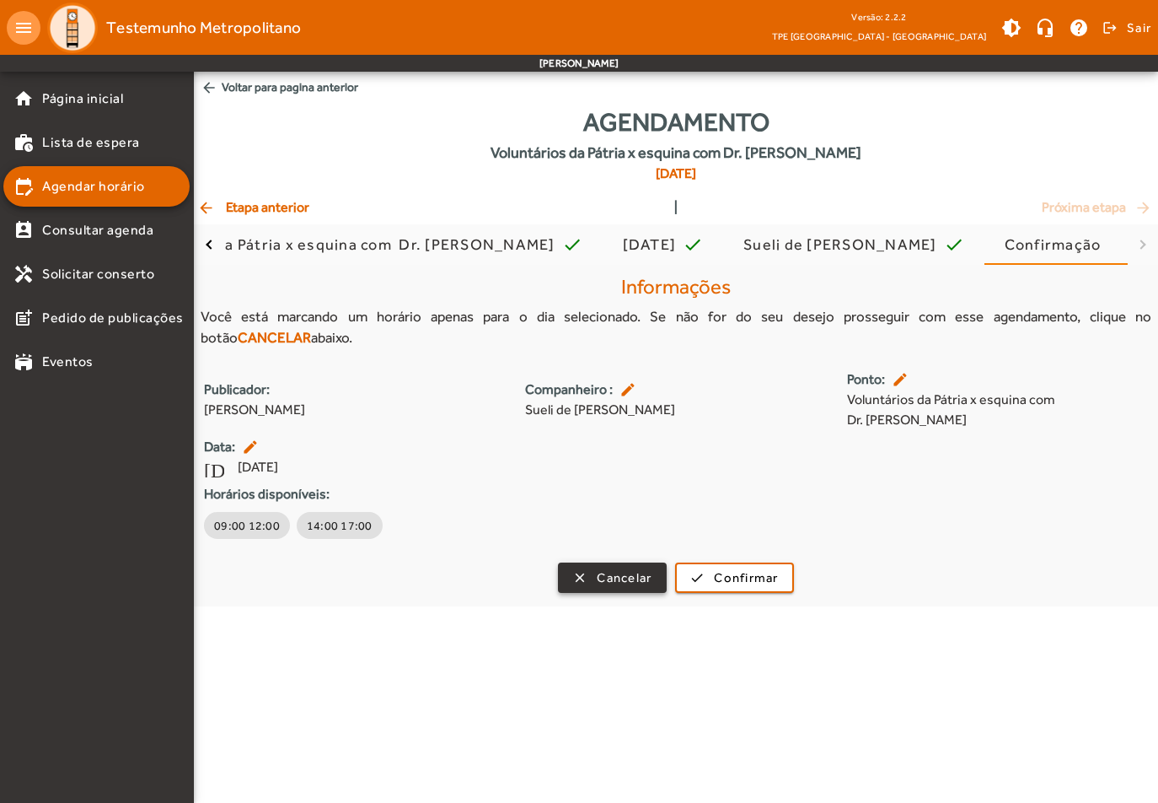
click at [611, 579] on span "Cancelar" at bounding box center [624, 577] width 55 height 19
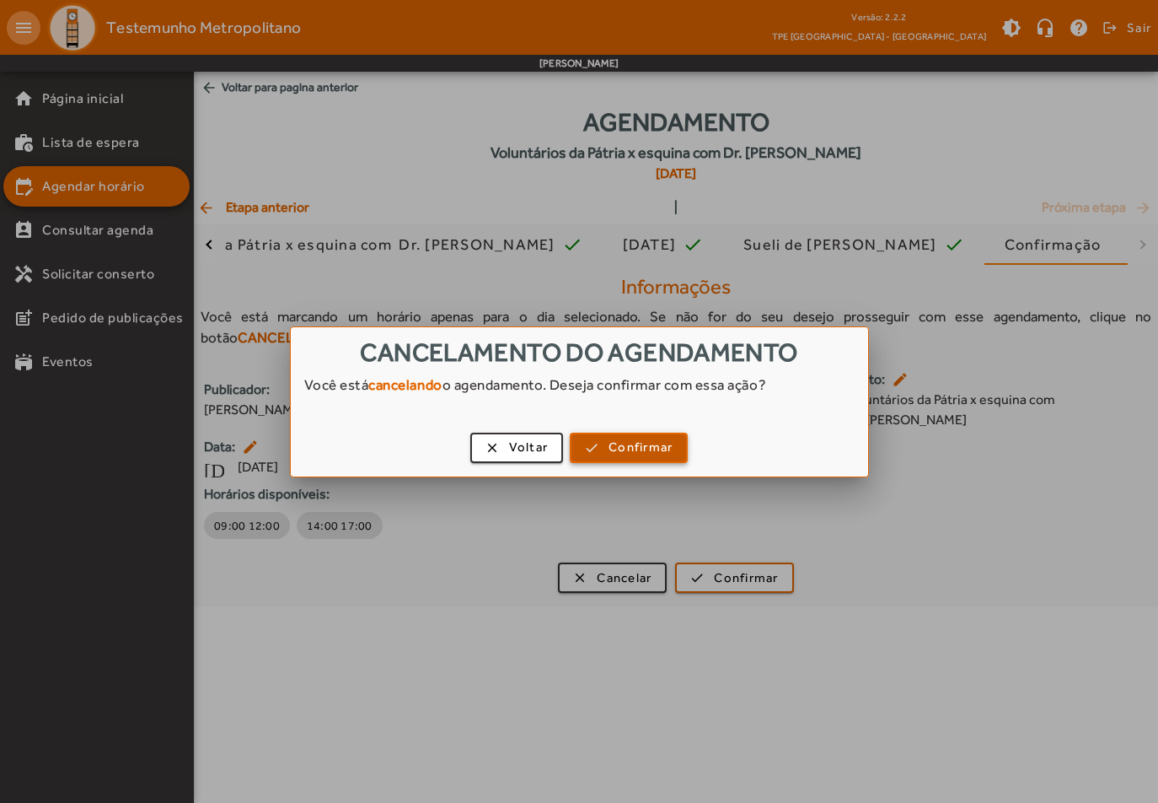
click at [623, 439] on span "Confirmar" at bounding box center [641, 447] width 64 height 19
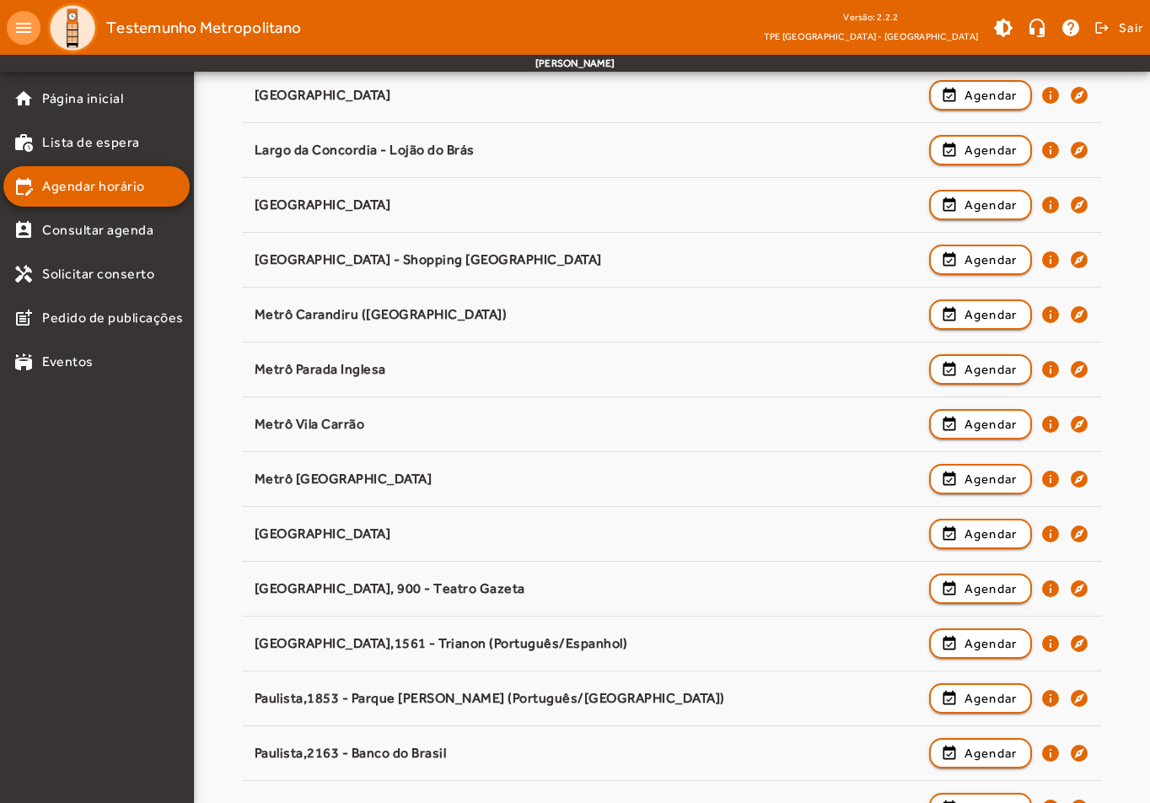
scroll to position [1012, 0]
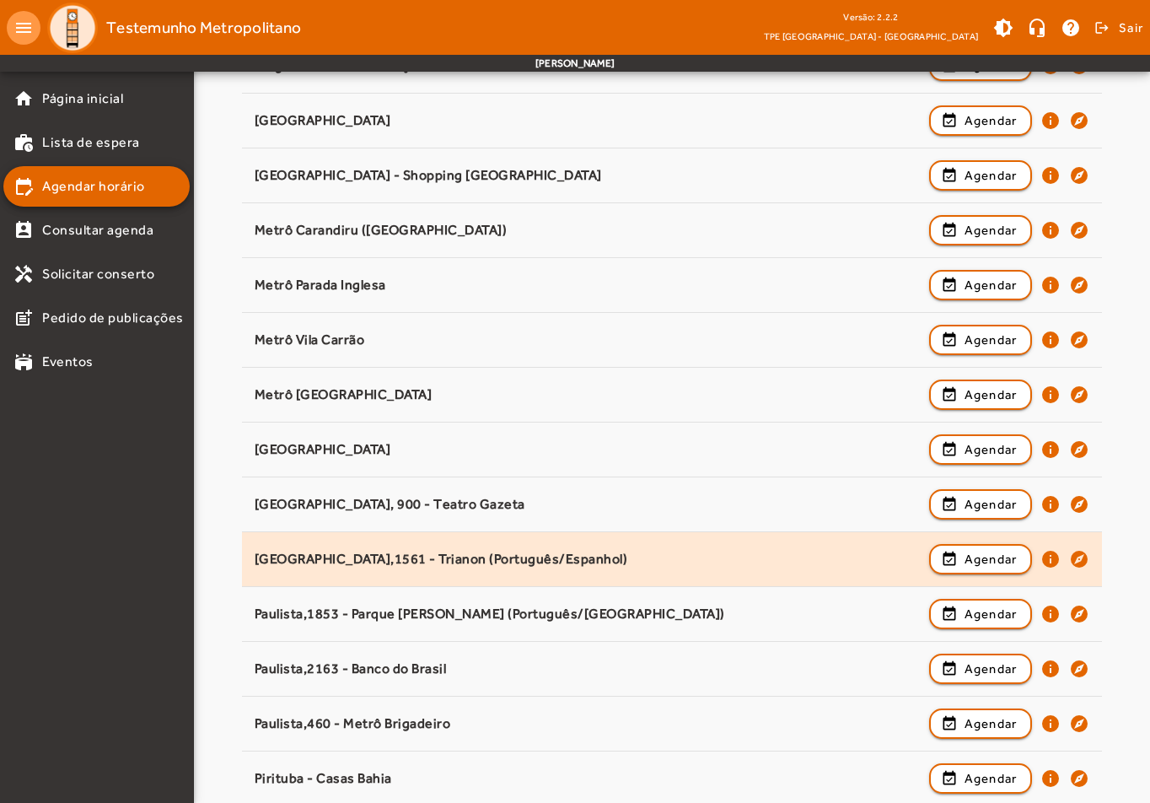
click at [631, 559] on div "[GEOGRAPHIC_DATA],1561 - Trianon (Português/Espanhol)" at bounding box center [588, 560] width 666 height 18
click at [973, 555] on span "Agendar" at bounding box center [990, 559] width 53 height 20
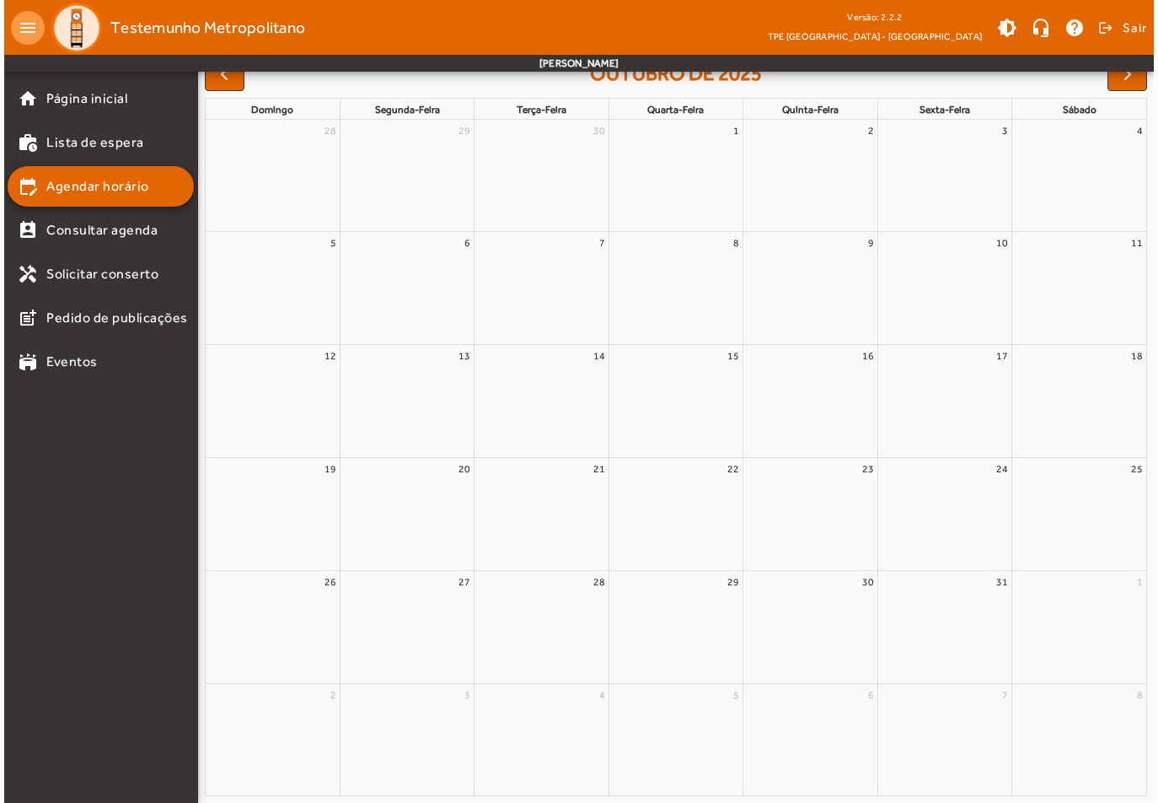
scroll to position [0, 0]
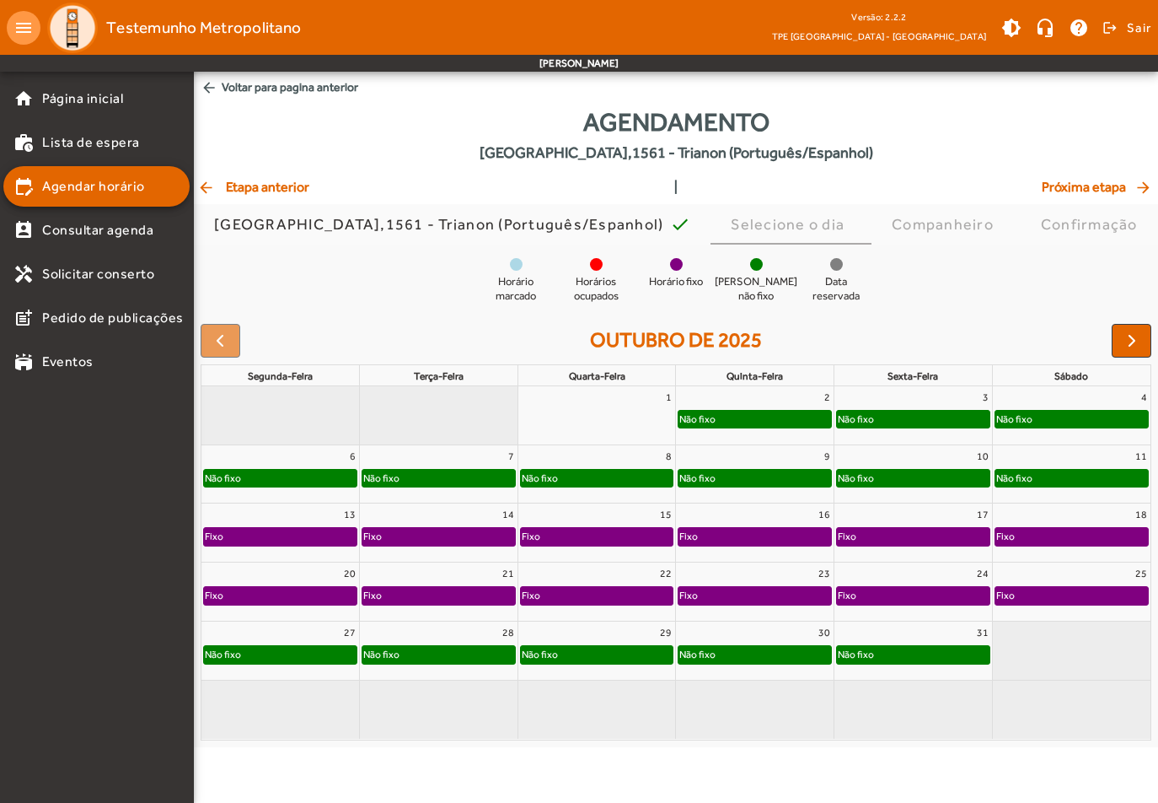
click at [549, 656] on div "Não fixo" at bounding box center [540, 654] width 38 height 17
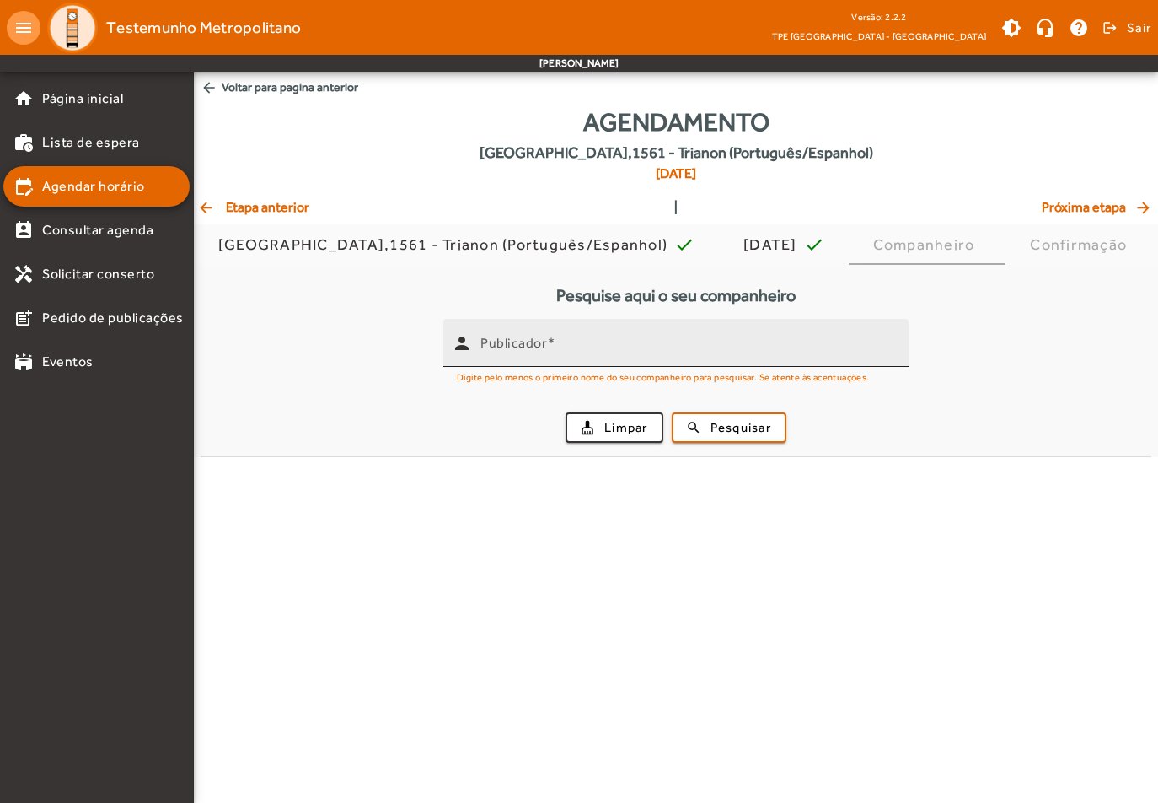
click at [534, 359] on div "Publicador" at bounding box center [688, 343] width 415 height 48
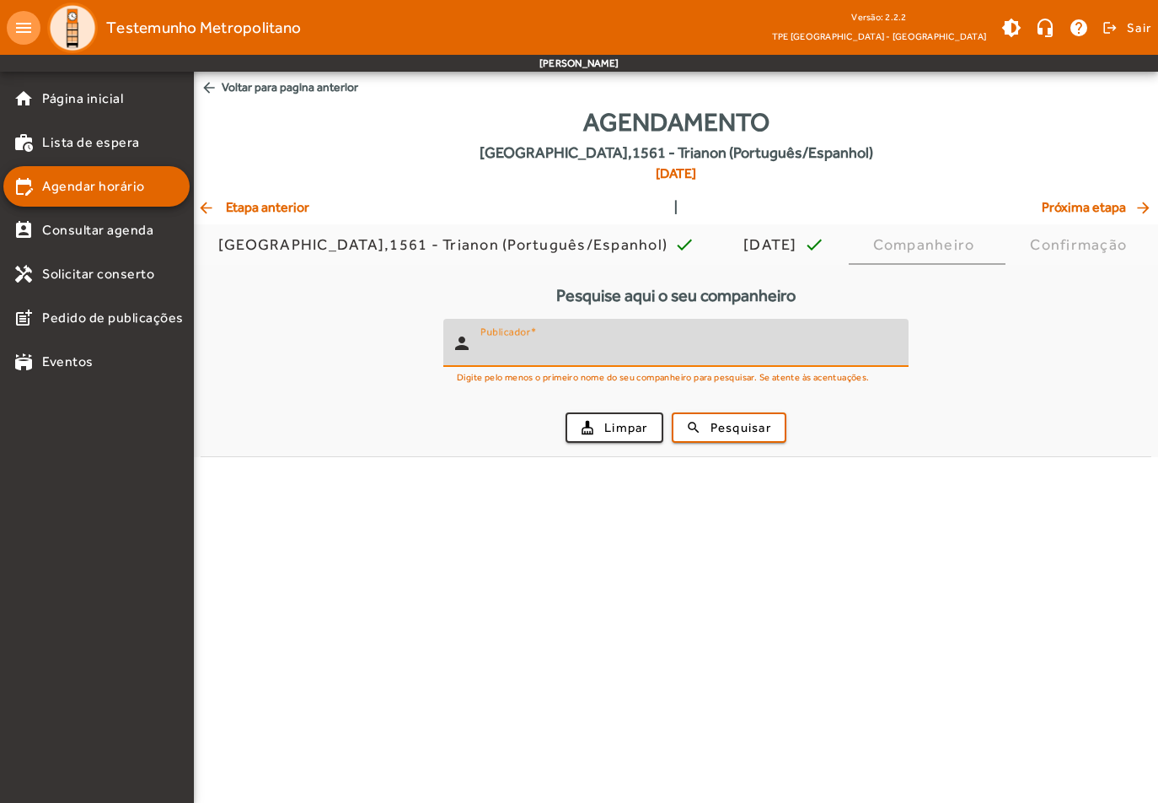
paste input "**********"
type input "**********"
click at [759, 430] on span "Pesquisar" at bounding box center [741, 427] width 61 height 19
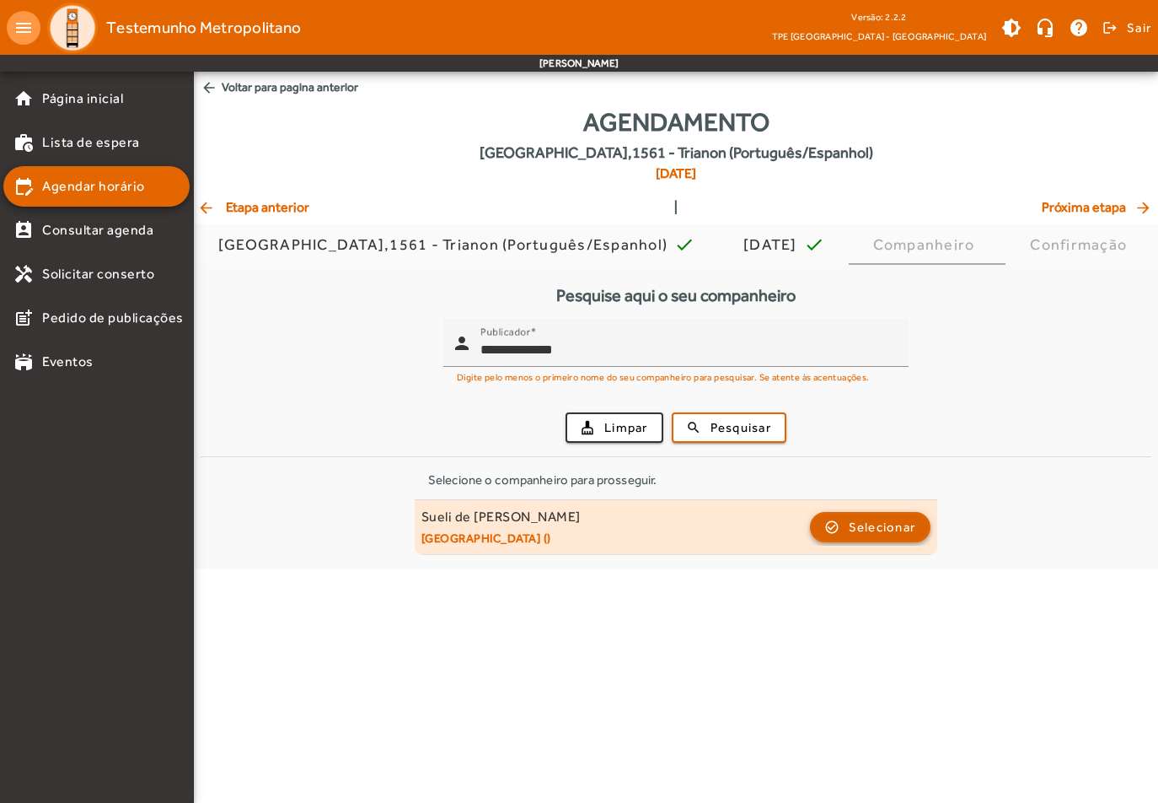
click at [857, 528] on span "Selecionar" at bounding box center [882, 527] width 67 height 20
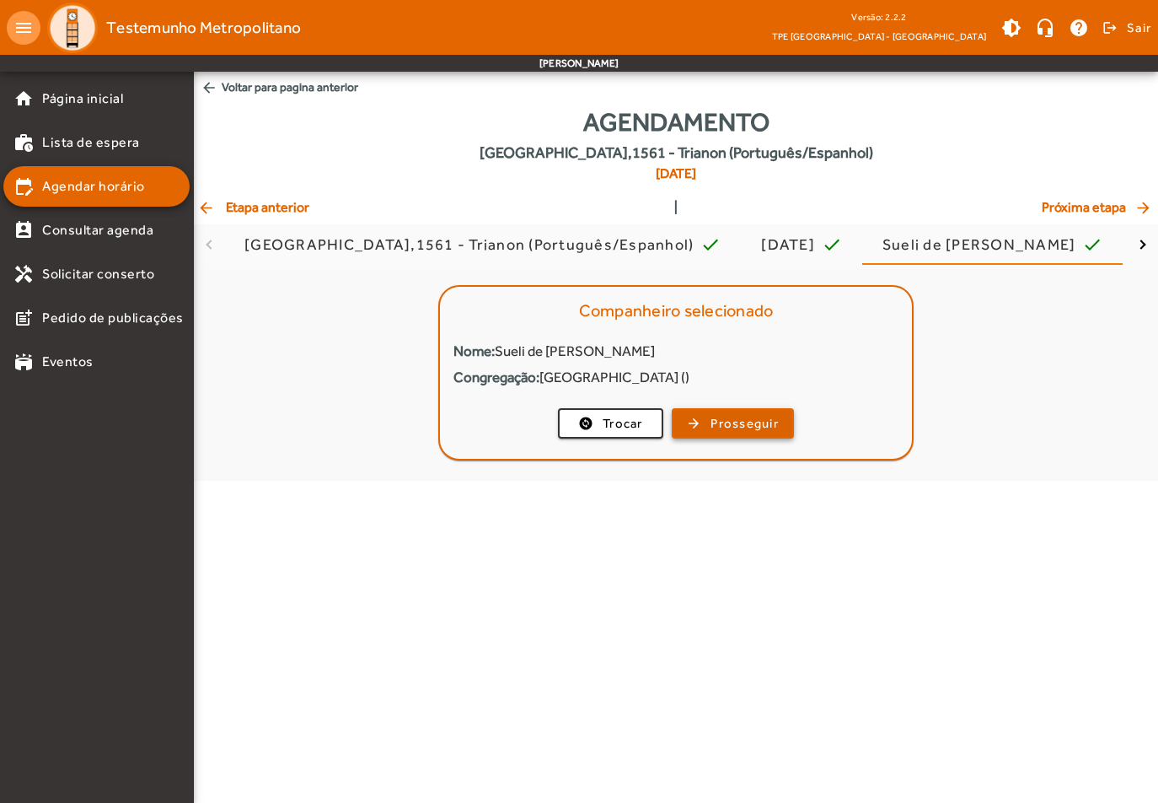
click at [738, 429] on span "Prosseguir" at bounding box center [745, 423] width 68 height 19
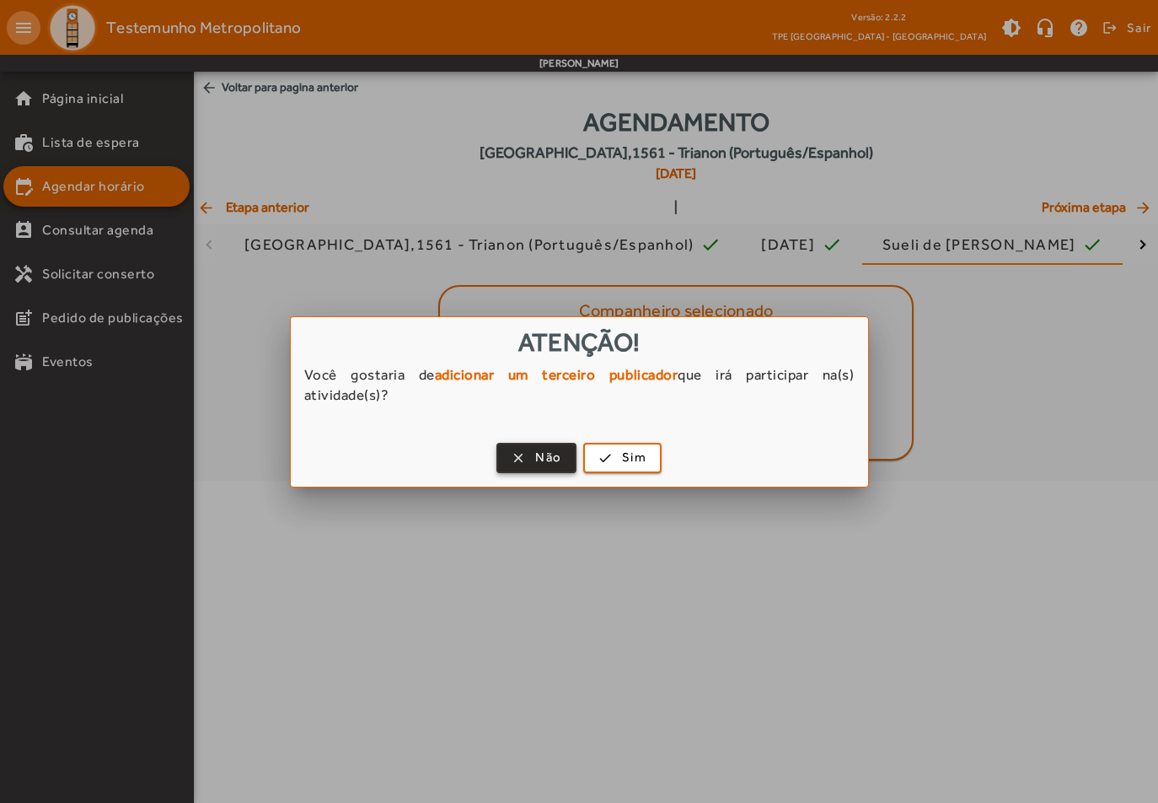
click at [538, 467] on span "button" at bounding box center [536, 458] width 77 height 40
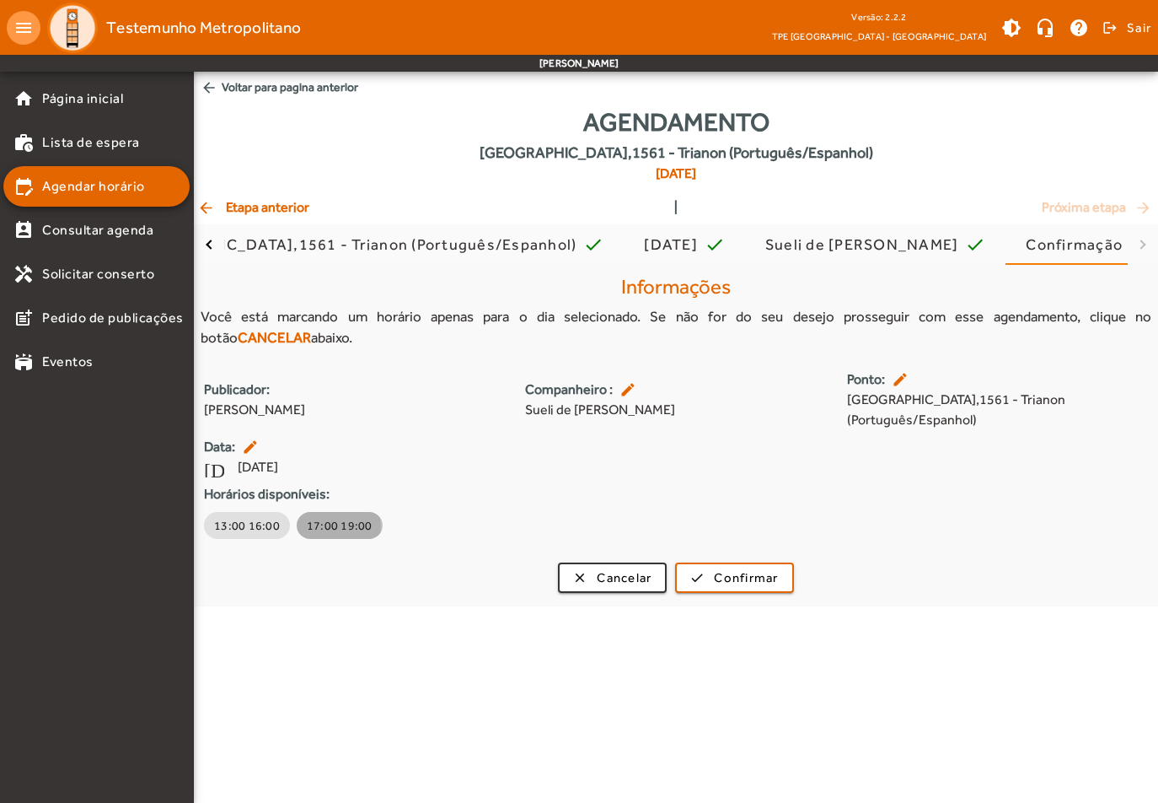
click at [327, 526] on span "17:00 19:00" at bounding box center [340, 525] width 66 height 17
click at [628, 585] on span "Cancelar" at bounding box center [624, 577] width 55 height 19
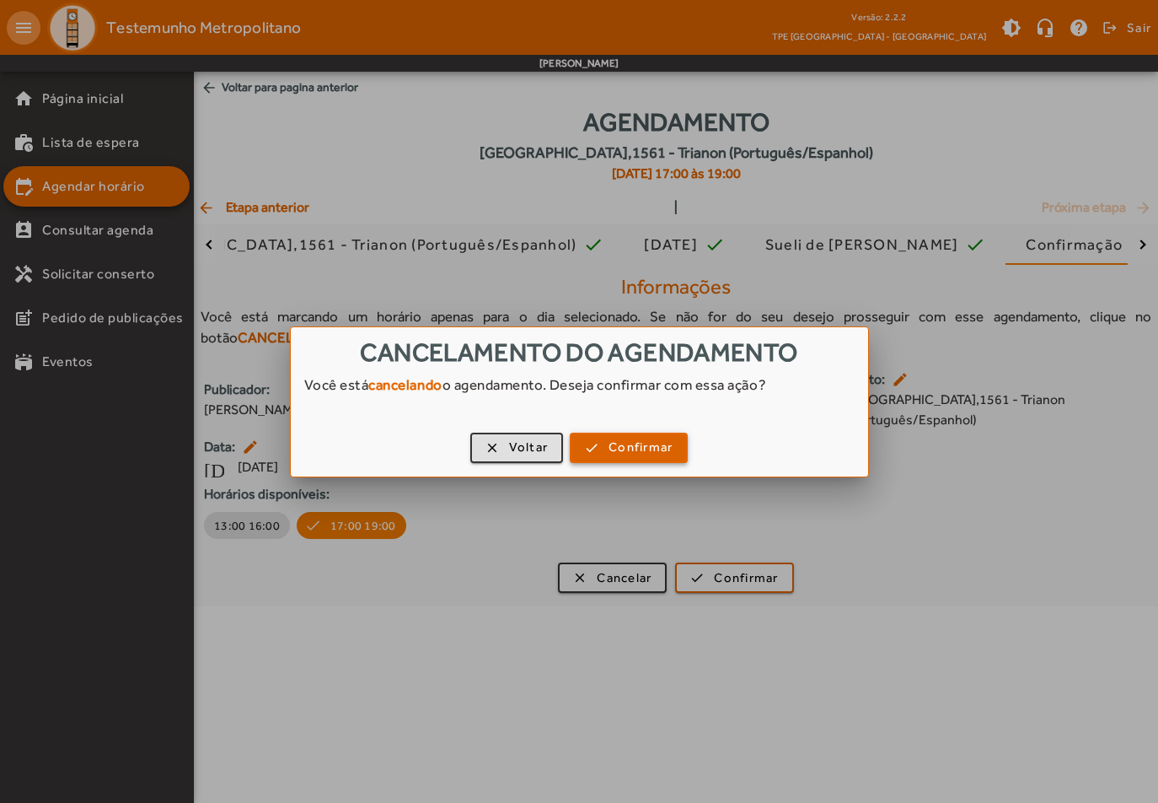
click at [611, 458] on span "button" at bounding box center [629, 447] width 115 height 40
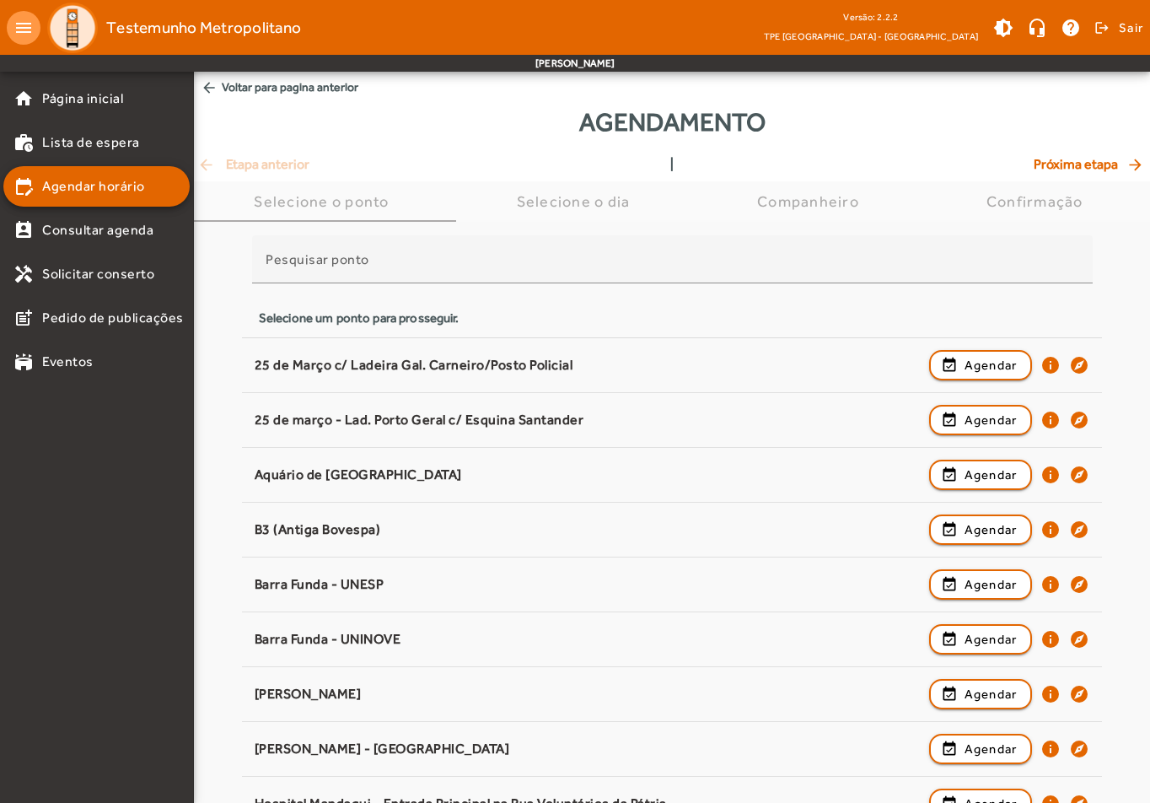
click at [126, 28] on span "Testemunho Metropolitano" at bounding box center [203, 27] width 195 height 27
